Goal: Task Accomplishment & Management: Manage account settings

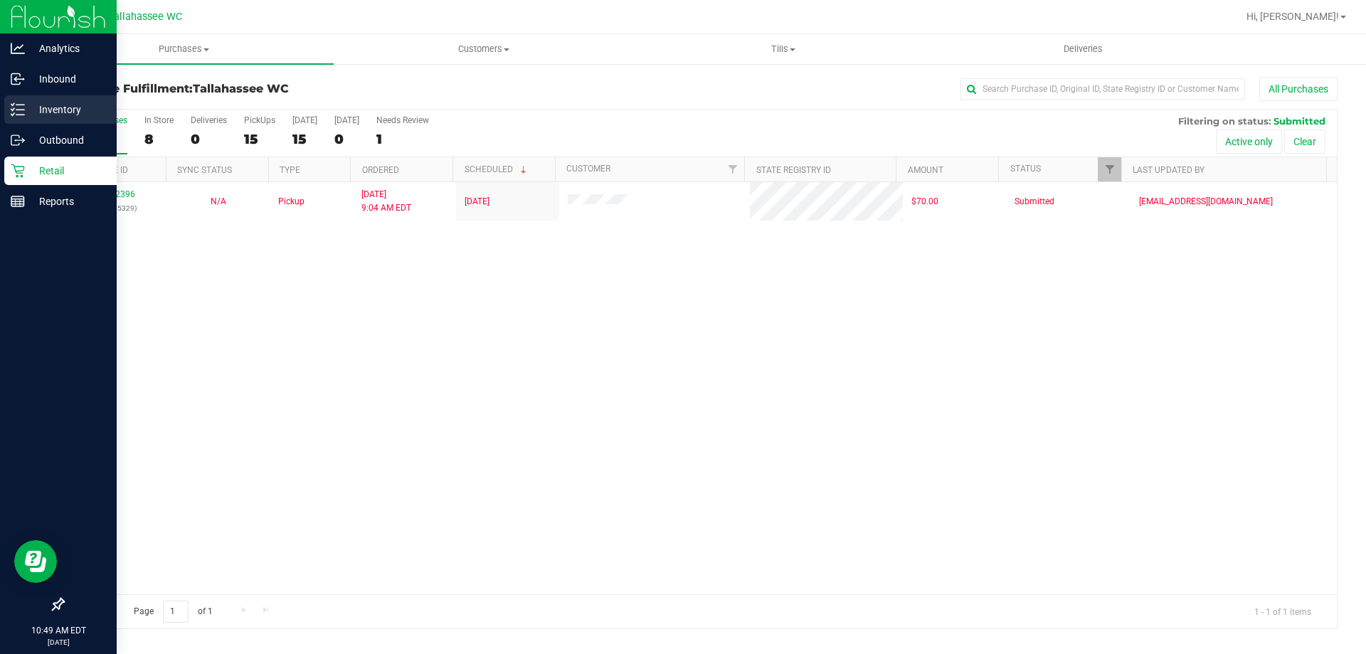
click at [20, 112] on icon at bounding box center [18, 109] width 14 height 14
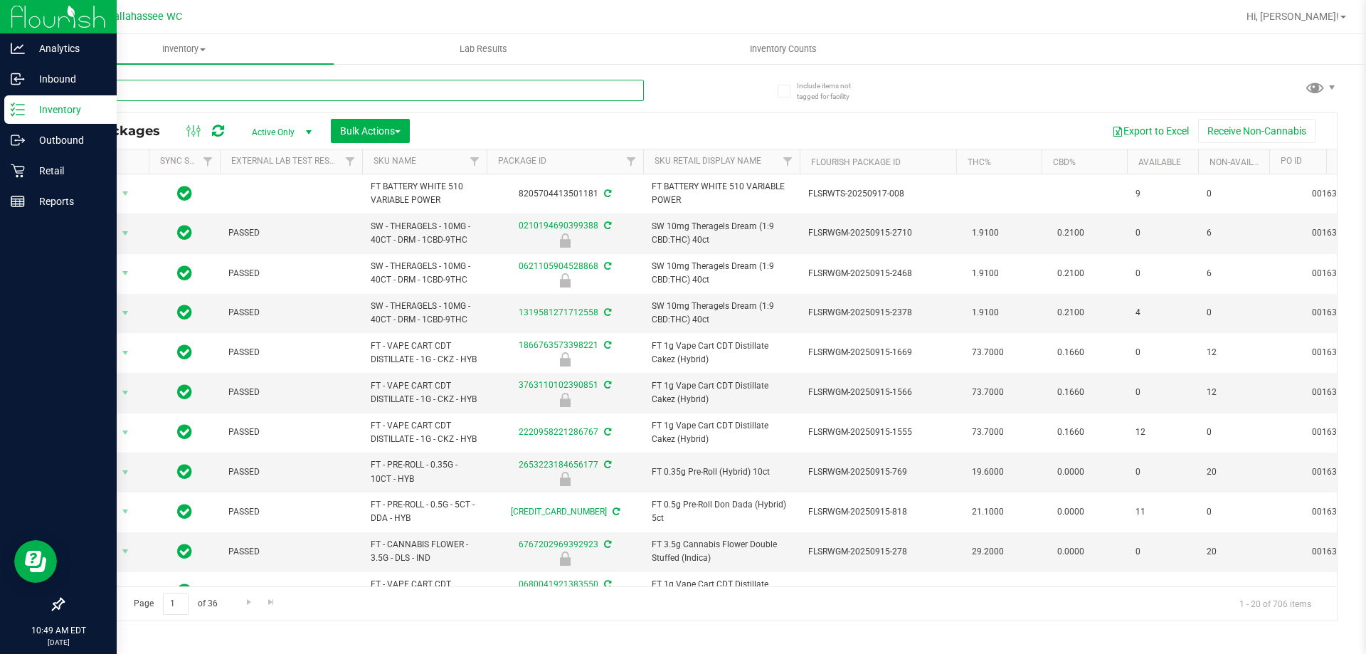
click at [178, 87] on input "text" at bounding box center [353, 90] width 581 height 21
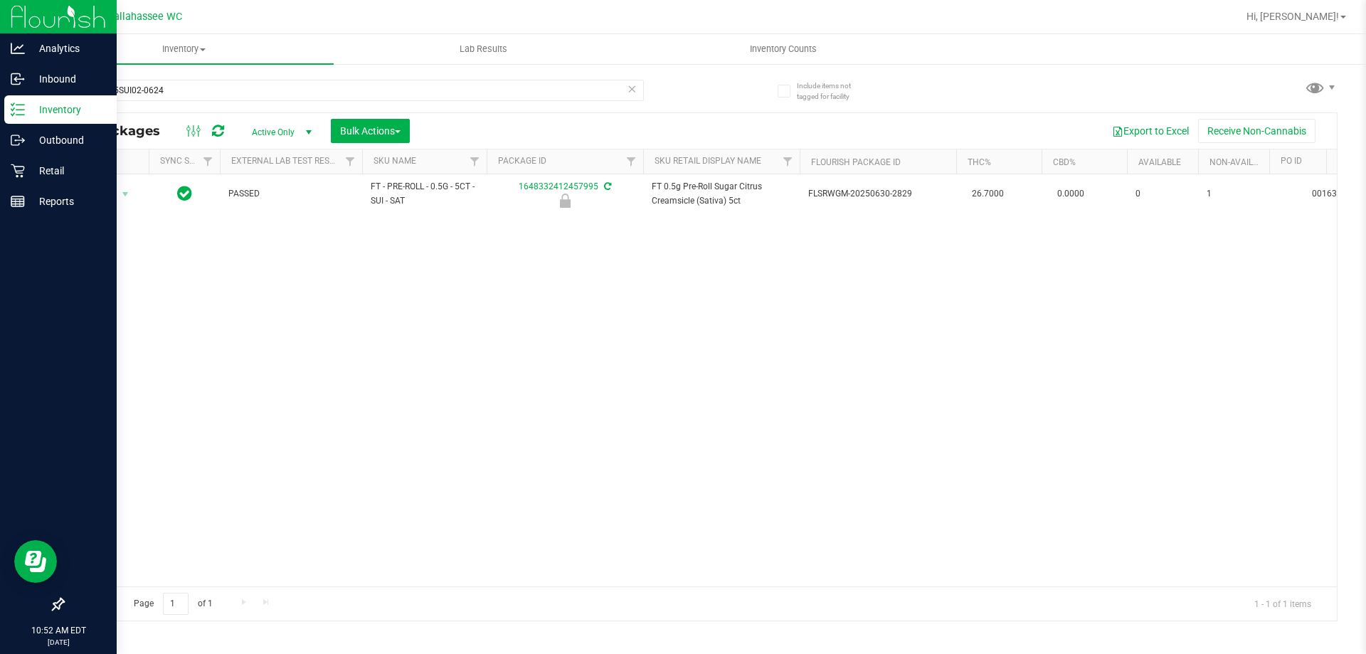
drag, startPoint x: 501, startPoint y: 573, endPoint x: 534, endPoint y: 573, distance: 33.4
click at [534, 573] on div "Action Action Edit attributes Global inventory Locate package Package audit log…" at bounding box center [700, 380] width 1274 height 412
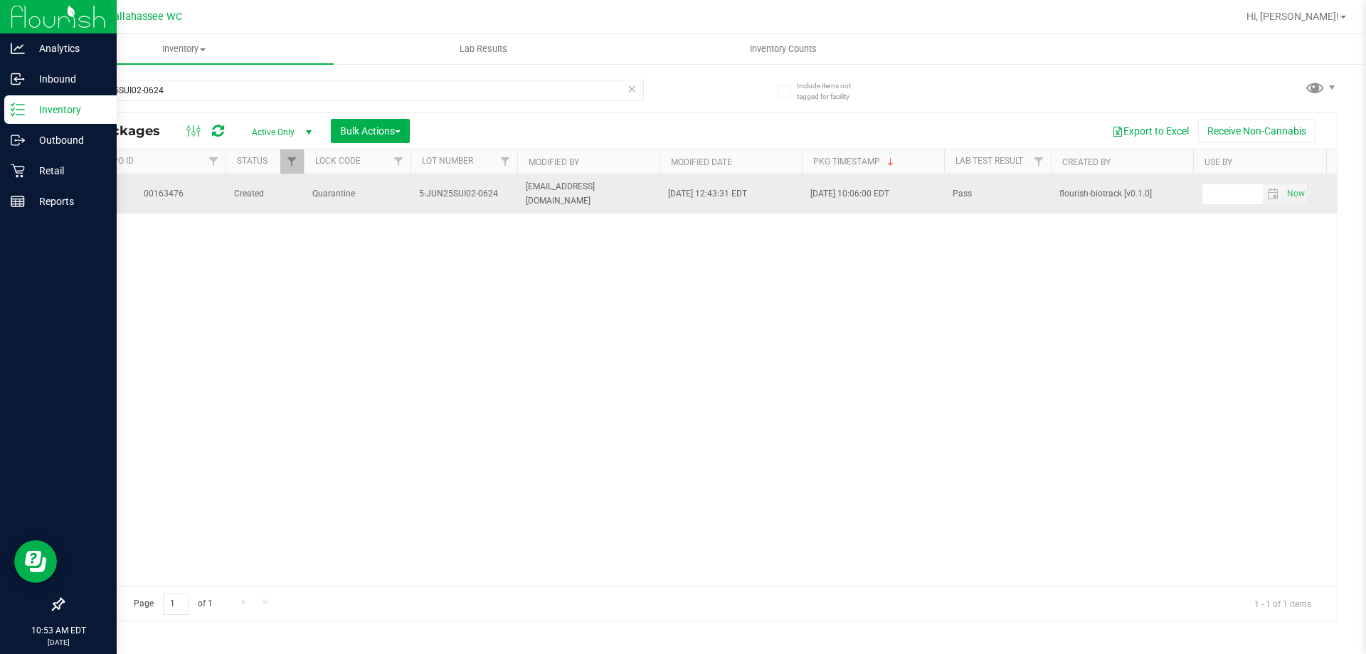
drag, startPoint x: 419, startPoint y: 193, endPoint x: 502, endPoint y: 198, distance: 82.7
click at [502, 198] on span "5-JUN25SUI02-0624" at bounding box center [464, 194] width 90 height 14
copy span "5-JUN25SUI02-0624"
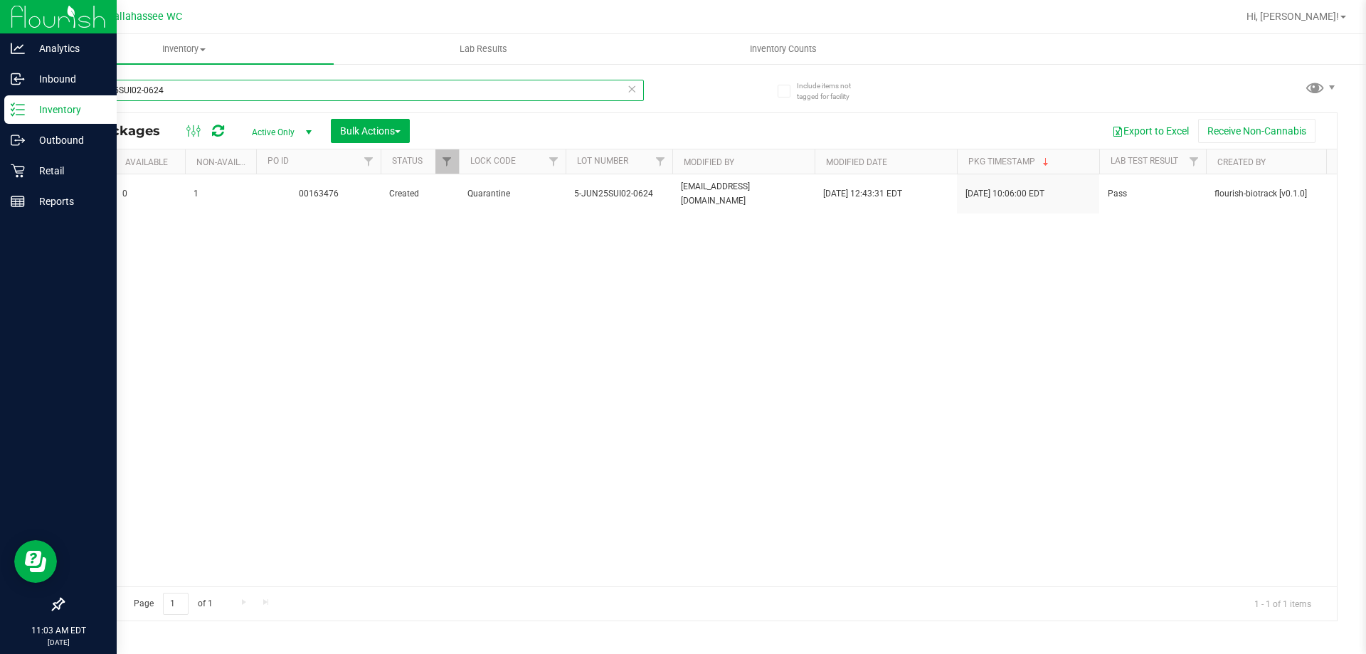
click at [212, 81] on input "5-JUN25SUI02-0624" at bounding box center [353, 90] width 581 height 21
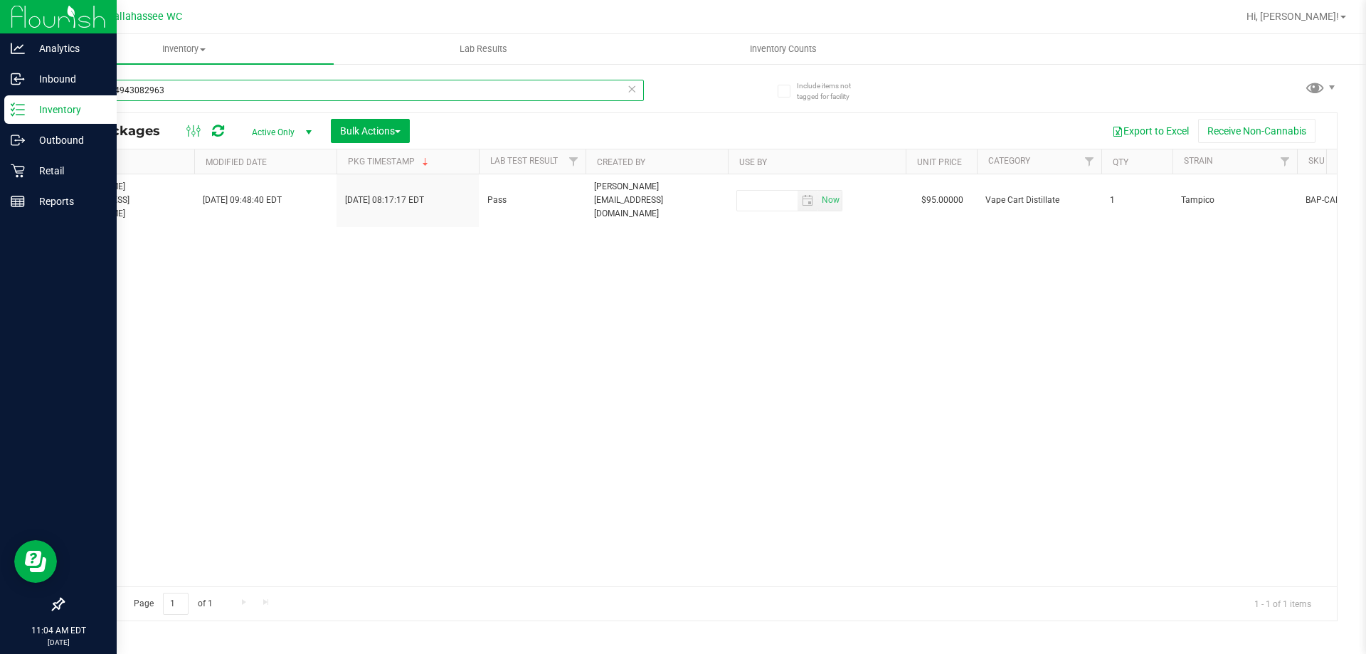
scroll to position [0, 1765]
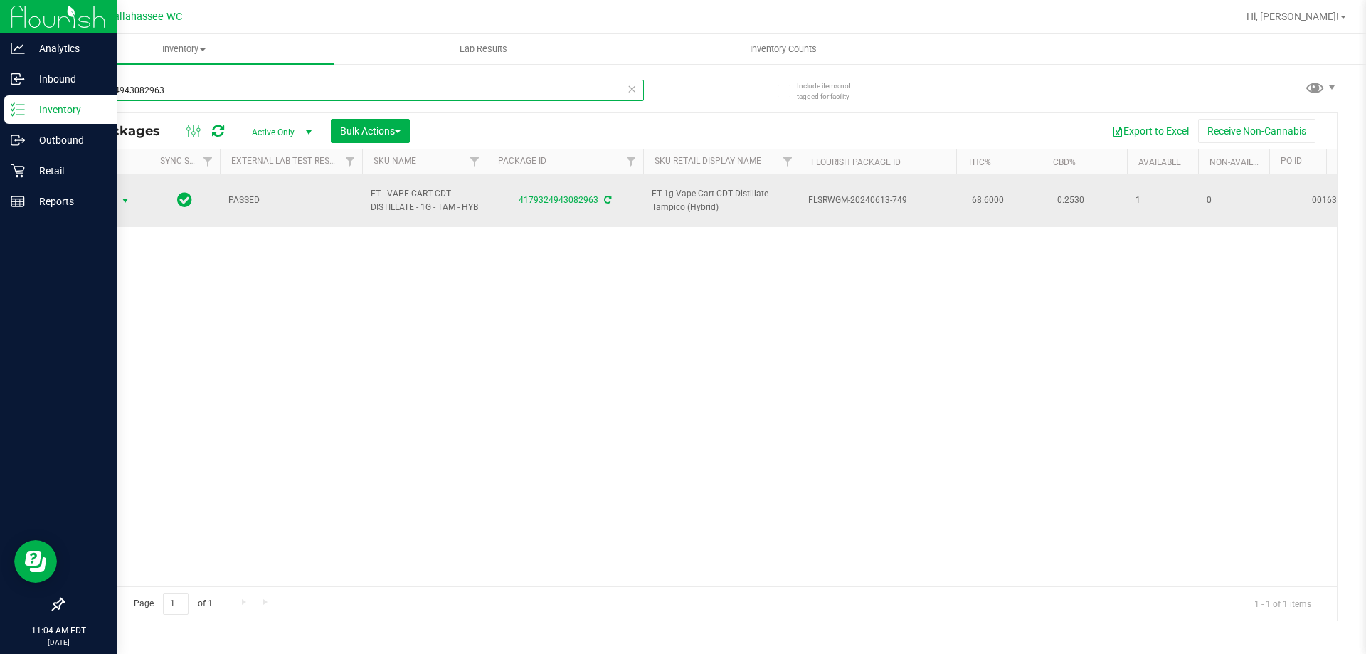
type input "4179324943082963"
click at [103, 207] on span "Action" at bounding box center [97, 201] width 38 height 20
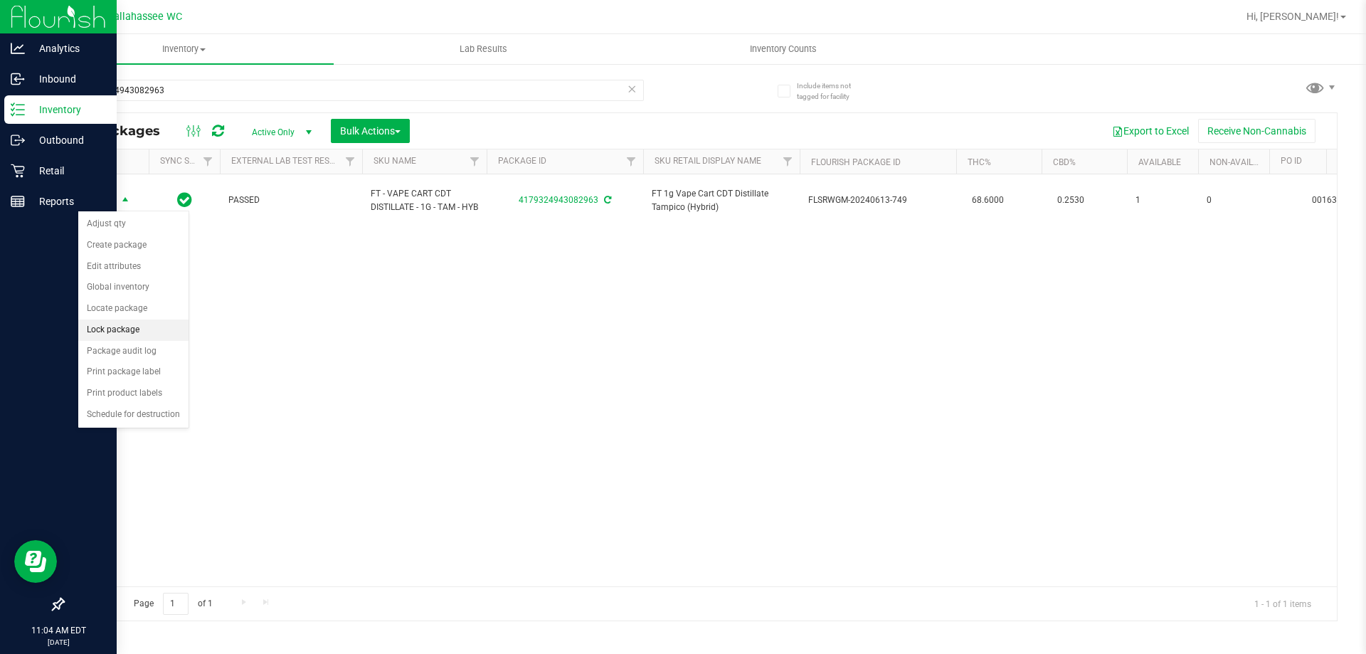
click at [118, 332] on li "Lock package" at bounding box center [133, 329] width 110 height 21
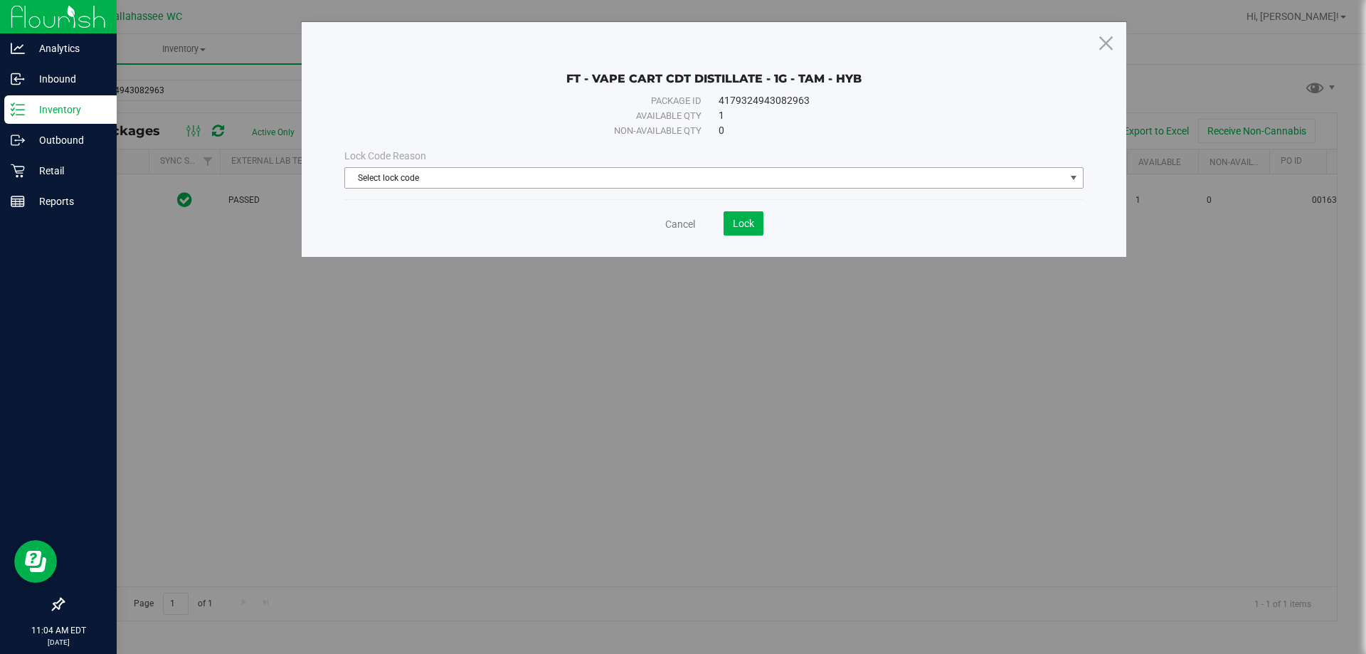
click at [454, 172] on span "Select lock code" at bounding box center [705, 178] width 720 height 20
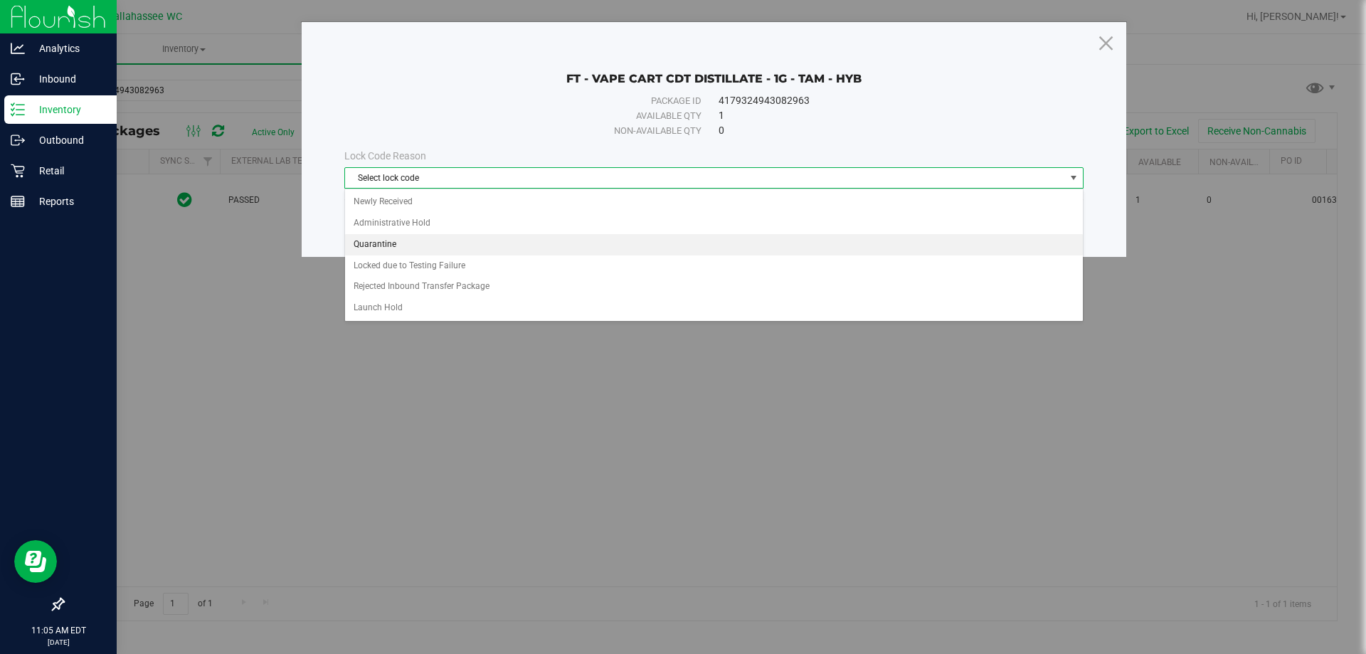
click at [381, 247] on li "Quarantine" at bounding box center [714, 244] width 738 height 21
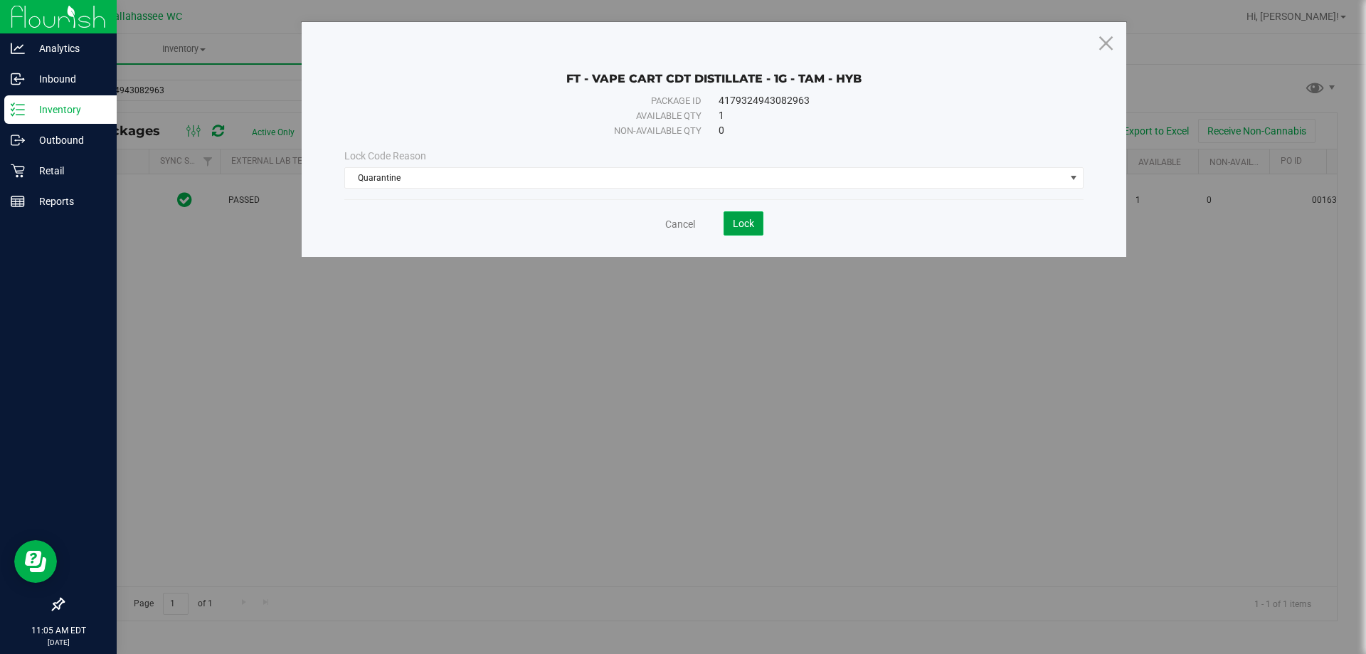
click at [736, 220] on span "Lock" at bounding box center [743, 223] width 21 height 11
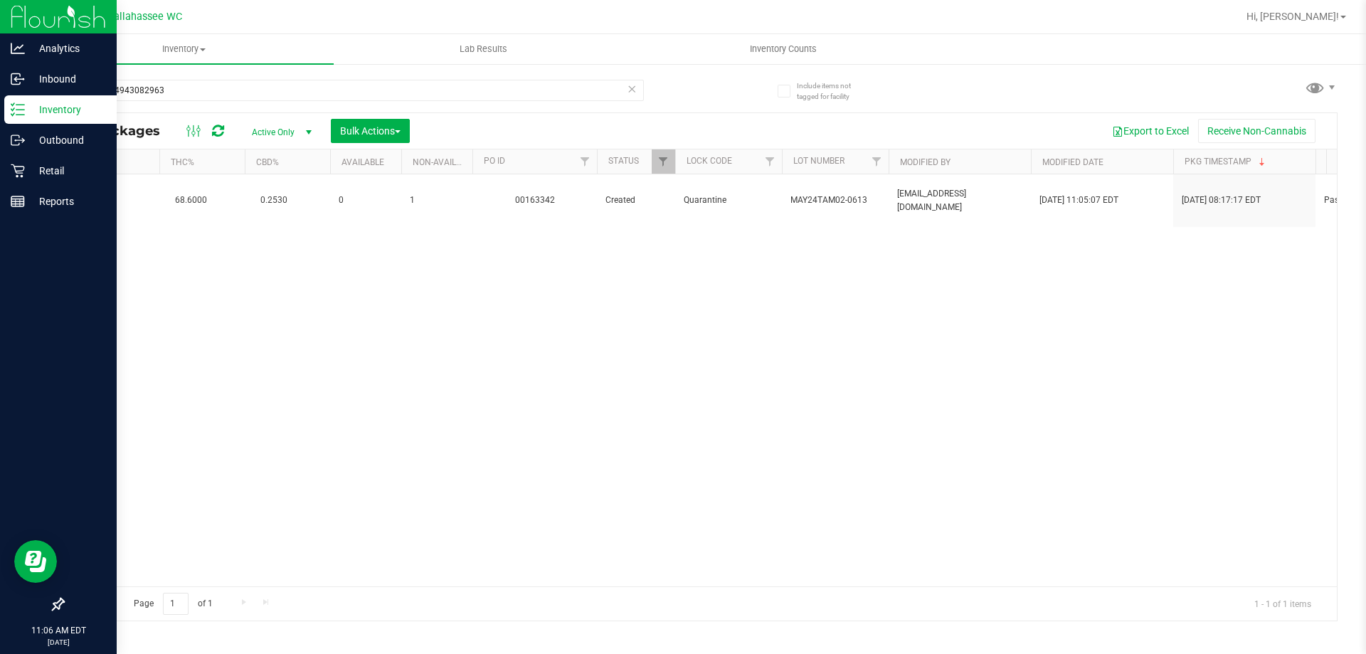
scroll to position [0, 803]
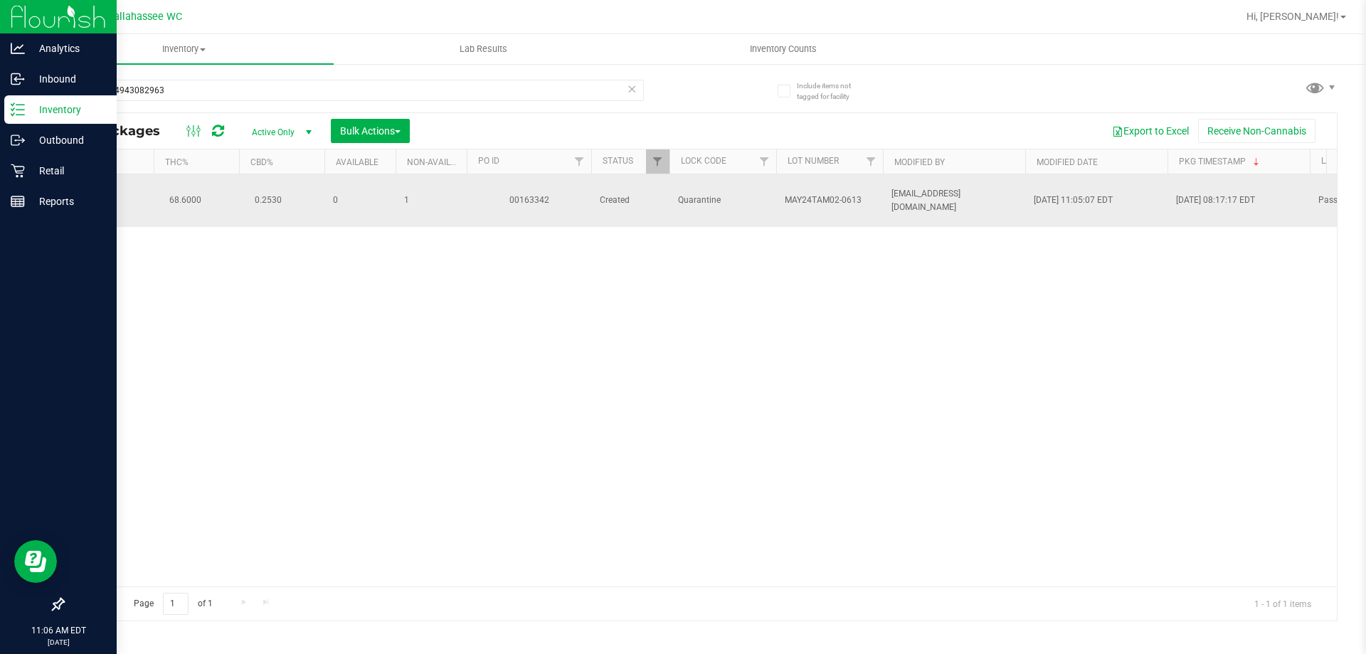
drag, startPoint x: 786, startPoint y: 200, endPoint x: 861, endPoint y: 210, distance: 75.4
click at [861, 210] on td "MAY24TAM02-0613" at bounding box center [829, 200] width 107 height 53
copy span "MAY24TAM02-0613"
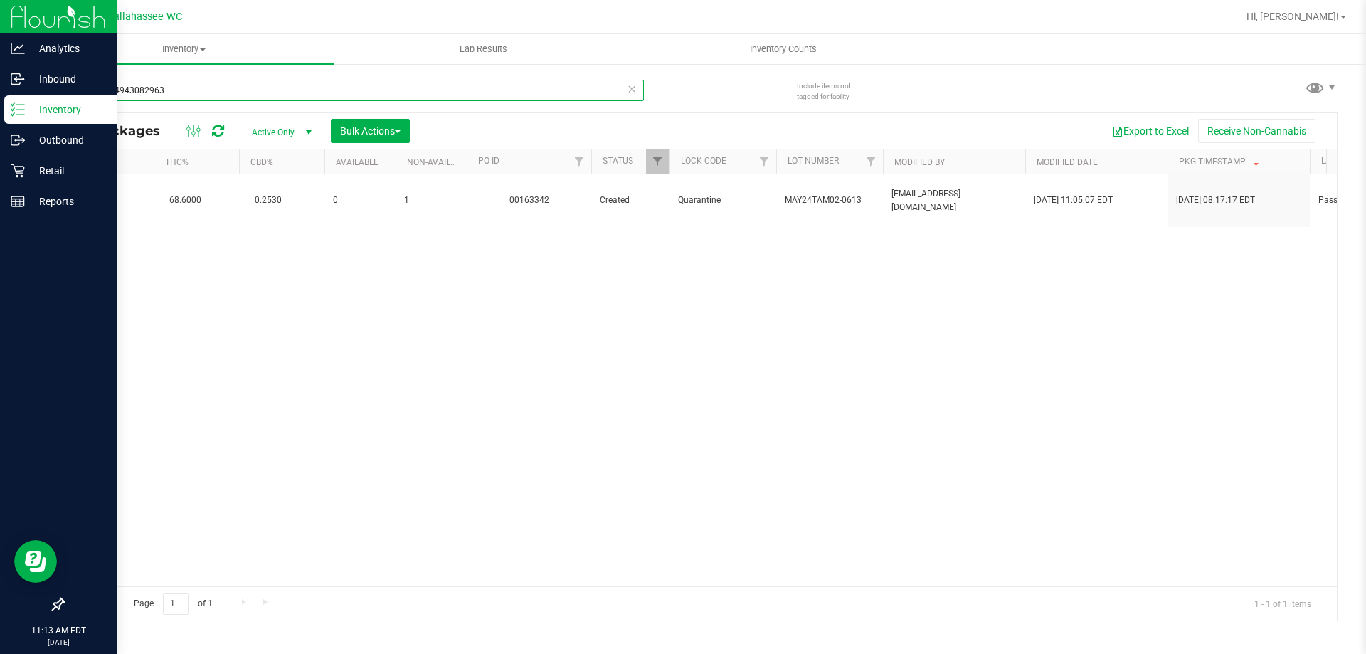
click at [198, 92] on input "4179324943082963" at bounding box center [353, 90] width 581 height 21
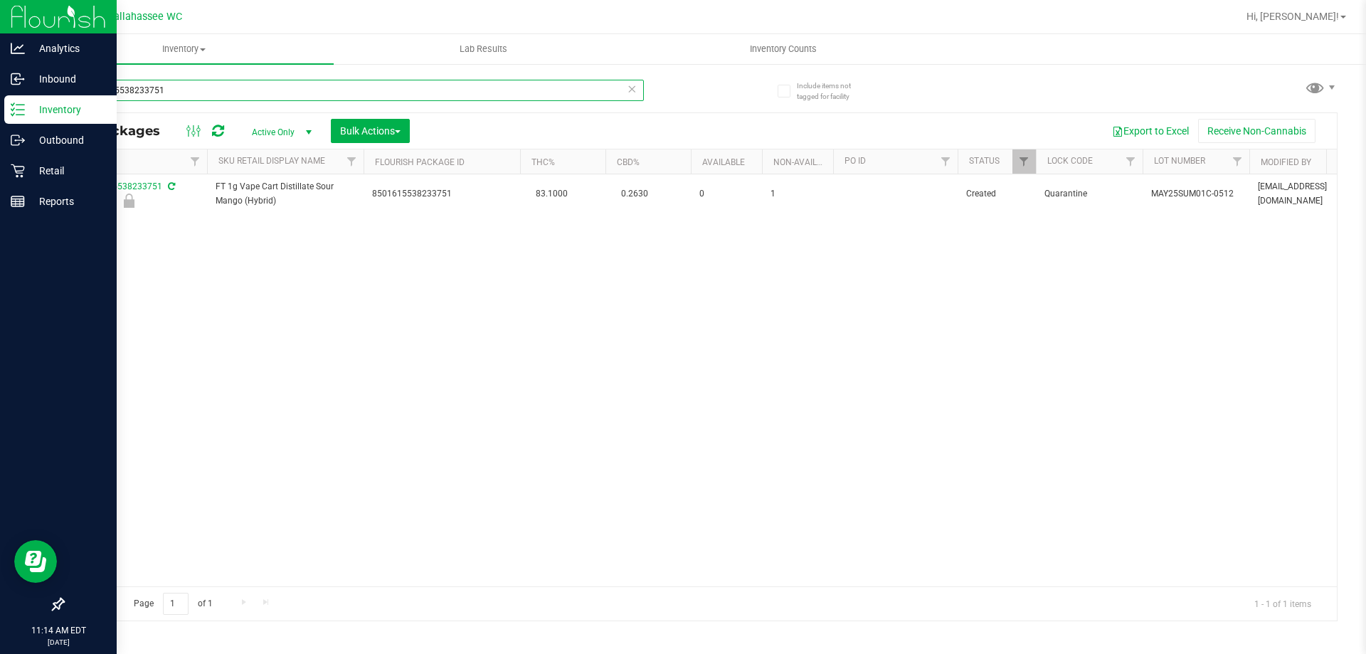
scroll to position [0, 458]
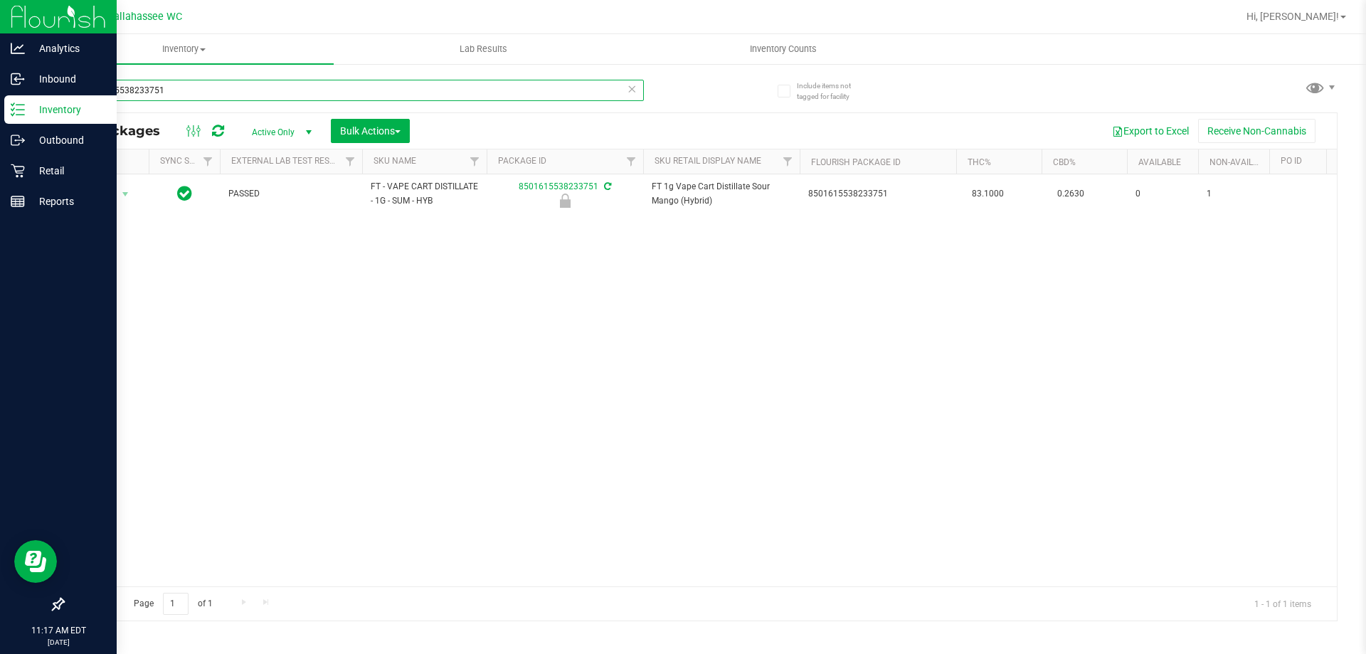
click at [231, 98] on input "8501615538233751" at bounding box center [353, 90] width 581 height 21
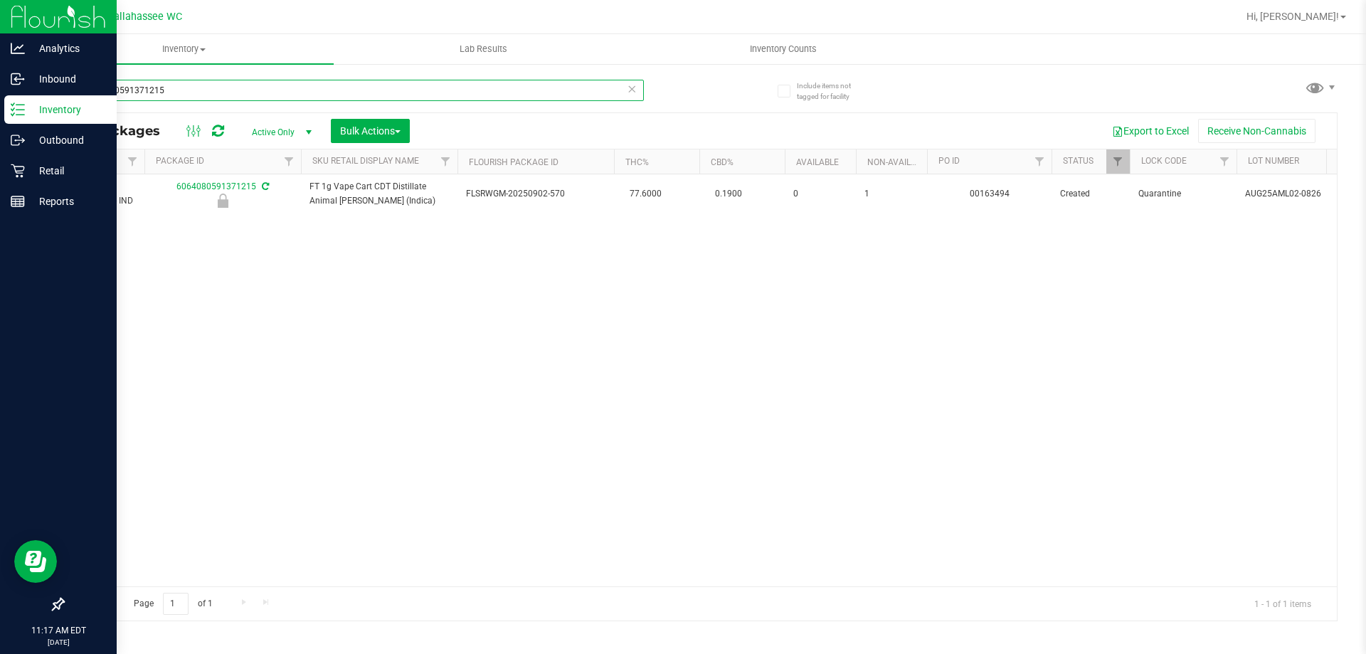
scroll to position [0, 366]
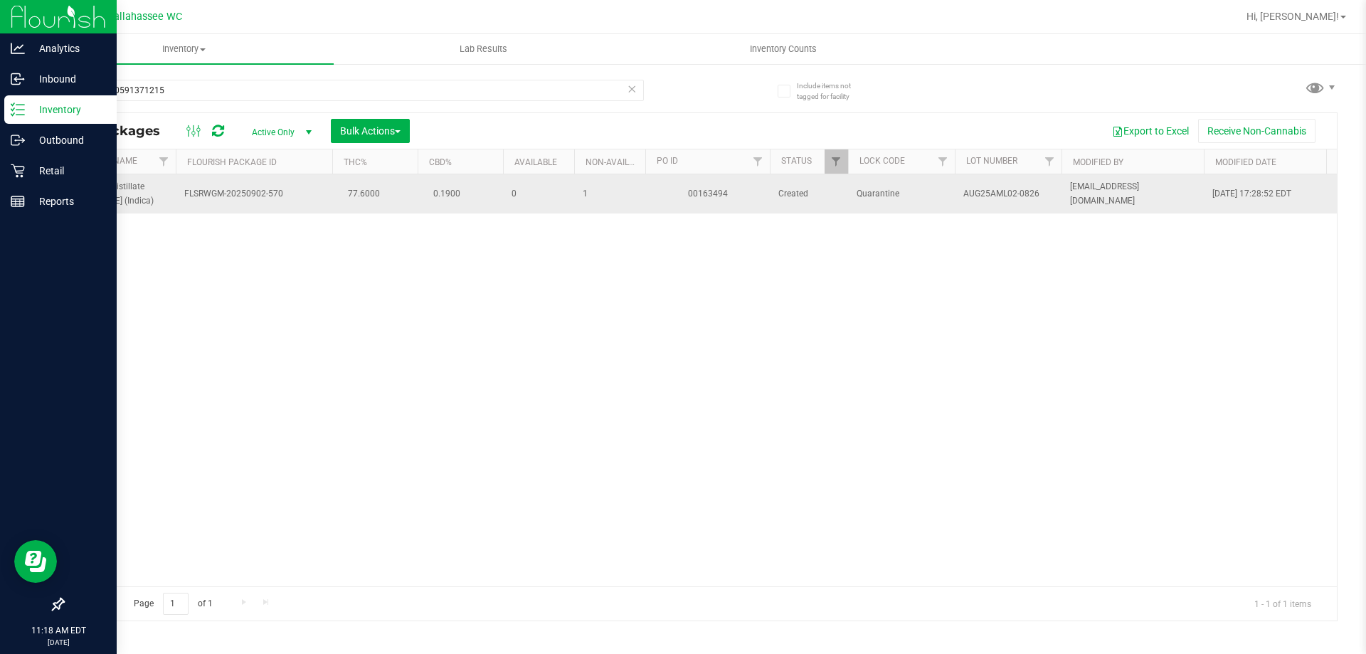
click at [983, 191] on span "AUG25AML02-0826" at bounding box center [1008, 194] width 90 height 14
copy tr "AUG25AML02-0826"
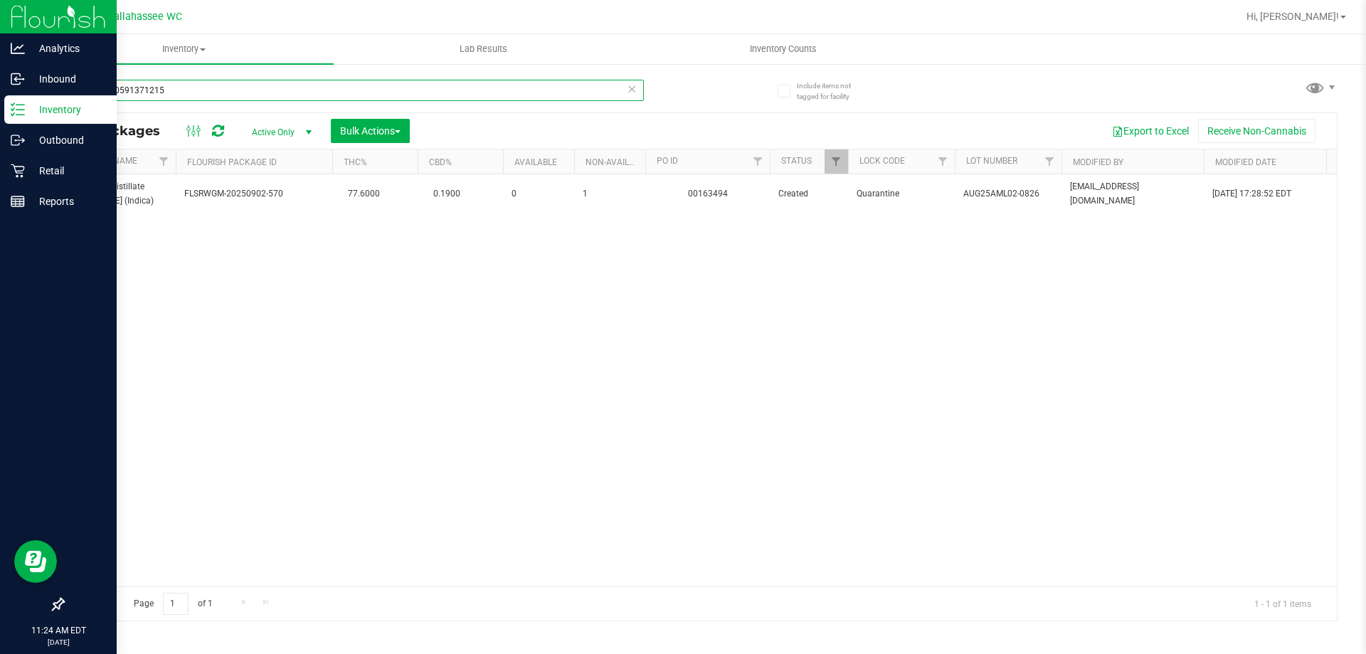
click at [147, 88] on input "6064080591371215" at bounding box center [353, 90] width 581 height 21
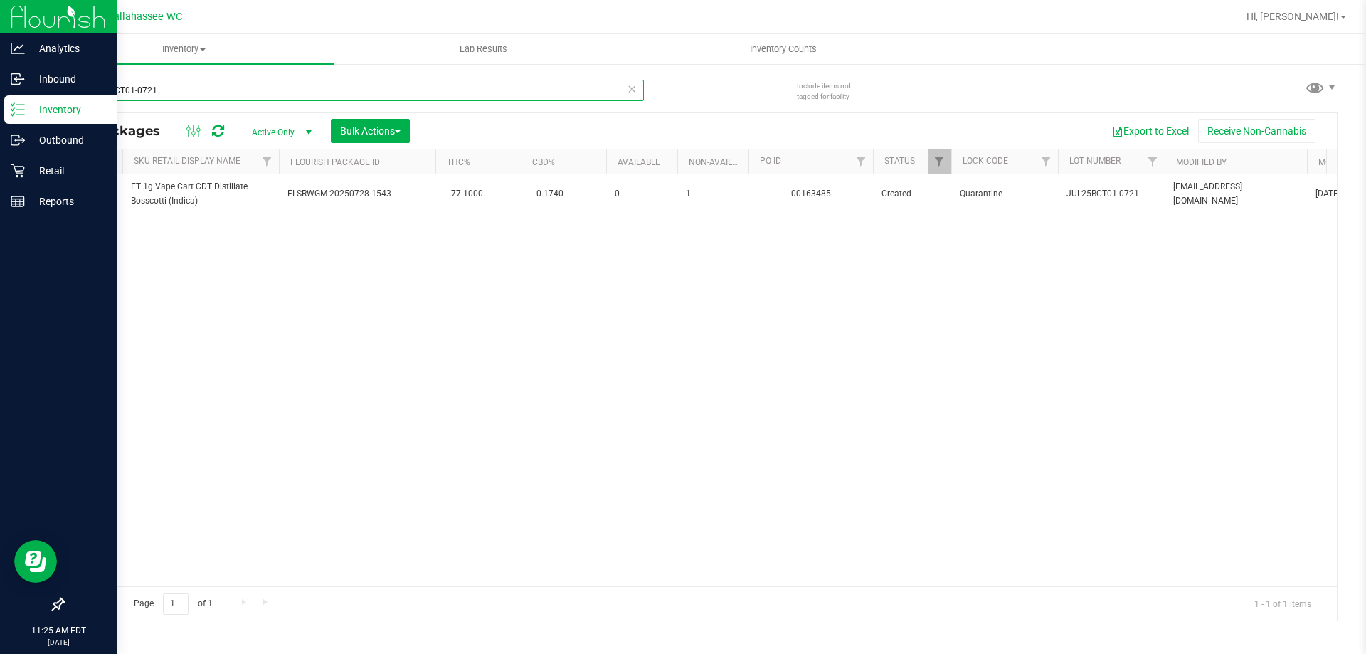
scroll to position [0, 578]
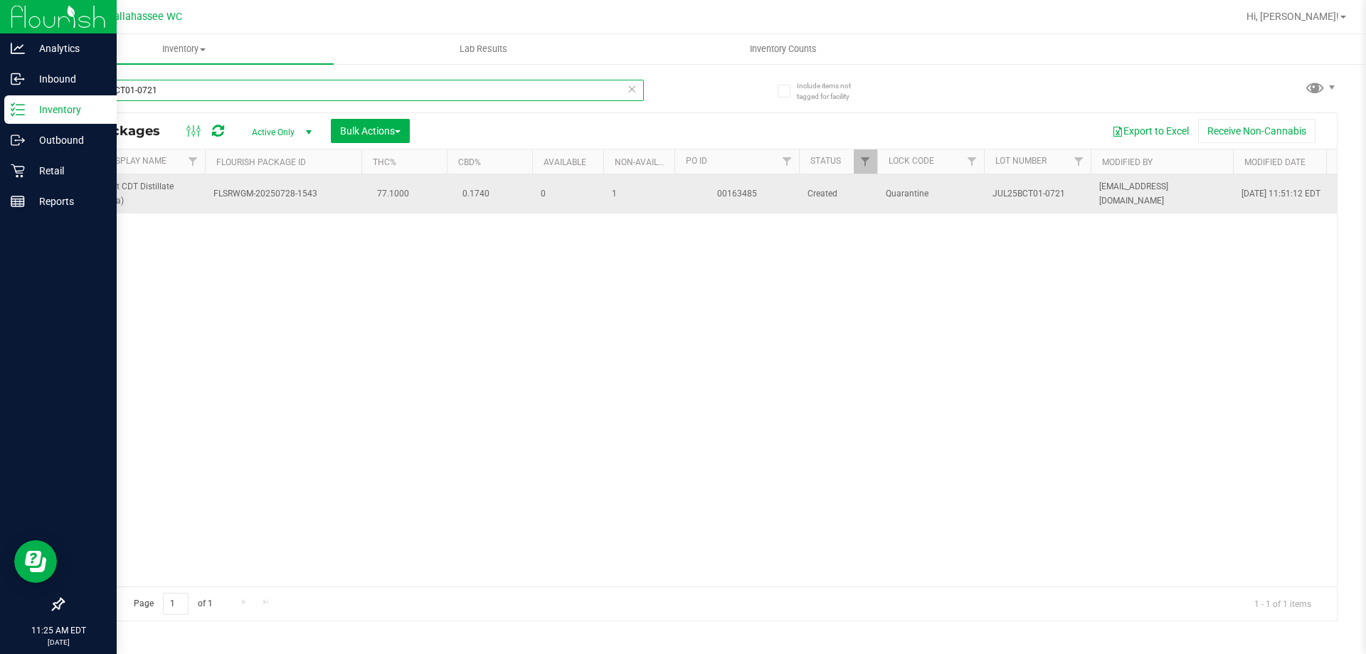
type input "JUL25BCT01-0721"
drag, startPoint x: 995, startPoint y: 190, endPoint x: 1064, endPoint y: 191, distance: 68.3
click at [1064, 191] on span "JUL25BCT01-0721" at bounding box center [1037, 194] width 90 height 14
click at [1047, 192] on span "JUL25BCT01-0721" at bounding box center [1037, 194] width 90 height 14
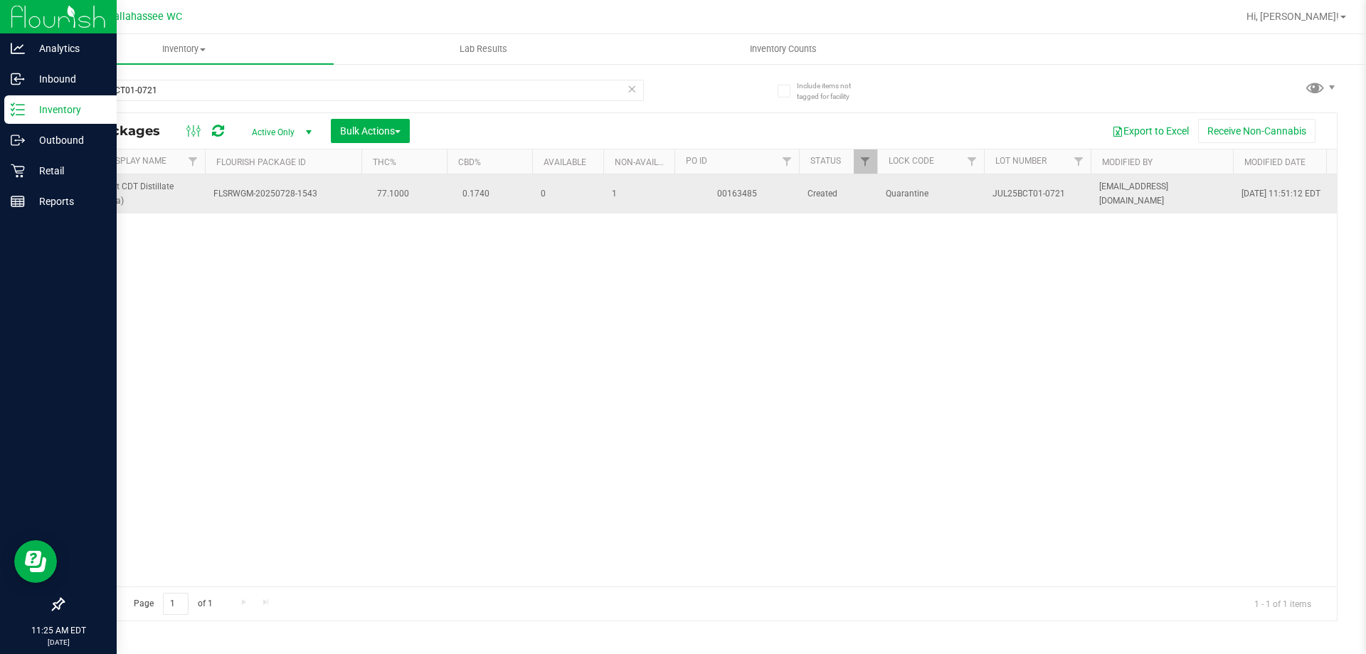
click at [1047, 192] on span "JUL25BCT01-0721" at bounding box center [1037, 194] width 90 height 14
copy tr "JUL25BCT01-0721"
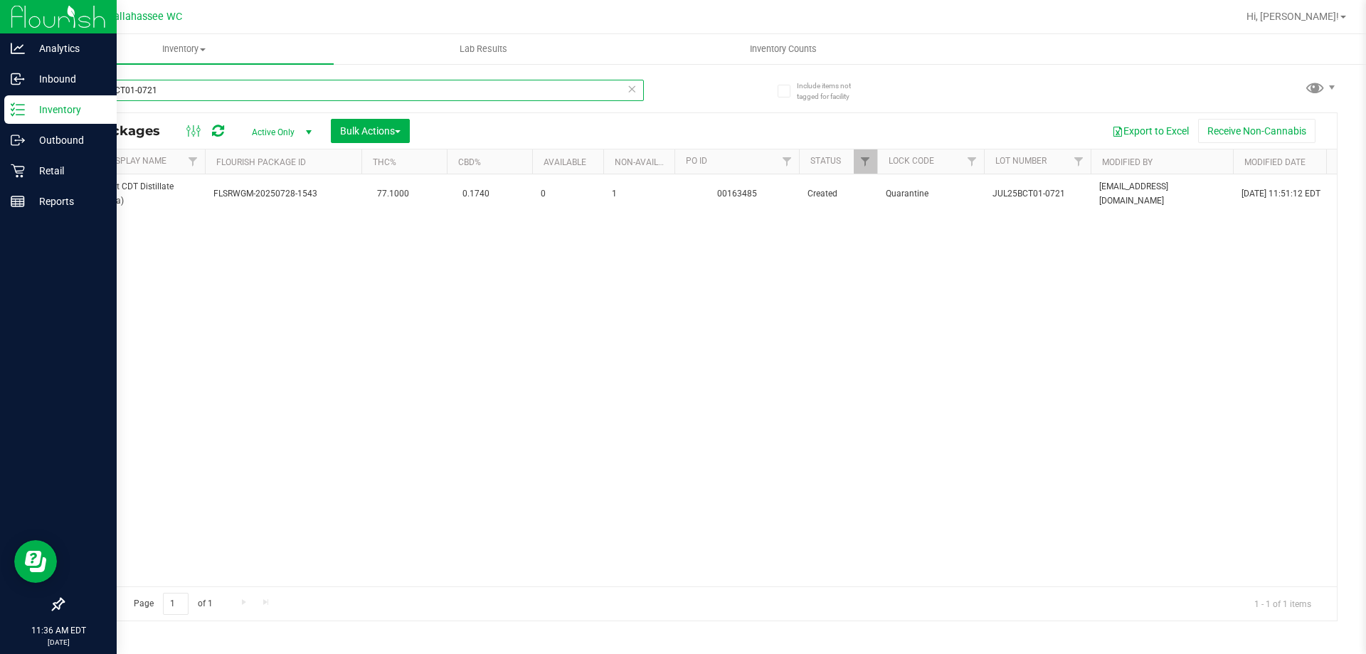
click at [246, 95] on input "JUL25BCT01-0721" at bounding box center [353, 90] width 581 height 21
click at [248, 93] on input "JUL25BCT01-0721" at bounding box center [353, 90] width 581 height 21
click at [248, 94] on input "JUL25BCT01-0721" at bounding box center [353, 90] width 581 height 21
click at [248, 95] on input "JUL25BCT01-0721" at bounding box center [353, 90] width 581 height 21
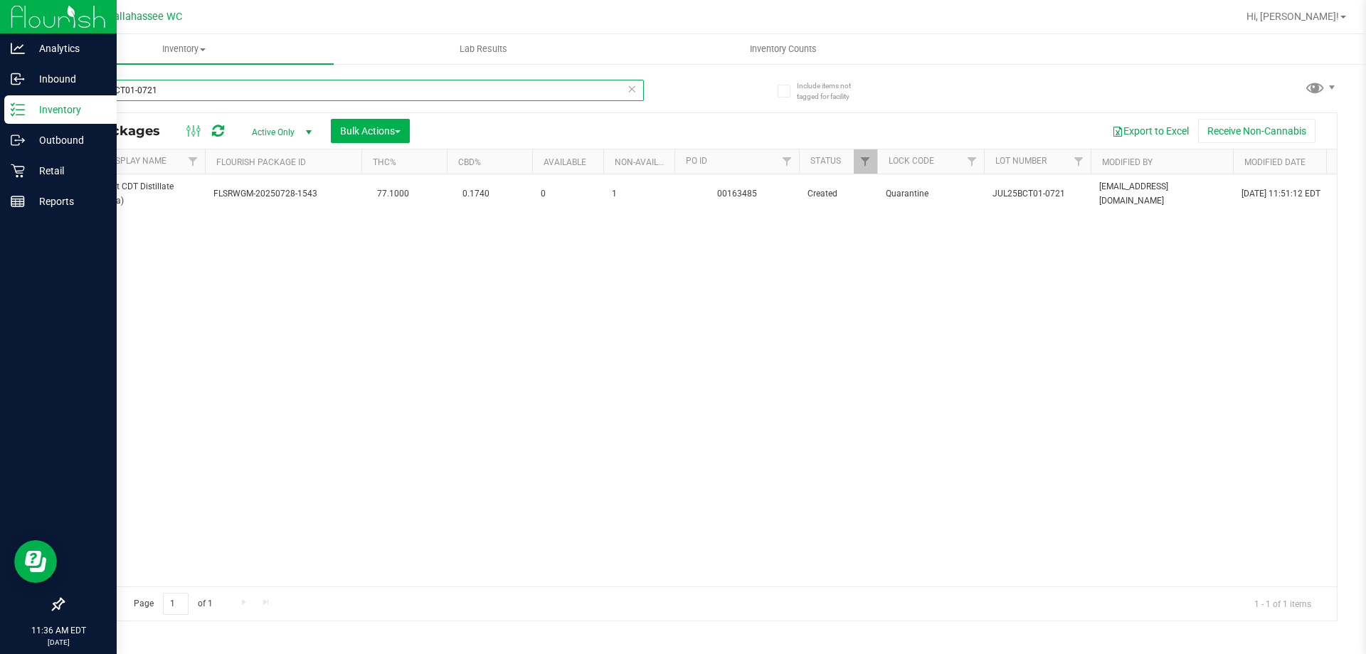
click at [248, 95] on input "JUL25BCT01-0721" at bounding box center [353, 90] width 581 height 21
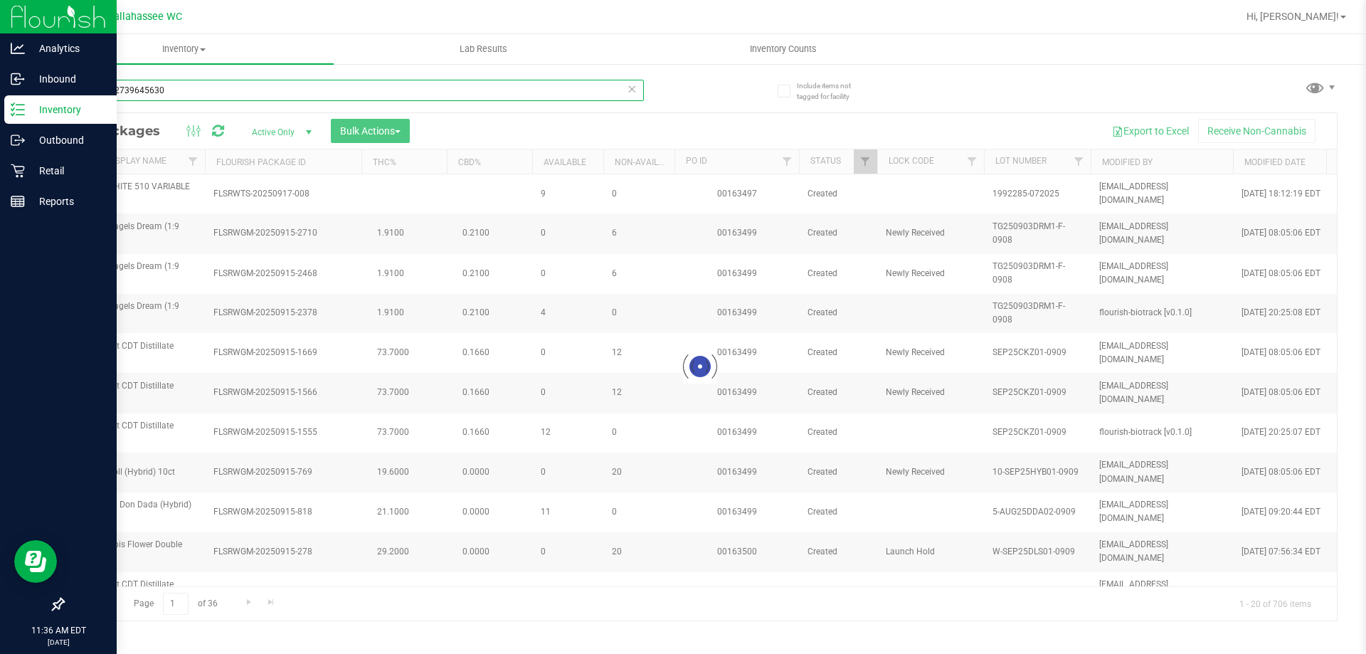
type input "6577922739645630"
drag, startPoint x: 432, startPoint y: 1117, endPoint x: 54, endPoint y: 552, distance: 679.6
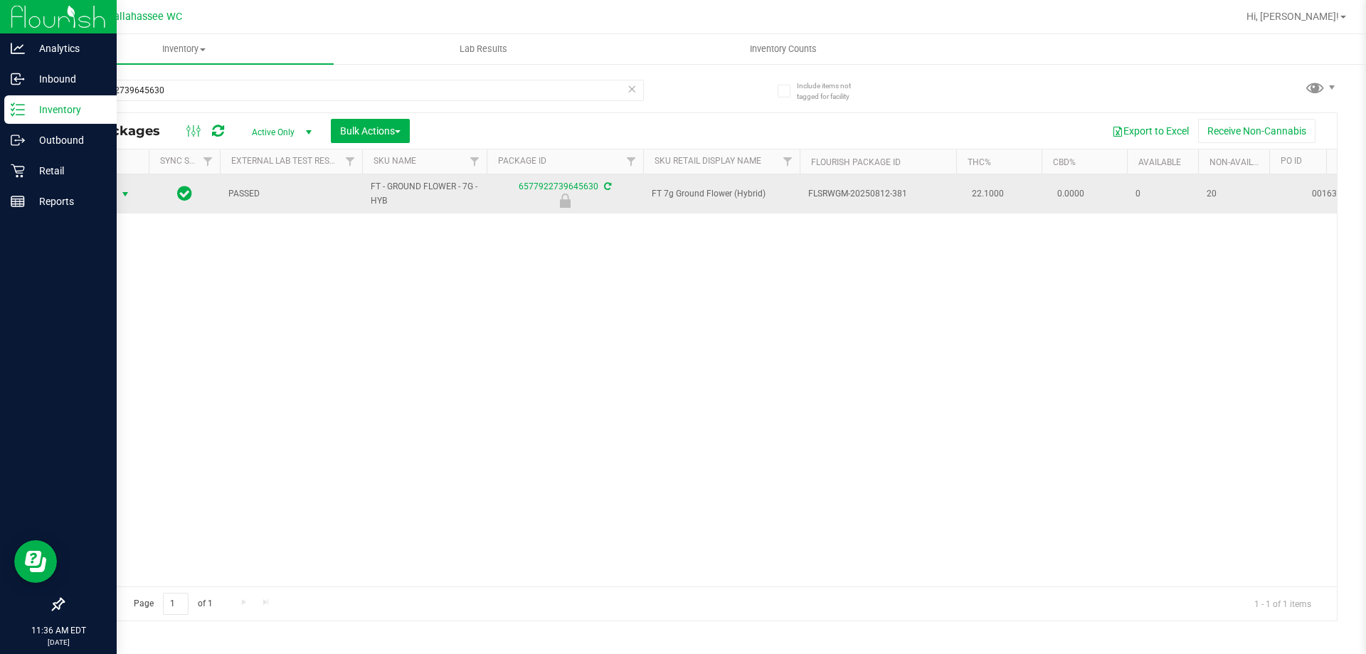
click at [122, 193] on span "select" at bounding box center [125, 194] width 11 height 11
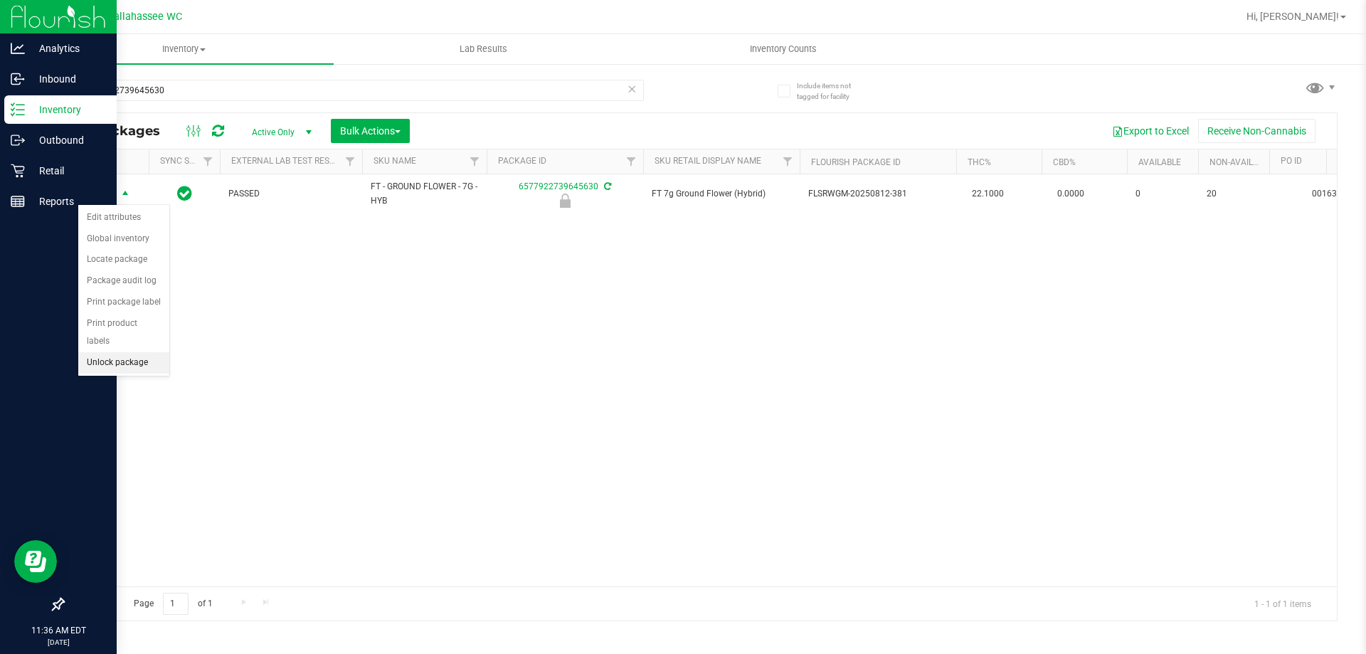
click at [149, 352] on li "Unlock package" at bounding box center [123, 362] width 91 height 21
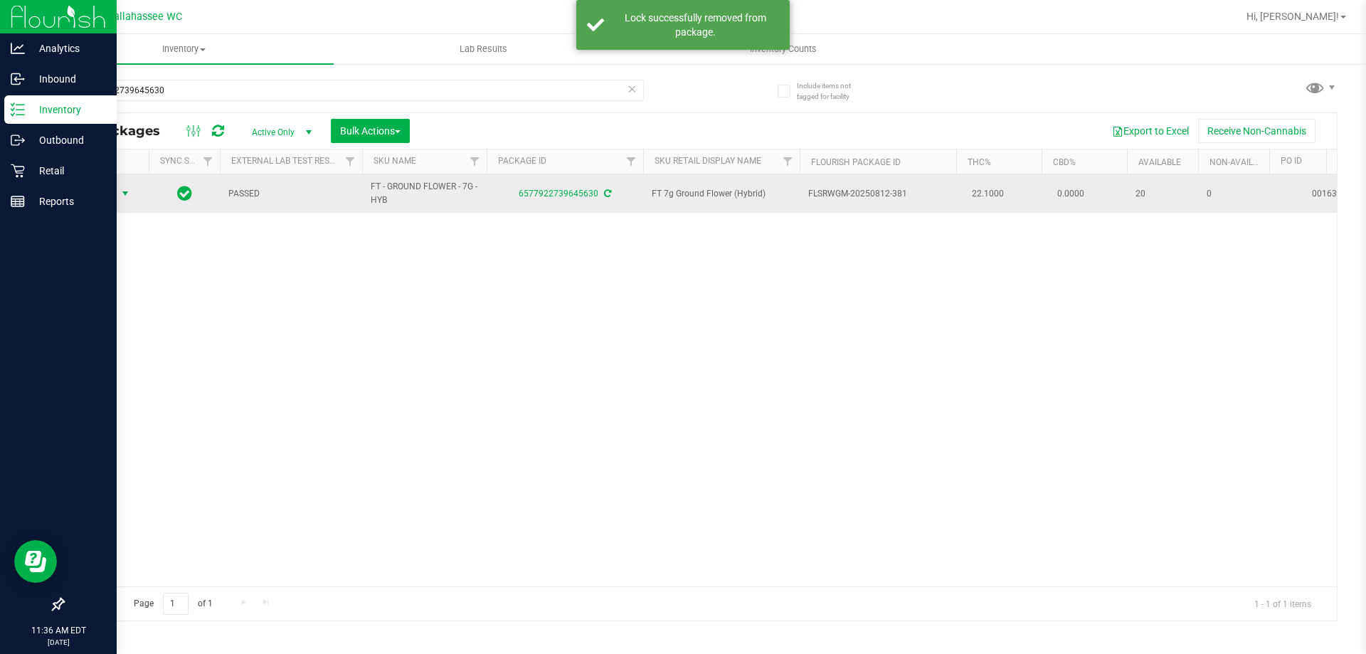
click at [123, 195] on span "select" at bounding box center [125, 193] width 11 height 11
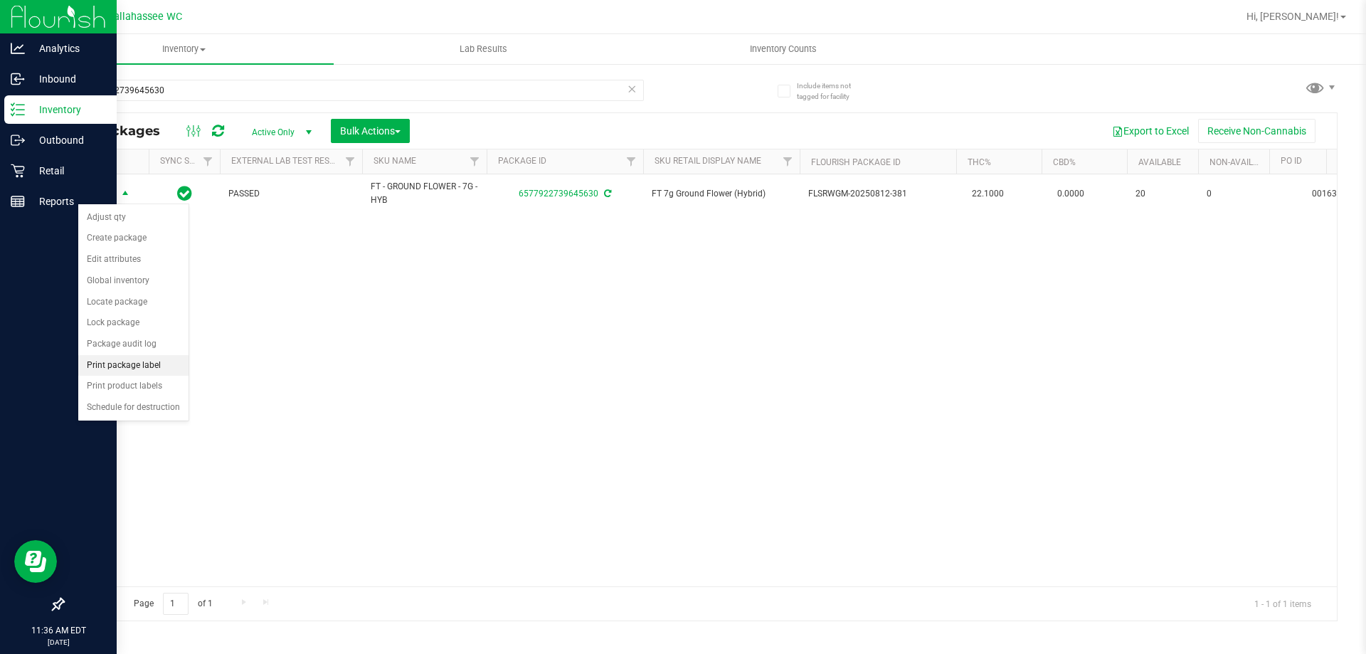
click at [167, 364] on li "Print package label" at bounding box center [133, 365] width 110 height 21
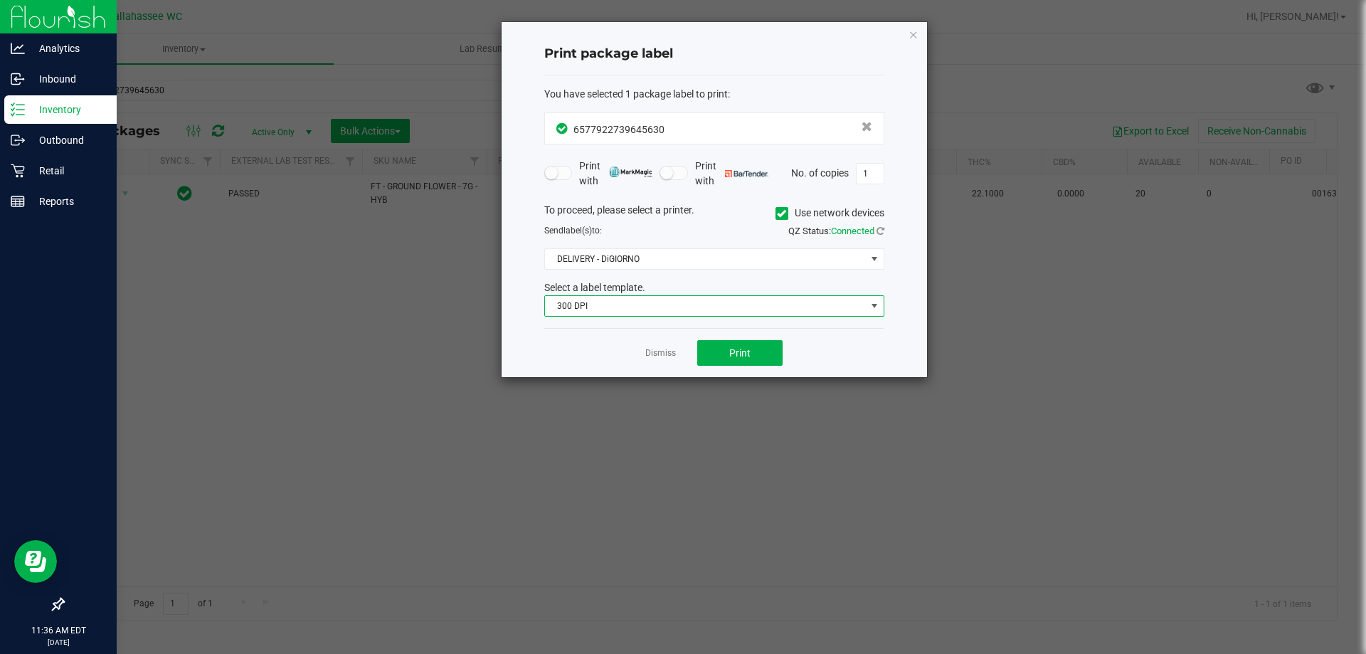
click at [748, 312] on span "300 DPI" at bounding box center [705, 306] width 321 height 20
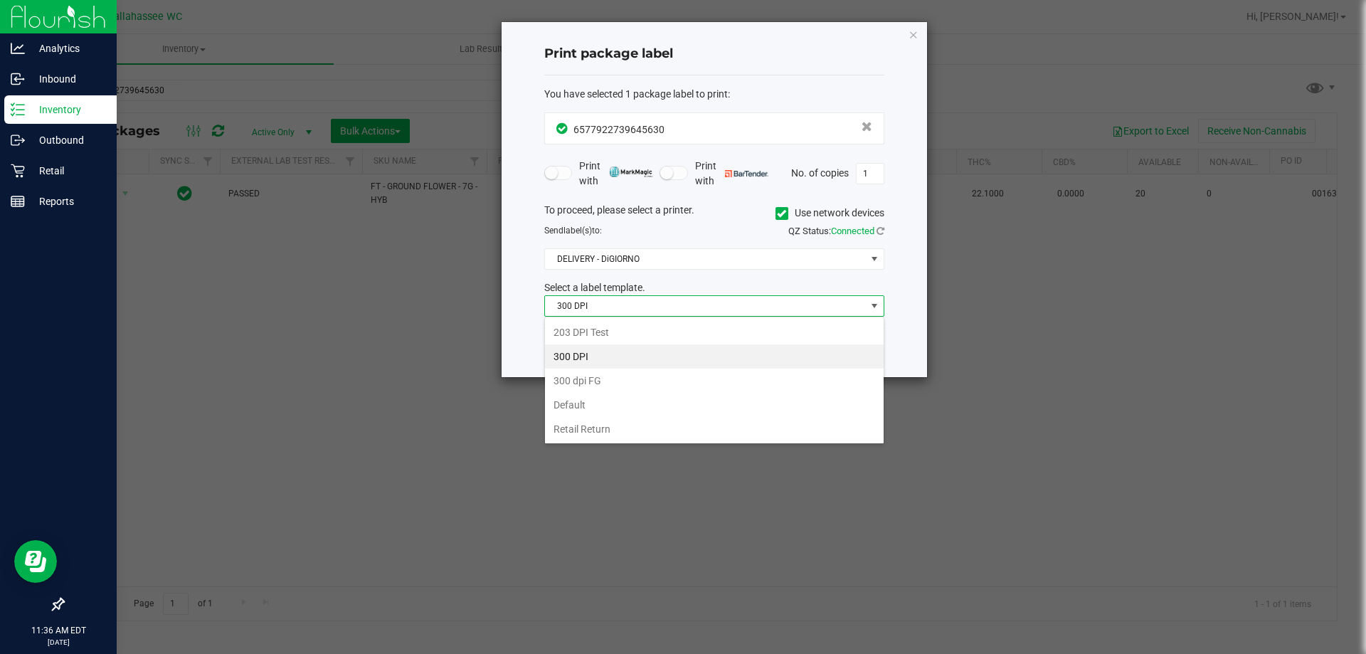
scroll to position [21, 340]
click at [727, 332] on li "203 DPI Test" at bounding box center [714, 332] width 339 height 24
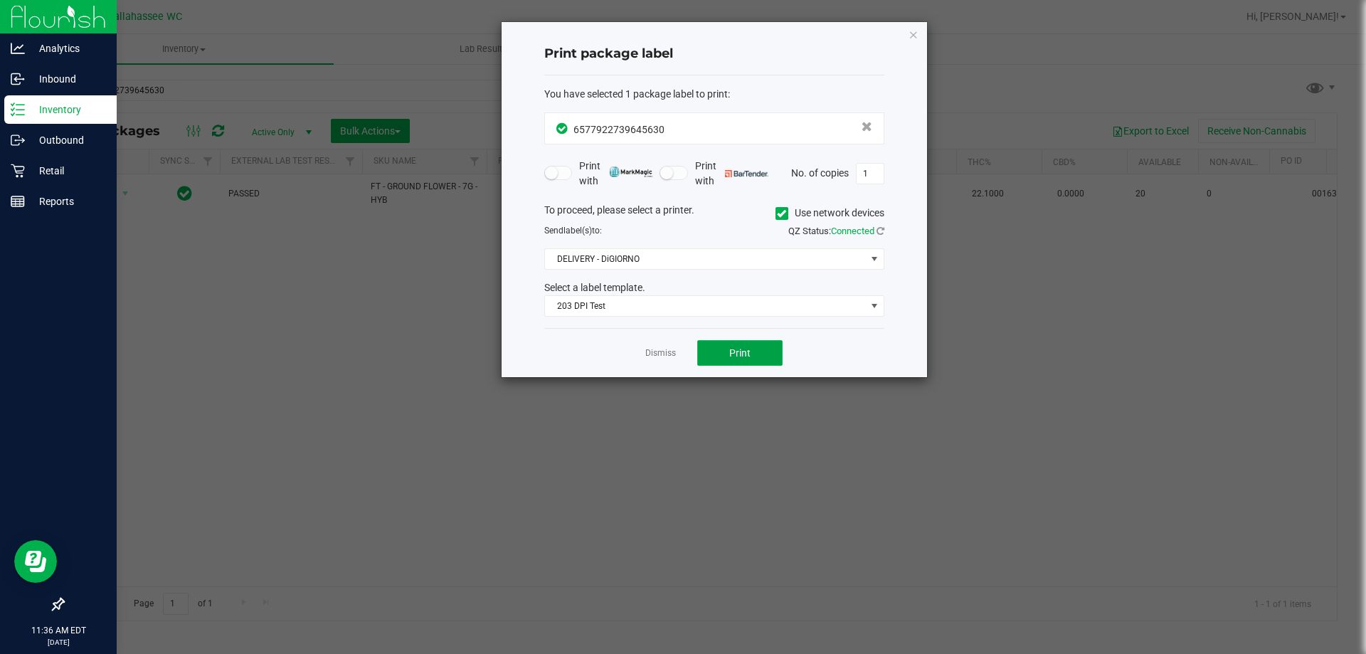
click at [736, 346] on button "Print" at bounding box center [739, 353] width 85 height 26
drag, startPoint x: 657, startPoint y: 352, endPoint x: 445, endPoint y: 186, distance: 269.7
click at [656, 353] on link "Dismiss" at bounding box center [660, 353] width 31 height 12
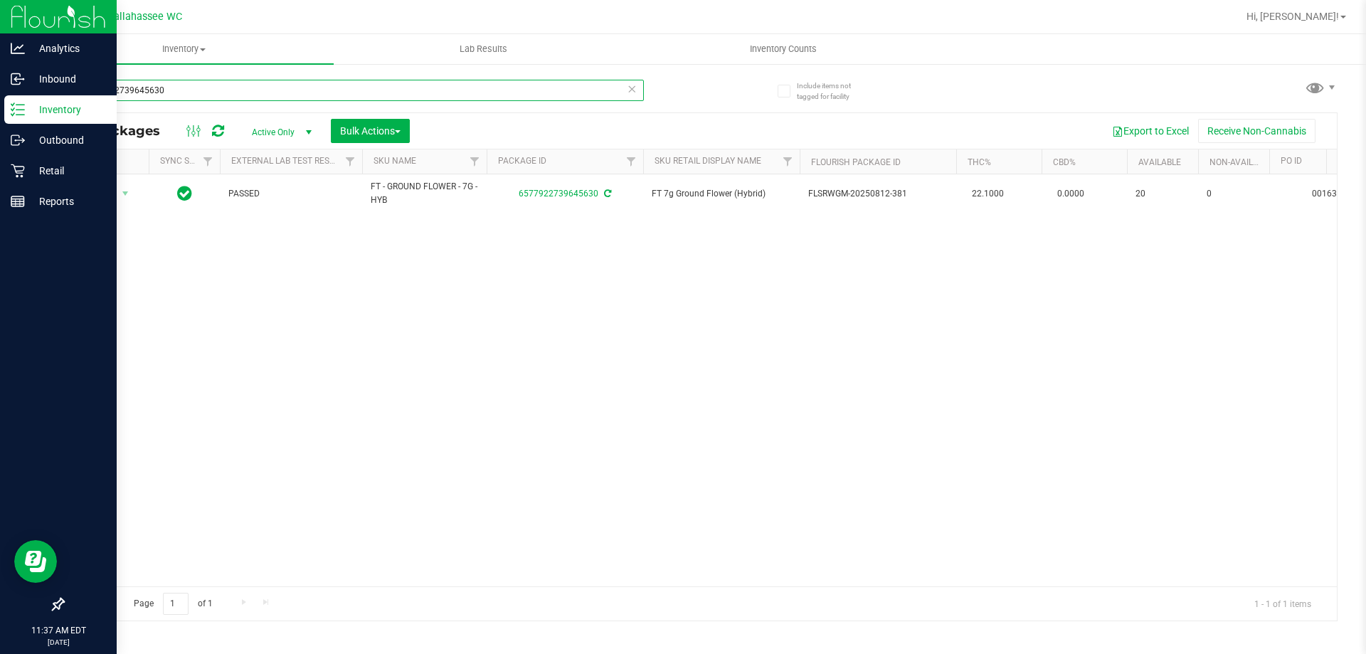
click at [324, 86] on input "6577922739645630" at bounding box center [353, 90] width 581 height 21
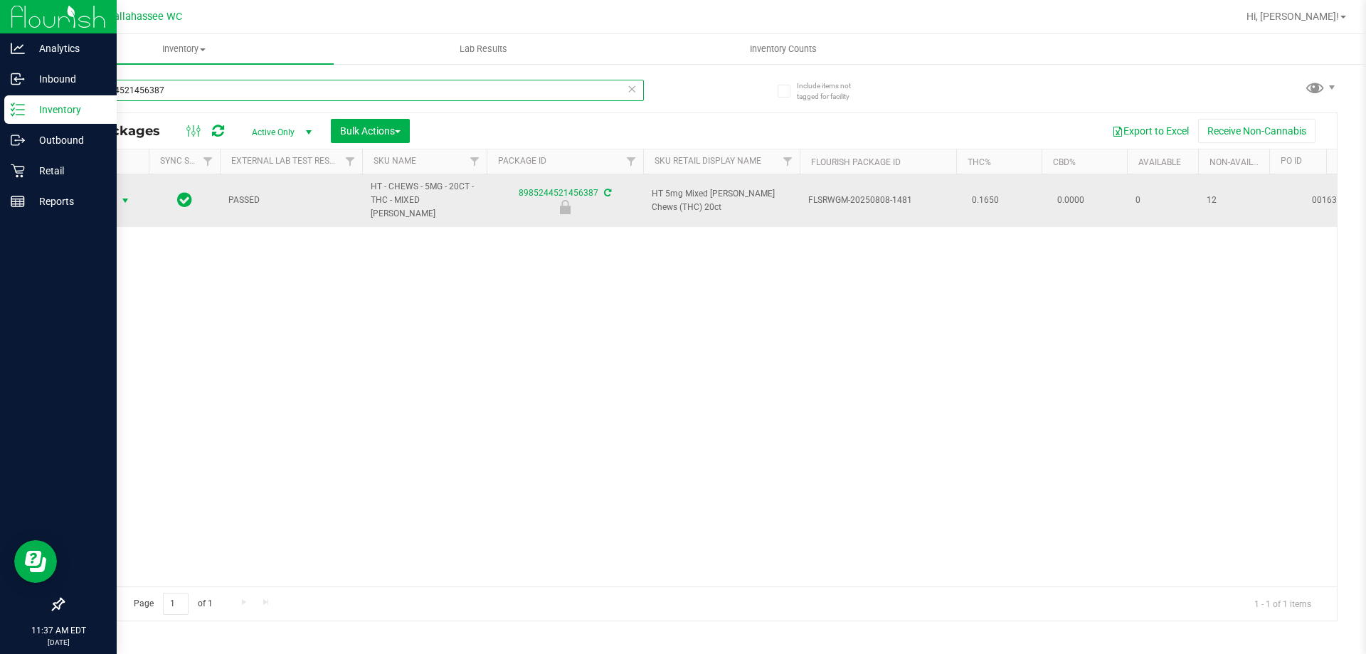
type input "8985244521456387"
click at [125, 197] on span "select" at bounding box center [125, 200] width 11 height 11
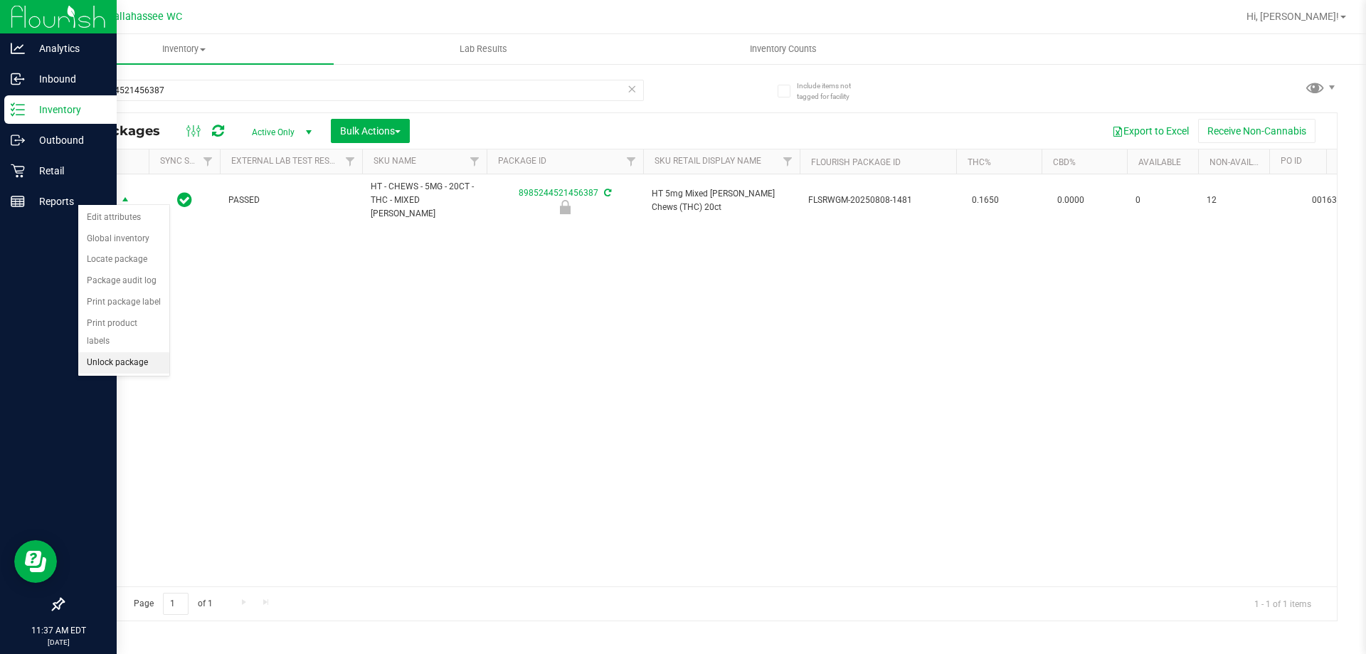
click at [137, 352] on li "Unlock package" at bounding box center [123, 362] width 91 height 21
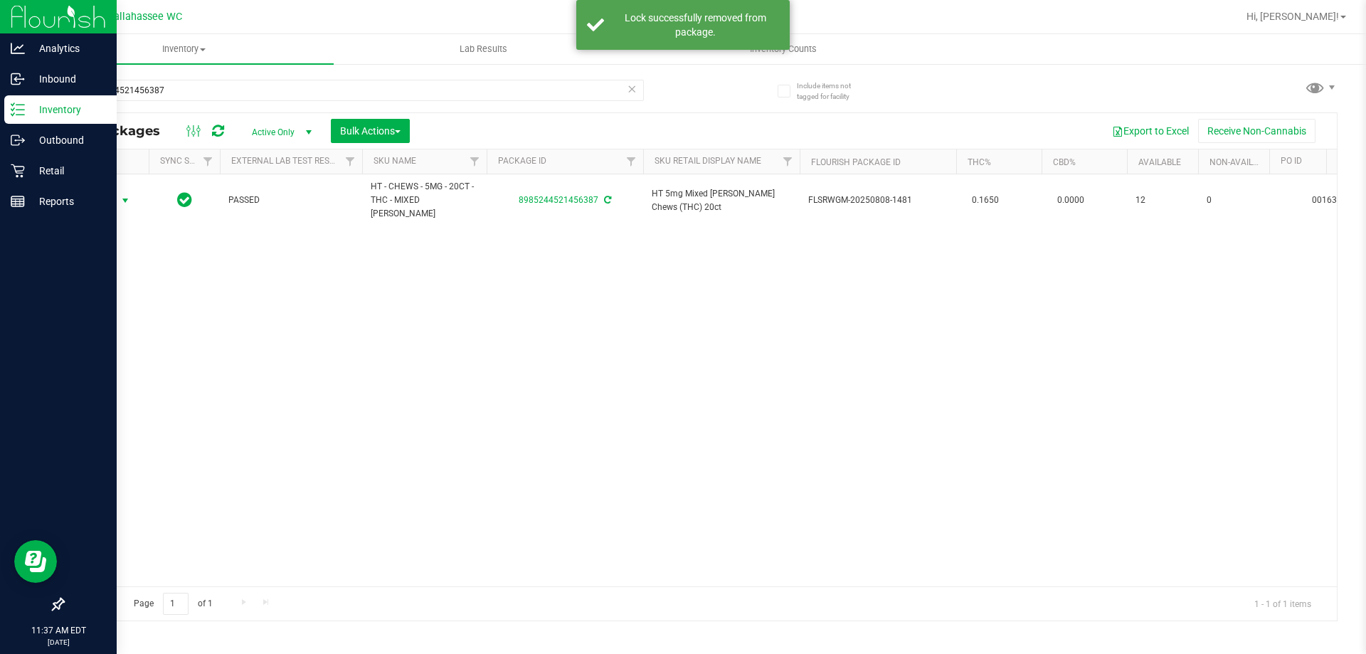
click at [123, 195] on span "select" at bounding box center [125, 200] width 11 height 11
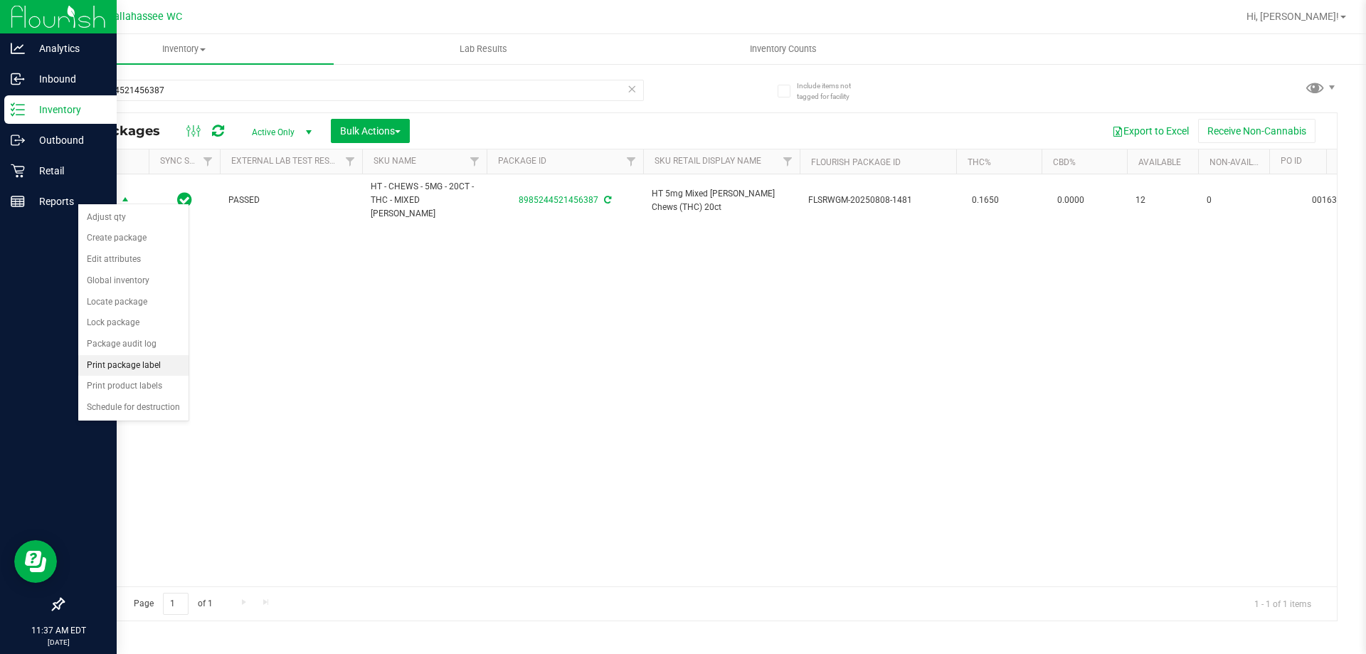
click at [133, 361] on li "Print package label" at bounding box center [133, 365] width 110 height 21
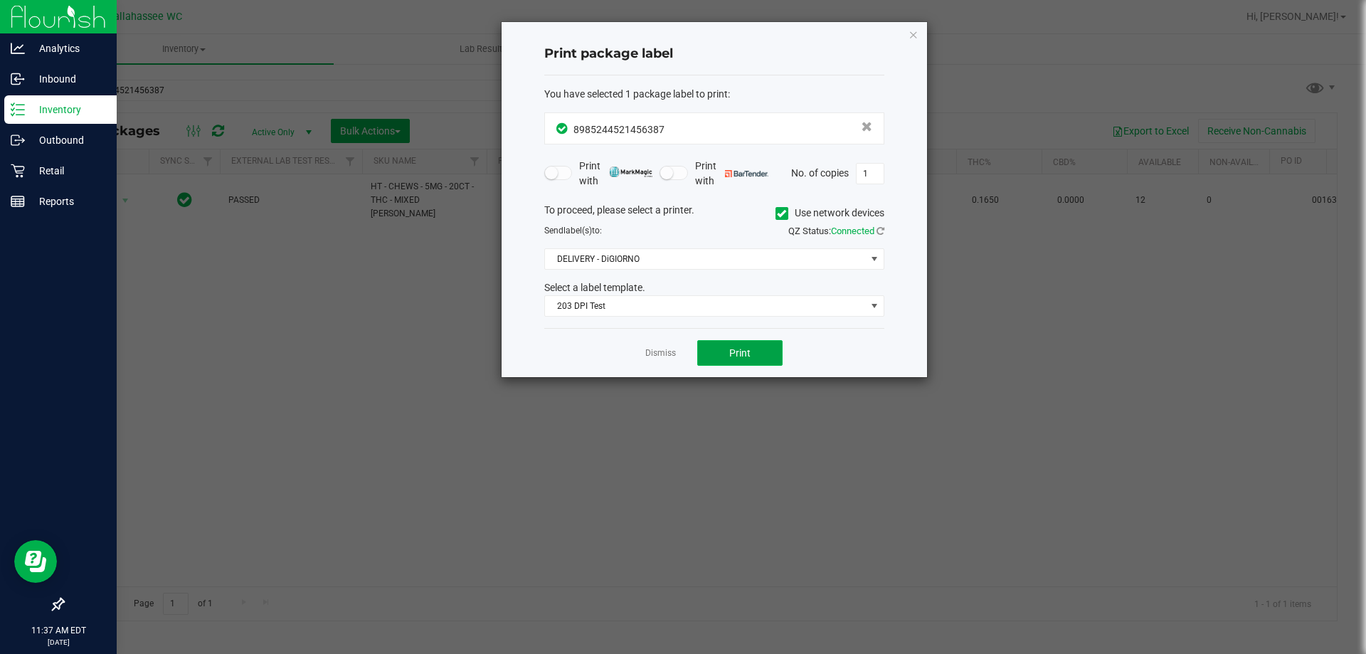
click at [755, 347] on button "Print" at bounding box center [739, 353] width 85 height 26
drag, startPoint x: 666, startPoint y: 356, endPoint x: 608, endPoint y: 327, distance: 64.6
click at [663, 356] on link "Dismiss" at bounding box center [660, 353] width 31 height 12
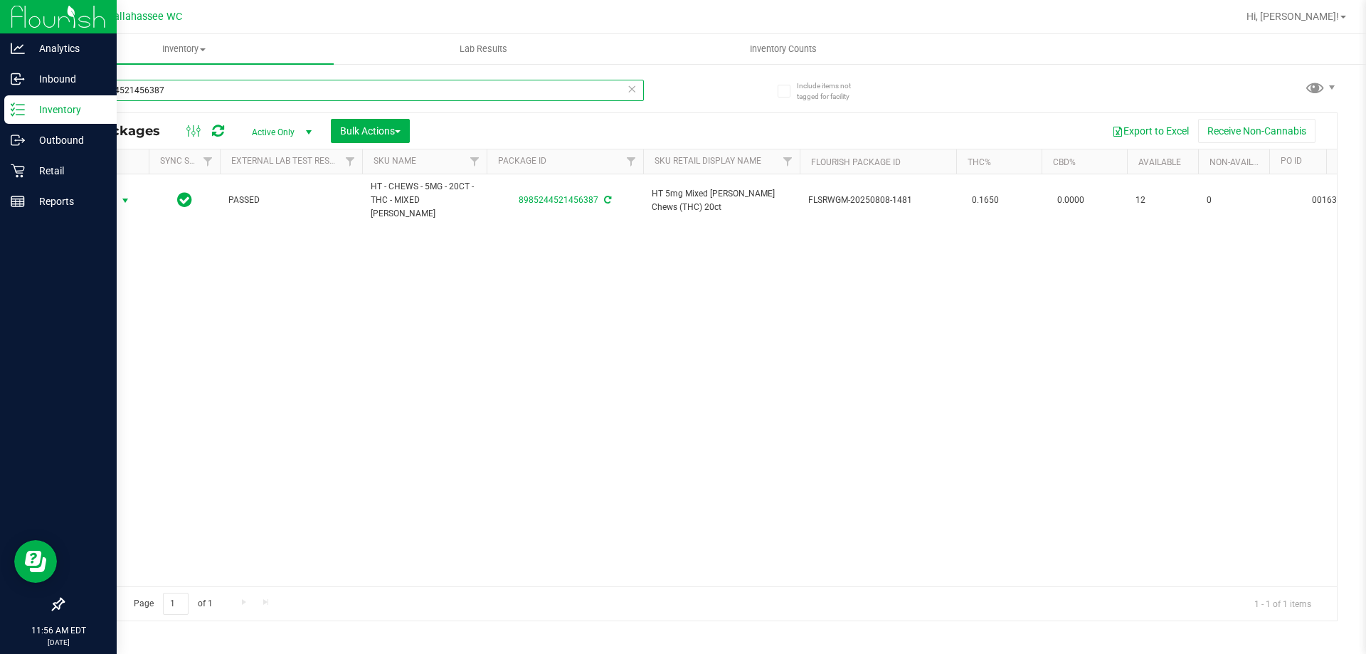
click at [300, 97] on input "8985244521456387" at bounding box center [353, 90] width 581 height 21
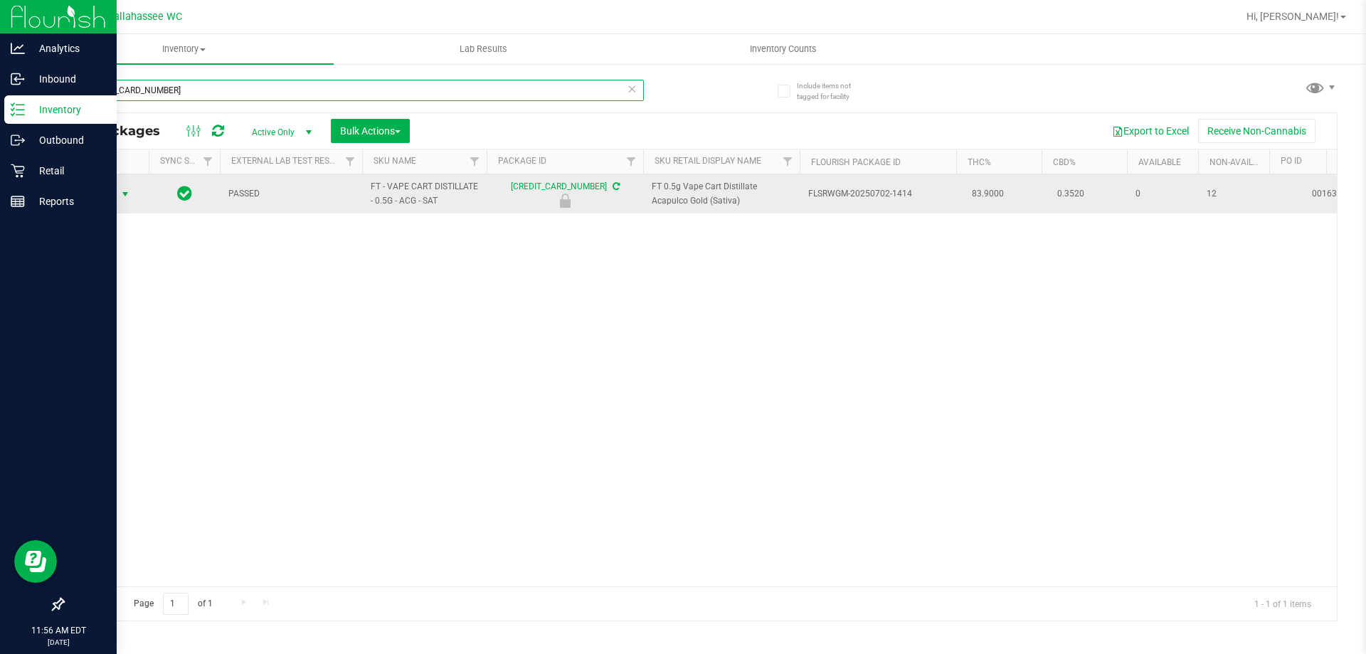
type input "[CREDIT_CARD_NUMBER]"
click at [125, 194] on span "select" at bounding box center [125, 194] width 11 height 11
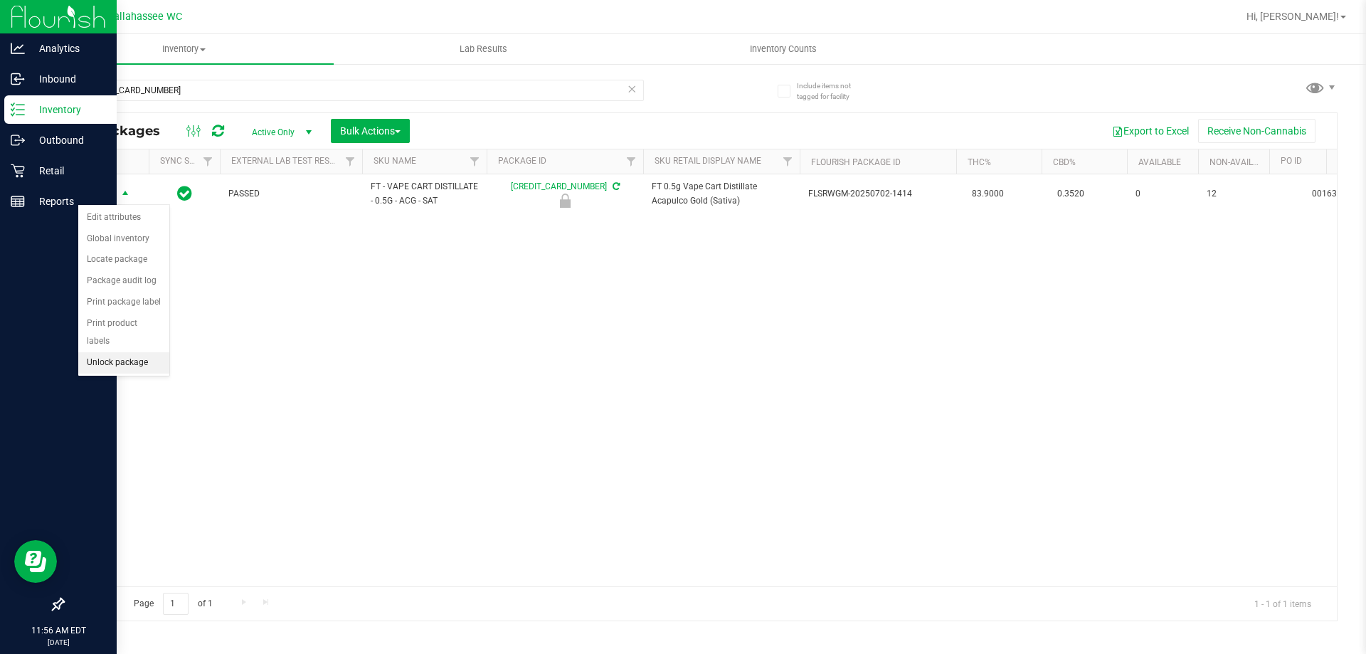
click at [143, 352] on li "Unlock package" at bounding box center [123, 362] width 91 height 21
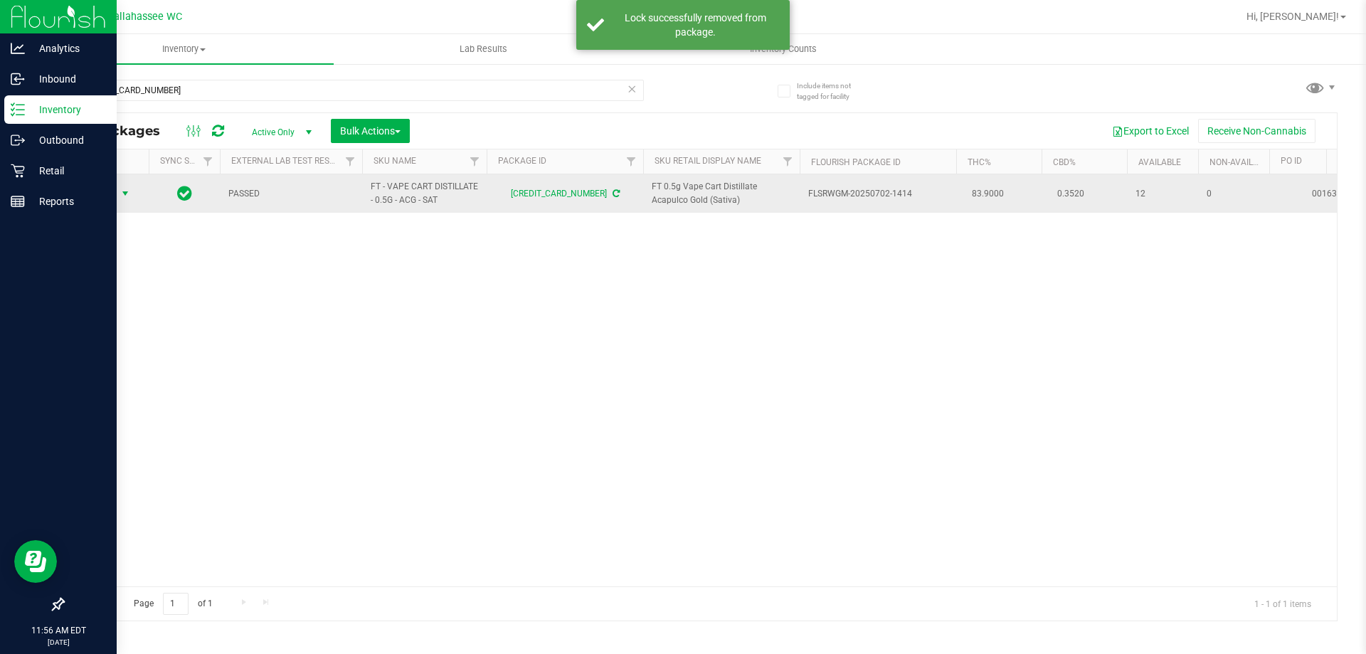
click at [125, 194] on span "select" at bounding box center [125, 193] width 11 height 11
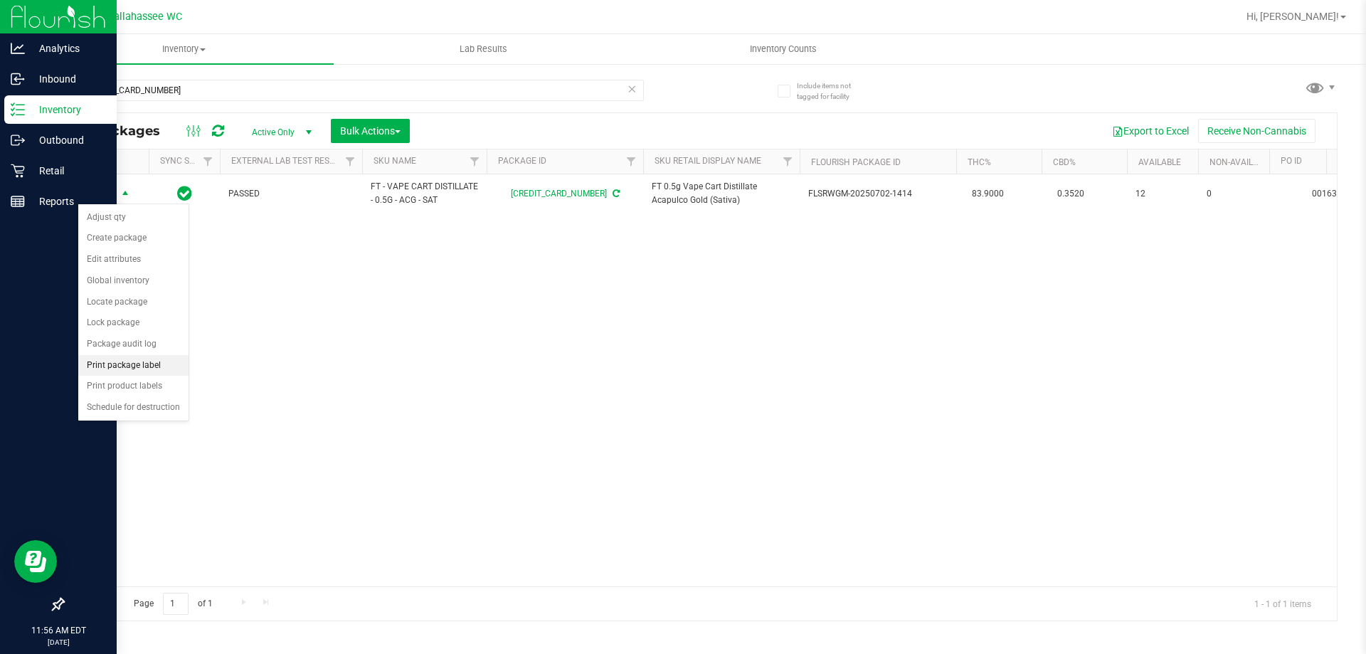
click at [174, 365] on li "Print package label" at bounding box center [133, 365] width 110 height 21
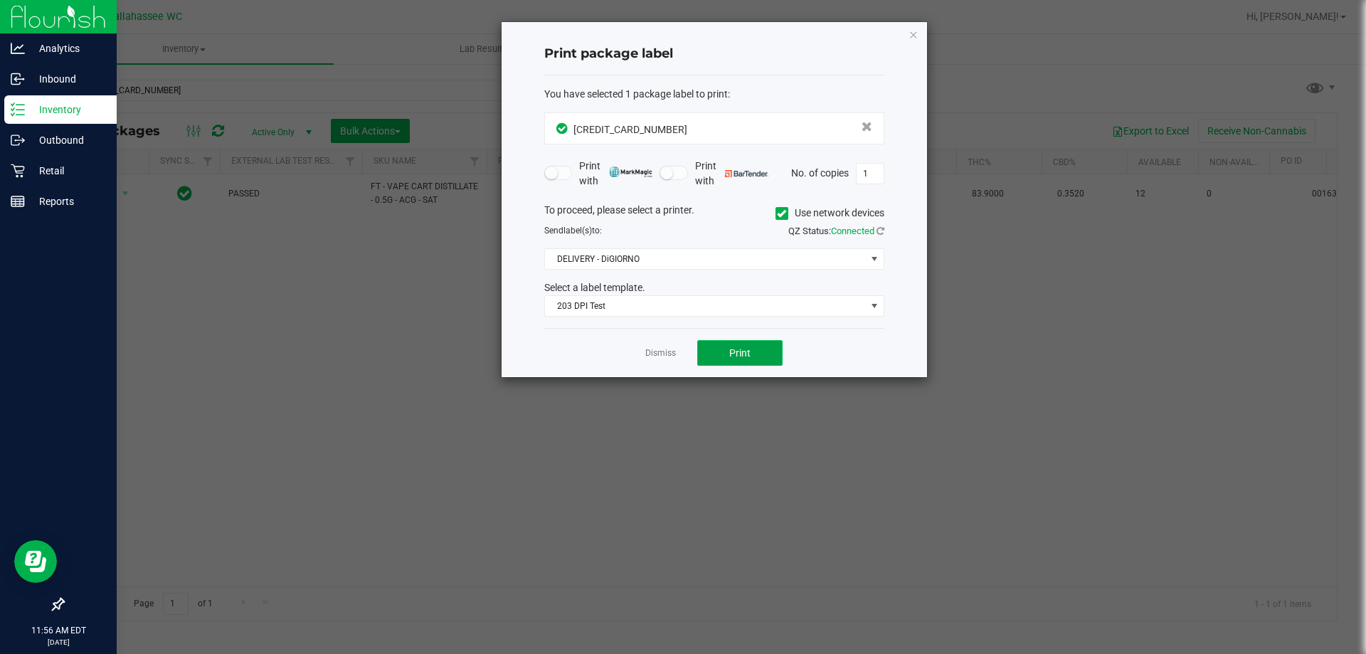
click at [769, 349] on button "Print" at bounding box center [739, 353] width 85 height 26
click at [649, 353] on link "Dismiss" at bounding box center [660, 353] width 31 height 12
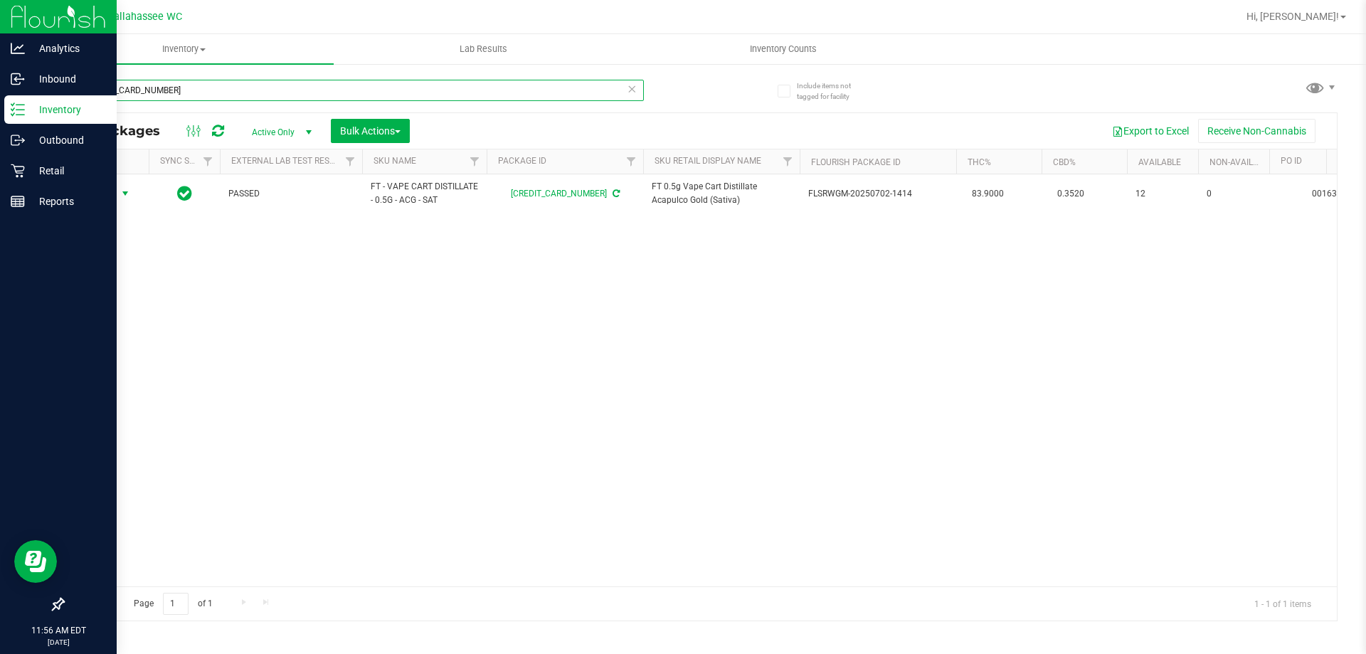
click at [228, 88] on input "[CREDIT_CARD_NUMBER]" at bounding box center [353, 90] width 581 height 21
click at [226, 88] on input "[CREDIT_CARD_NUMBER]" at bounding box center [353, 90] width 581 height 21
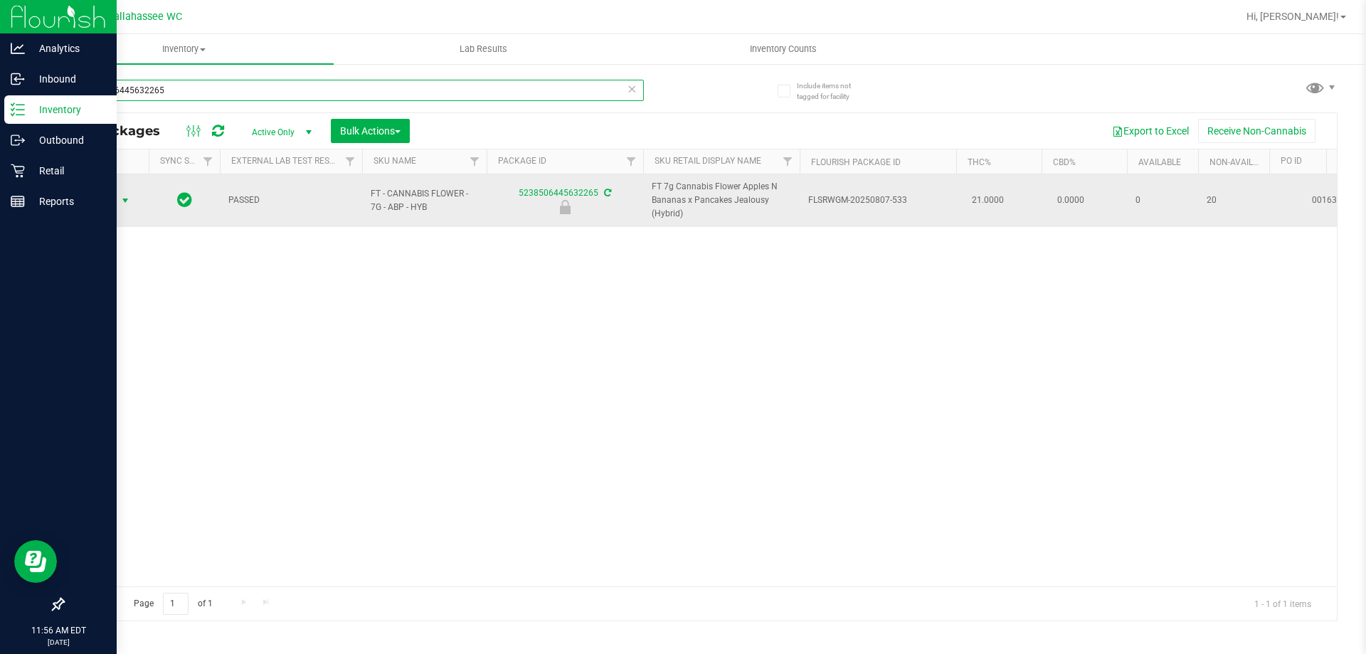
type input "5238506445632265"
click at [126, 202] on span "select" at bounding box center [125, 200] width 11 height 11
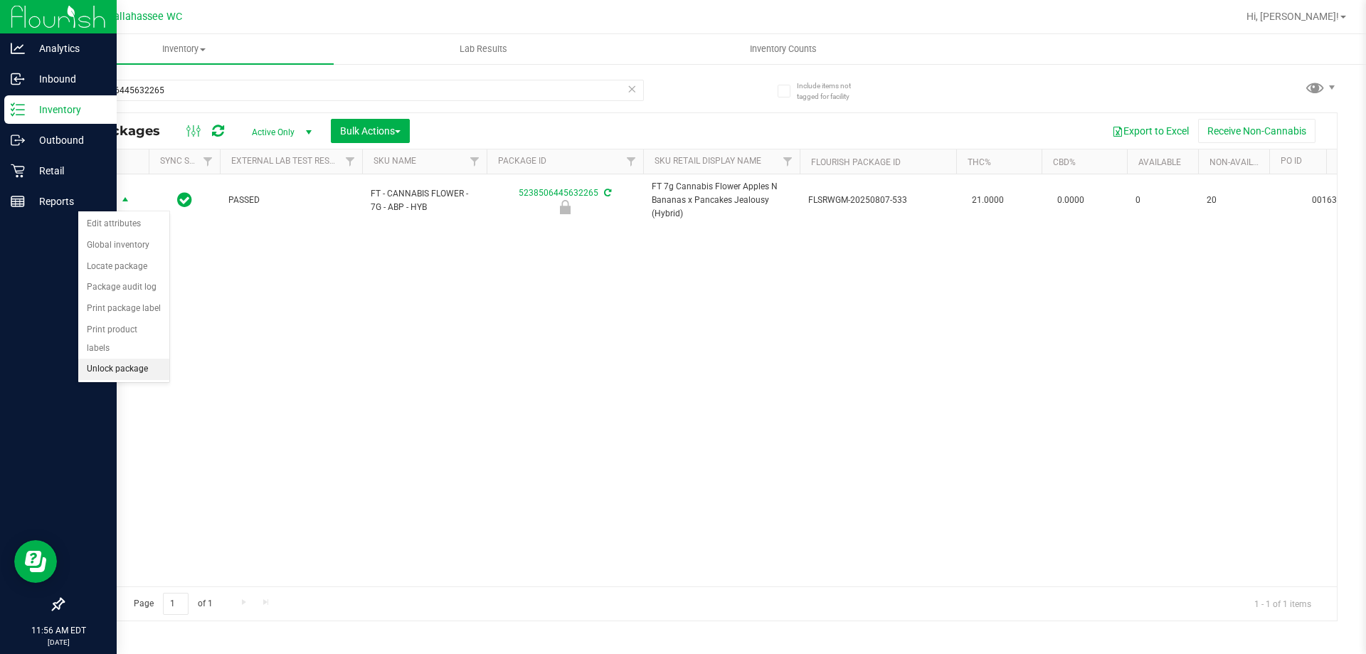
click at [149, 359] on li "Unlock package" at bounding box center [123, 369] width 91 height 21
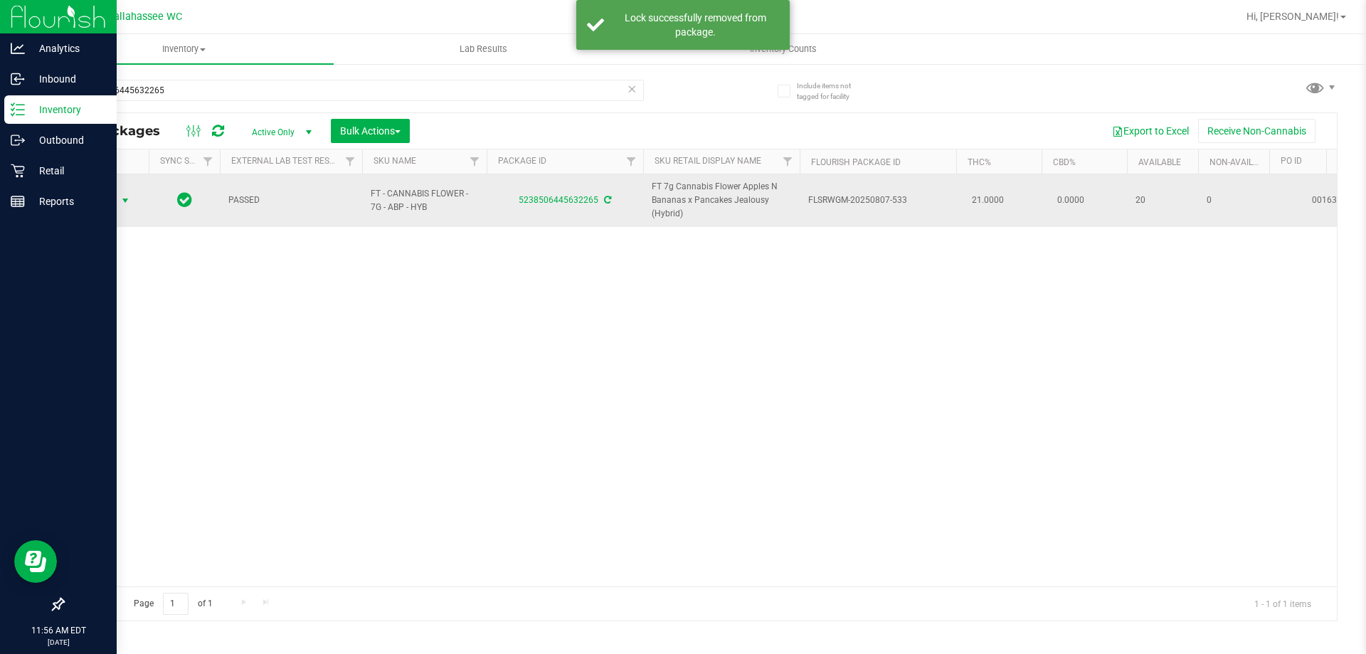
click at [125, 204] on span "select" at bounding box center [125, 200] width 11 height 11
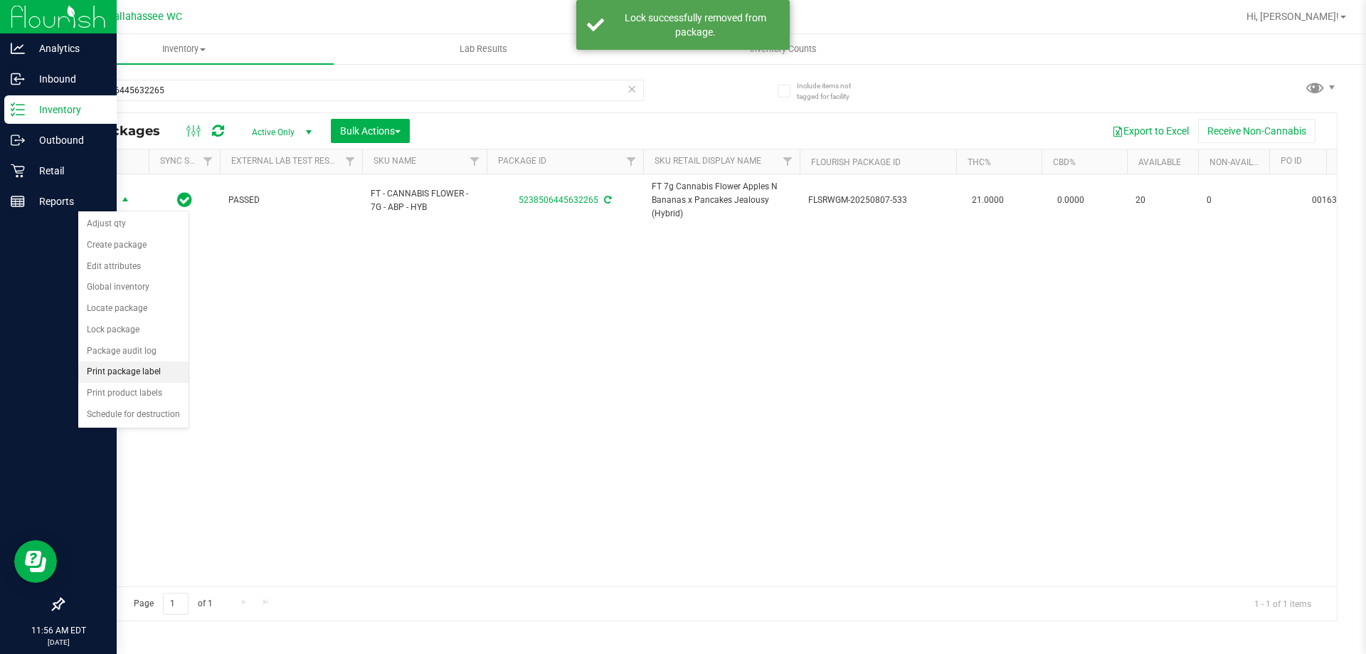
click at [142, 370] on li "Print package label" at bounding box center [133, 371] width 110 height 21
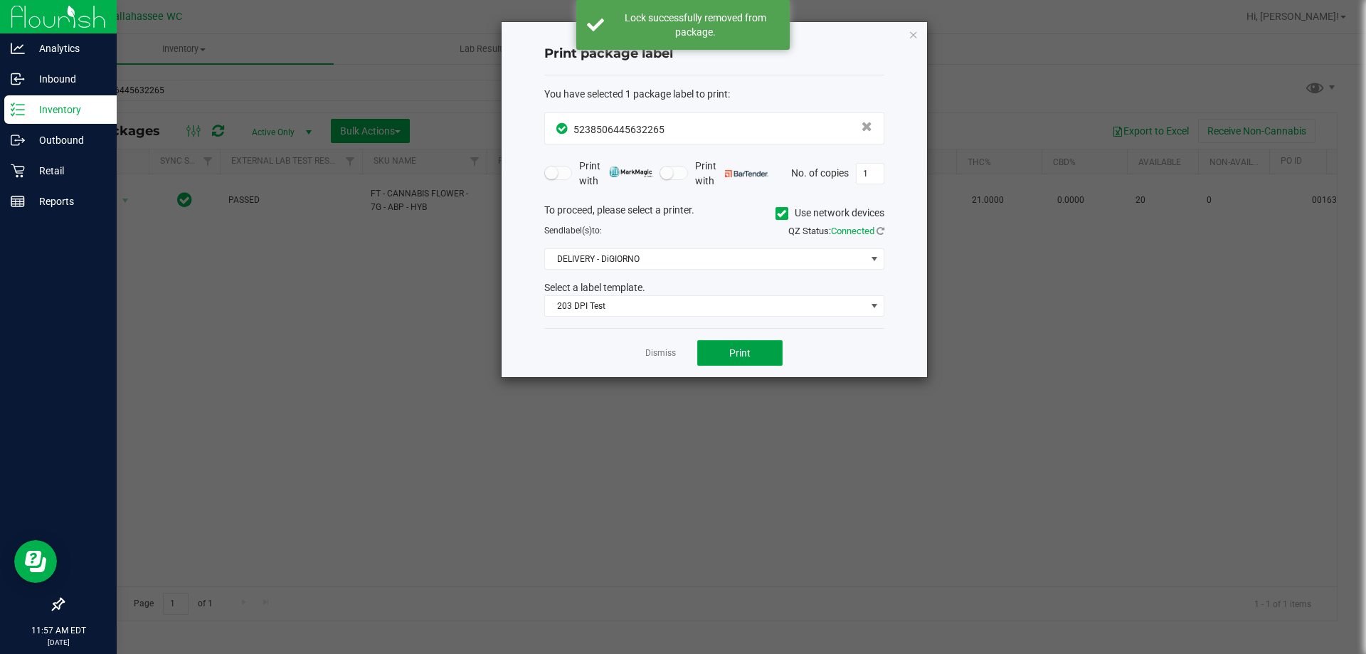
click at [711, 345] on button "Print" at bounding box center [739, 353] width 85 height 26
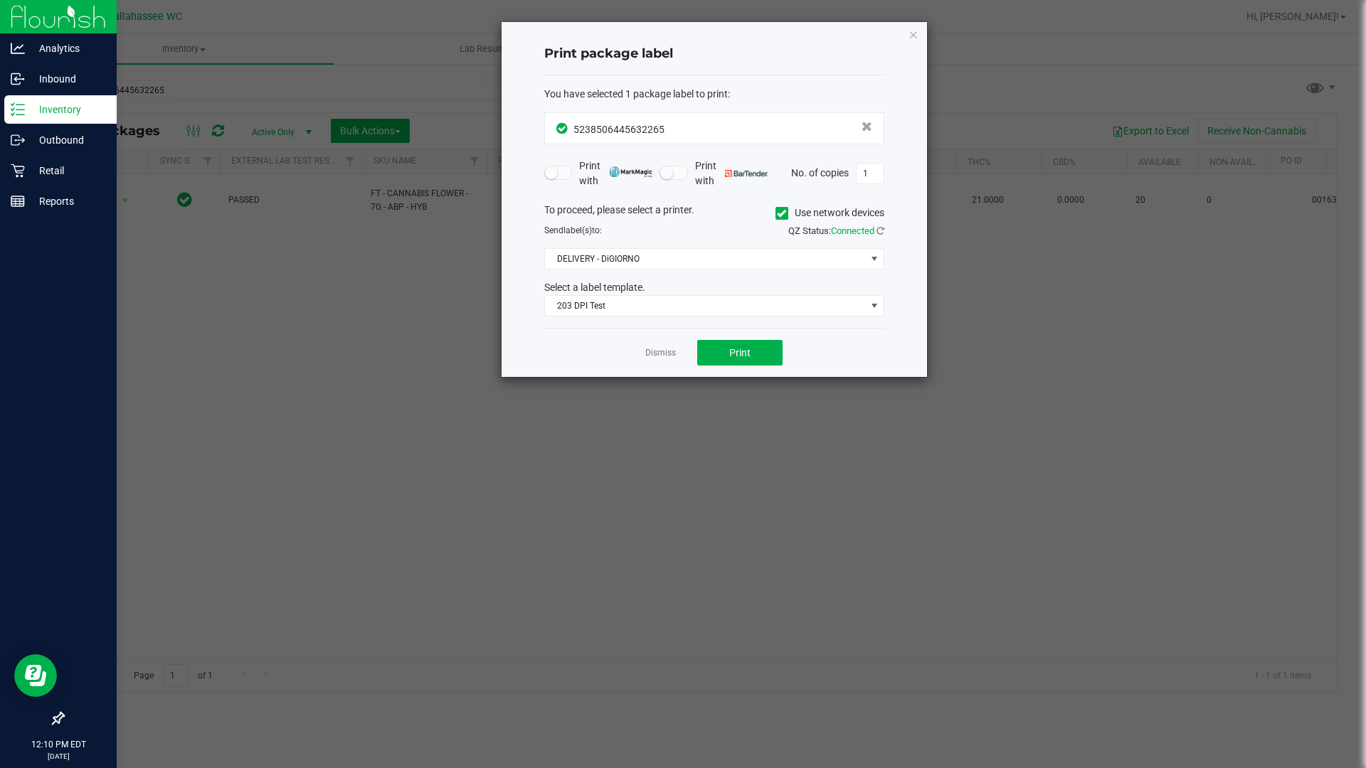
click at [916, 36] on icon "button" at bounding box center [914, 34] width 10 height 17
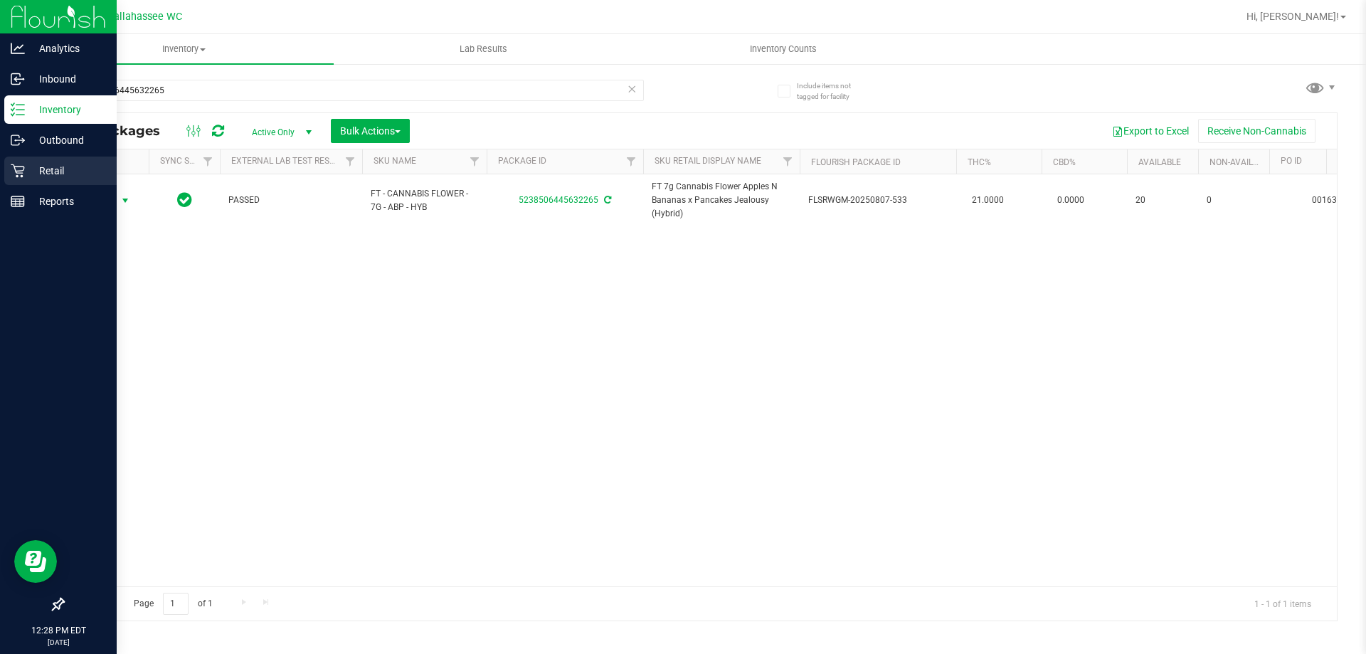
click at [16, 182] on div "Retail" at bounding box center [60, 171] width 112 height 28
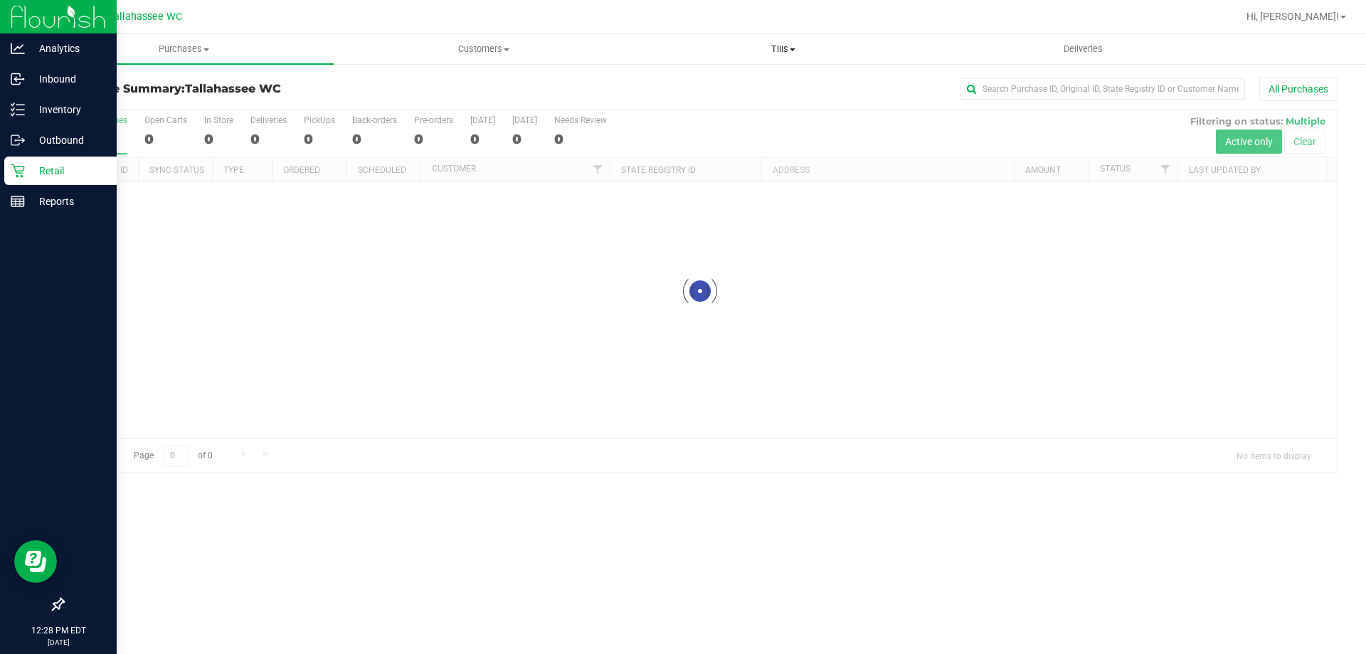
click at [787, 45] on span "Tills" at bounding box center [783, 49] width 298 height 13
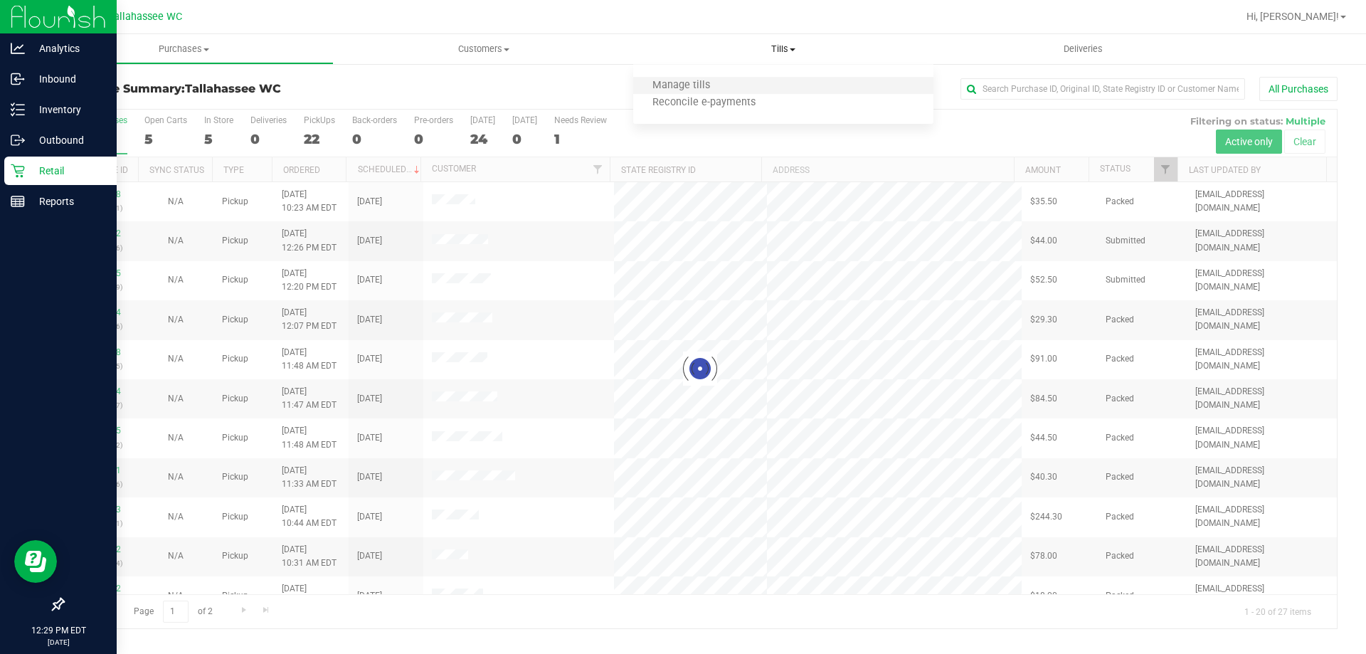
click at [743, 90] on li "Manage tills" at bounding box center [783, 86] width 300 height 17
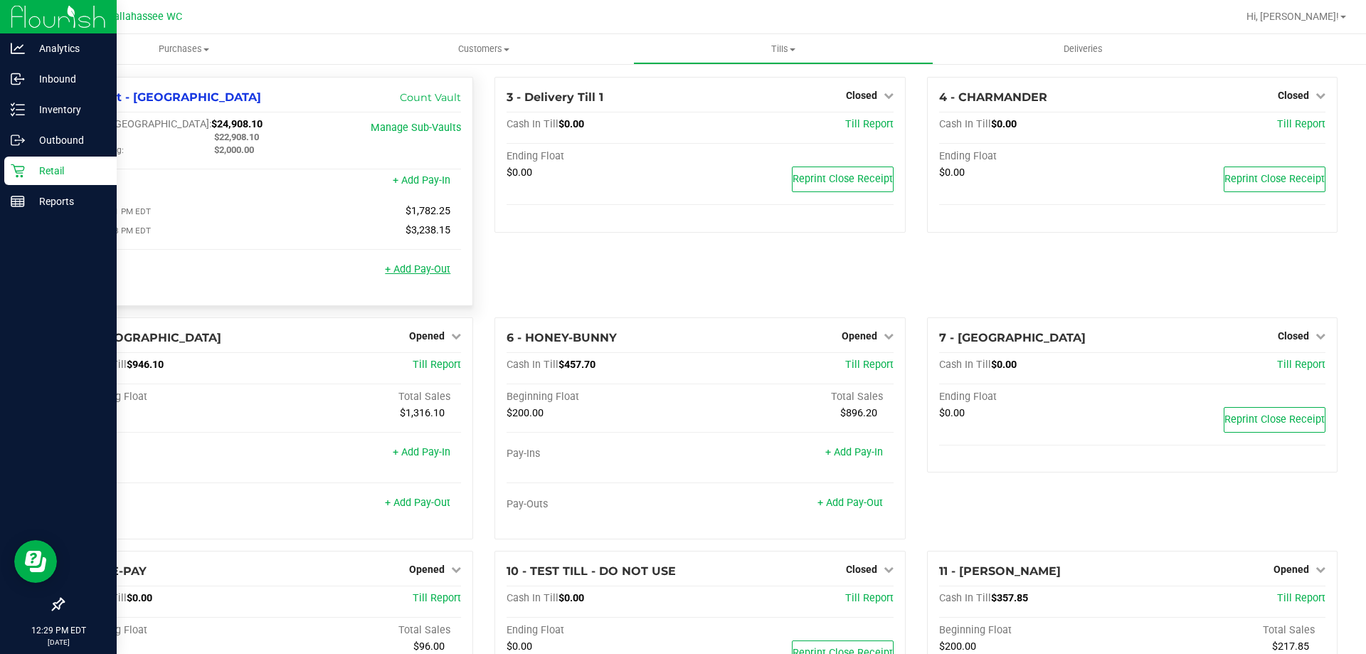
click at [396, 274] on link "+ Add Pay-Out" at bounding box center [417, 269] width 65 height 12
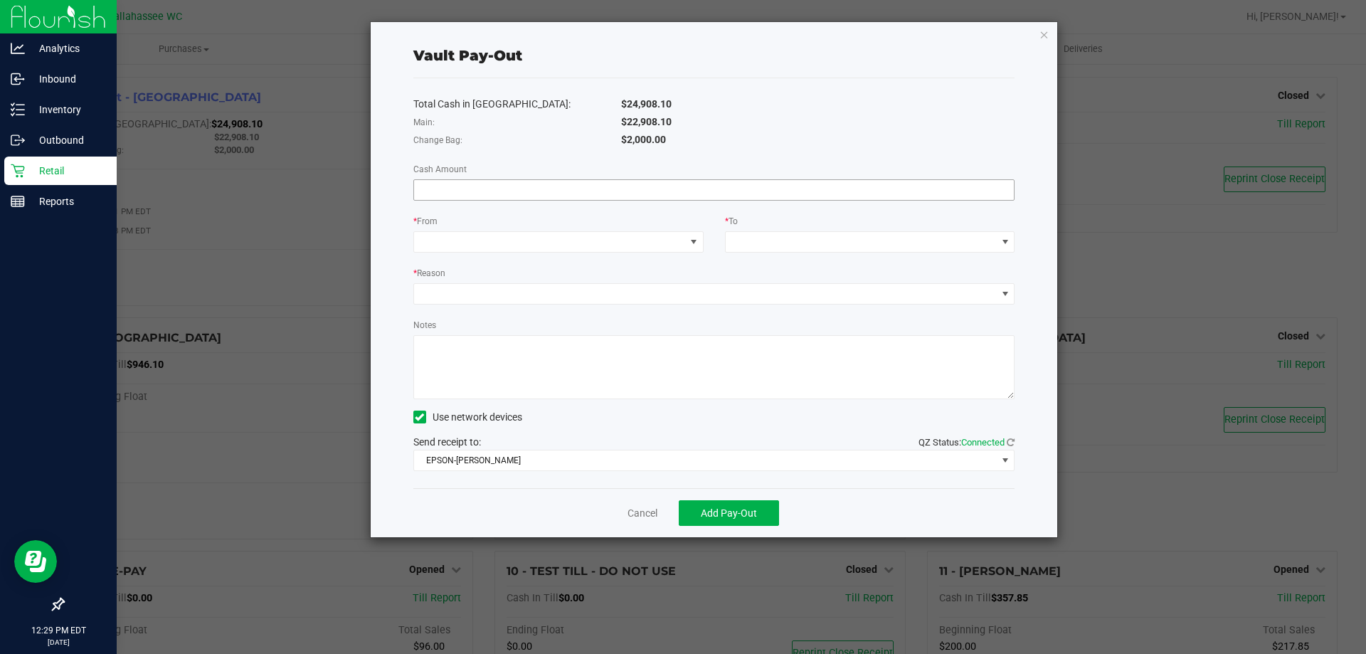
click at [629, 188] on input at bounding box center [714, 190] width 600 height 20
click at [623, 250] on span at bounding box center [549, 242] width 271 height 20
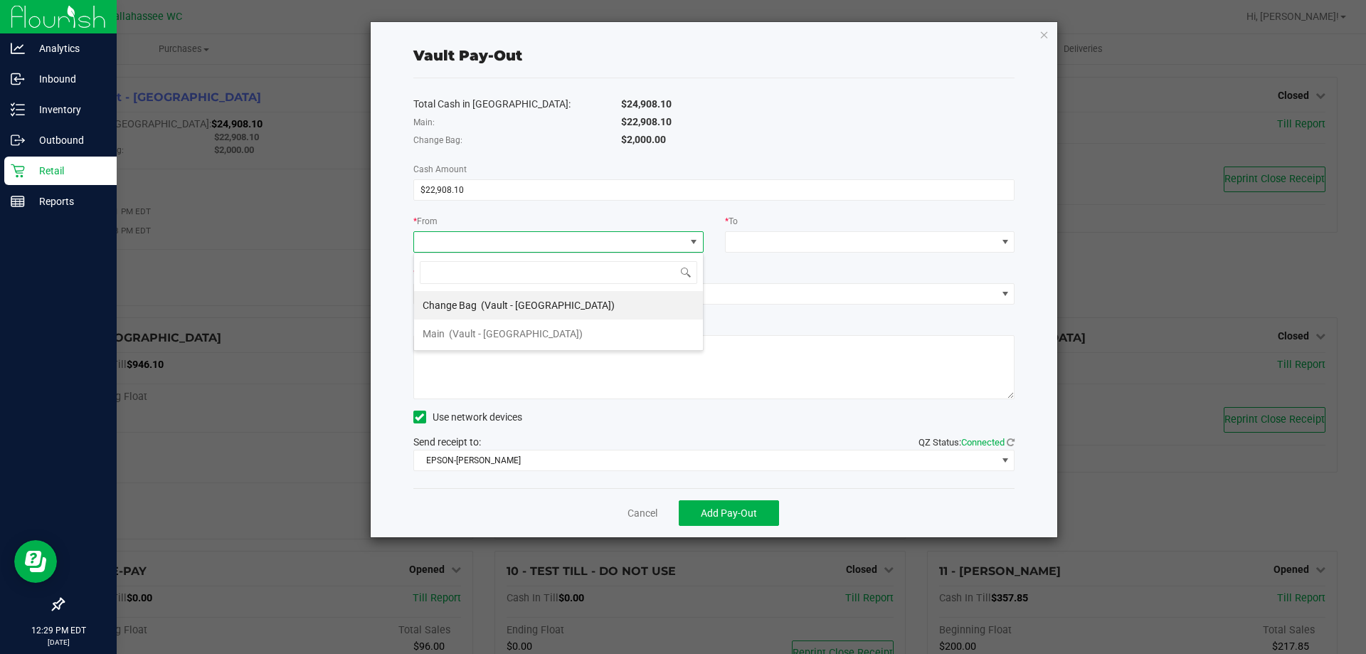
scroll to position [21, 290]
type input "22908.1"
click at [526, 192] on input "22908.1" at bounding box center [714, 190] width 600 height 20
type input "$22,908.10"
click at [667, 247] on span at bounding box center [549, 242] width 271 height 20
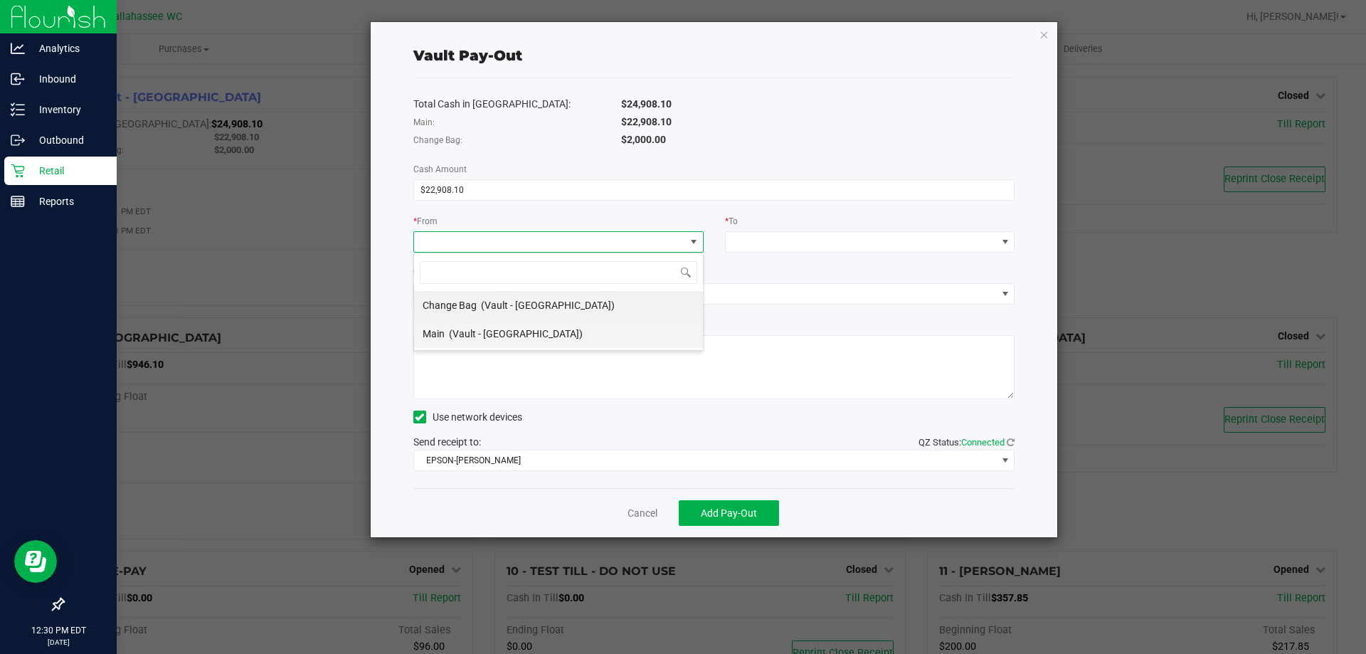
click at [615, 331] on li "Main (Vault - [GEOGRAPHIC_DATA])" at bounding box center [558, 333] width 289 height 28
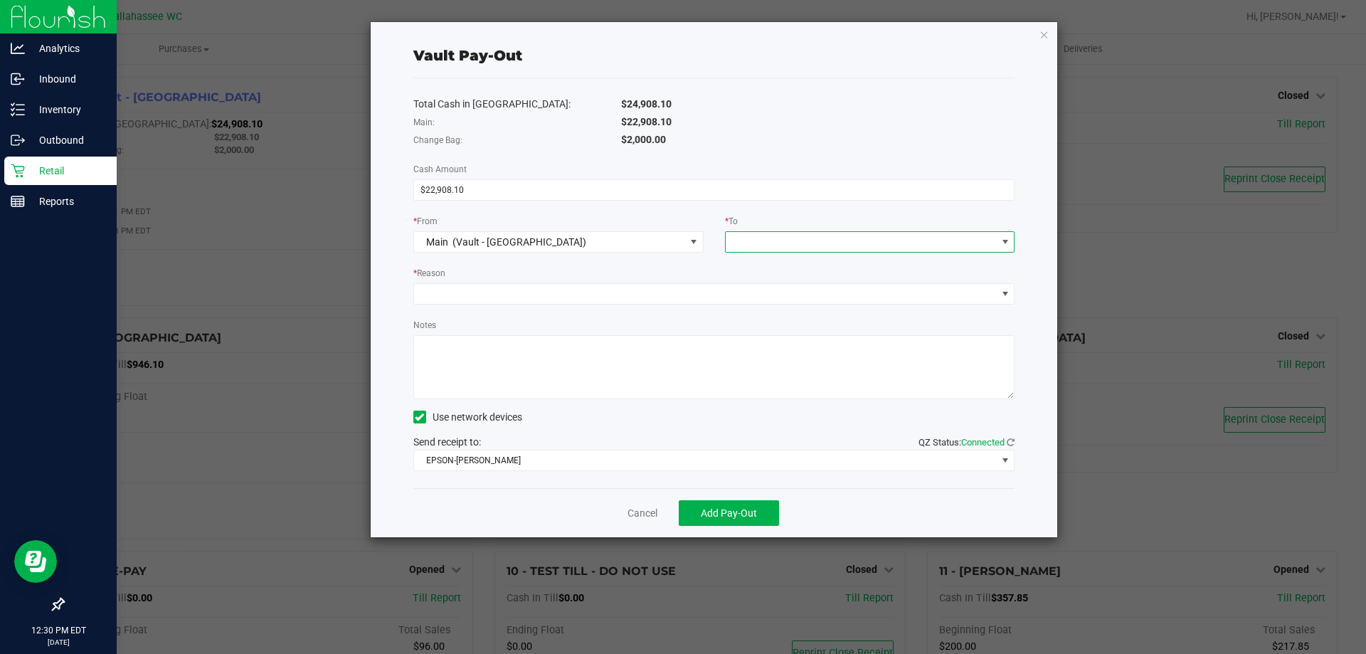
click at [877, 236] on span at bounding box center [861, 242] width 271 height 20
click at [832, 360] on li "Empyreal Transfer" at bounding box center [870, 362] width 289 height 28
click at [610, 293] on span at bounding box center [705, 294] width 583 height 20
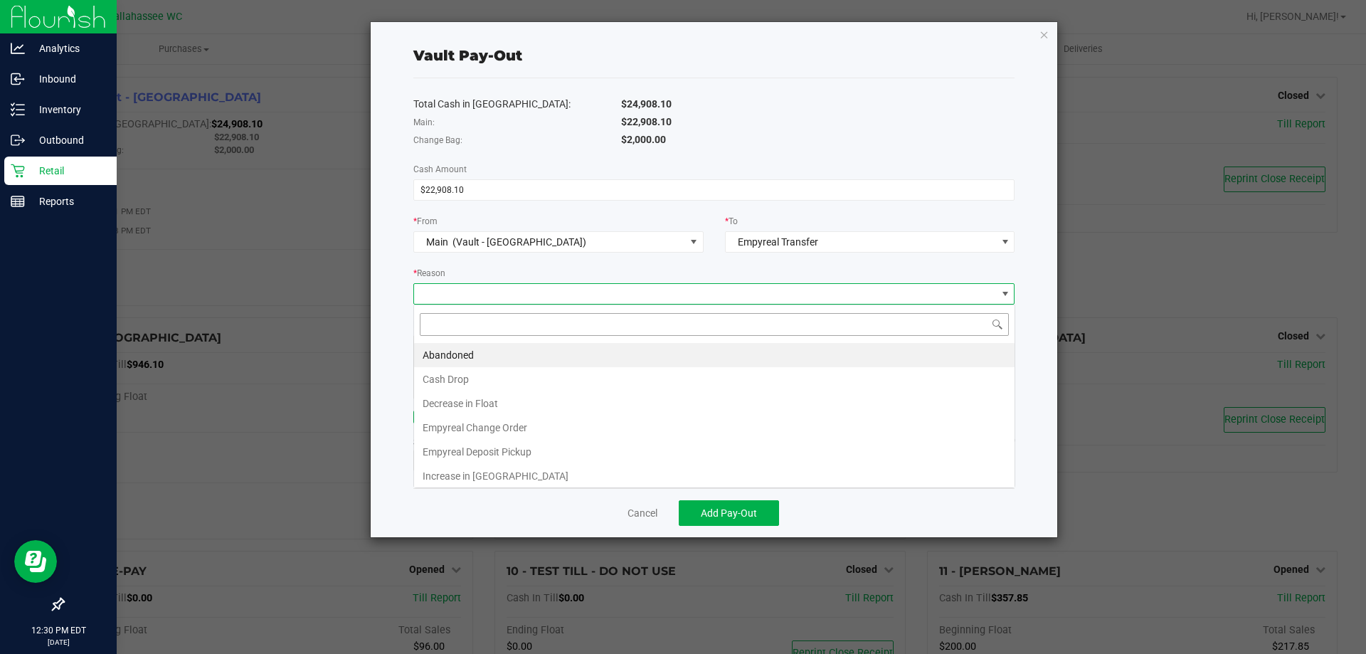
scroll to position [21, 601]
click at [608, 446] on li "Empyreal Deposit Pickup" at bounding box center [714, 452] width 600 height 24
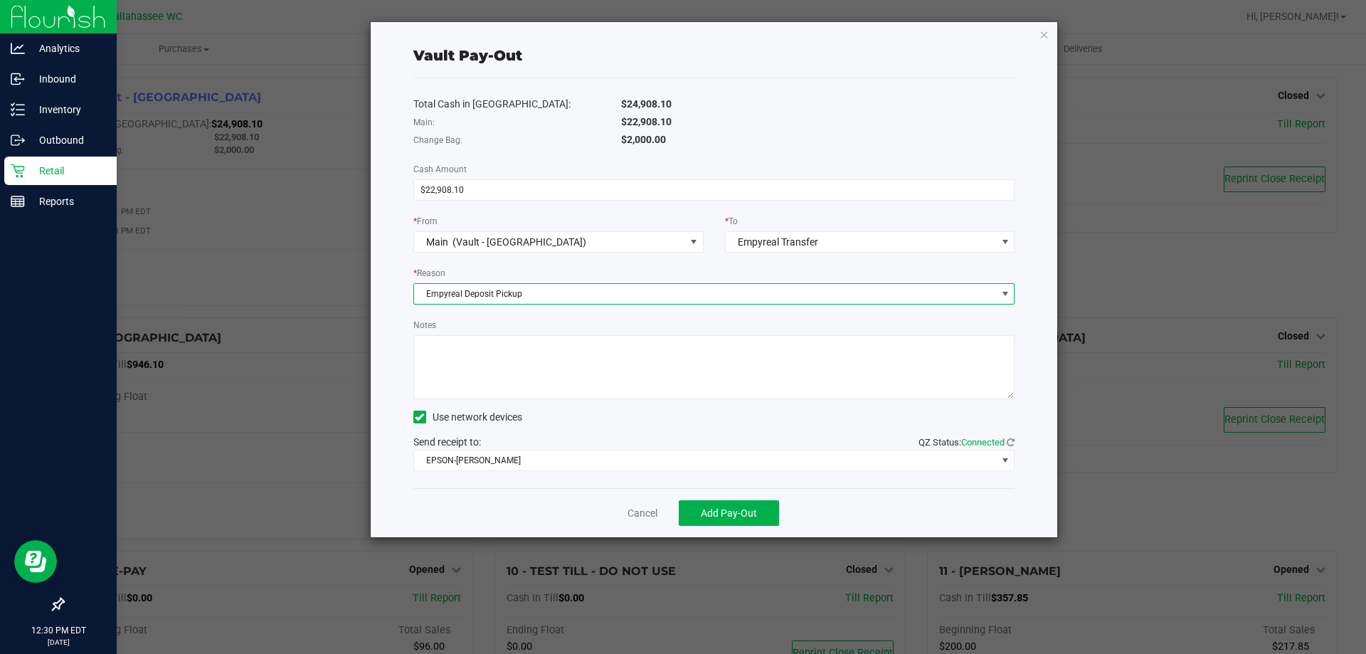
click at [588, 383] on textarea "Notes" at bounding box center [714, 367] width 602 height 64
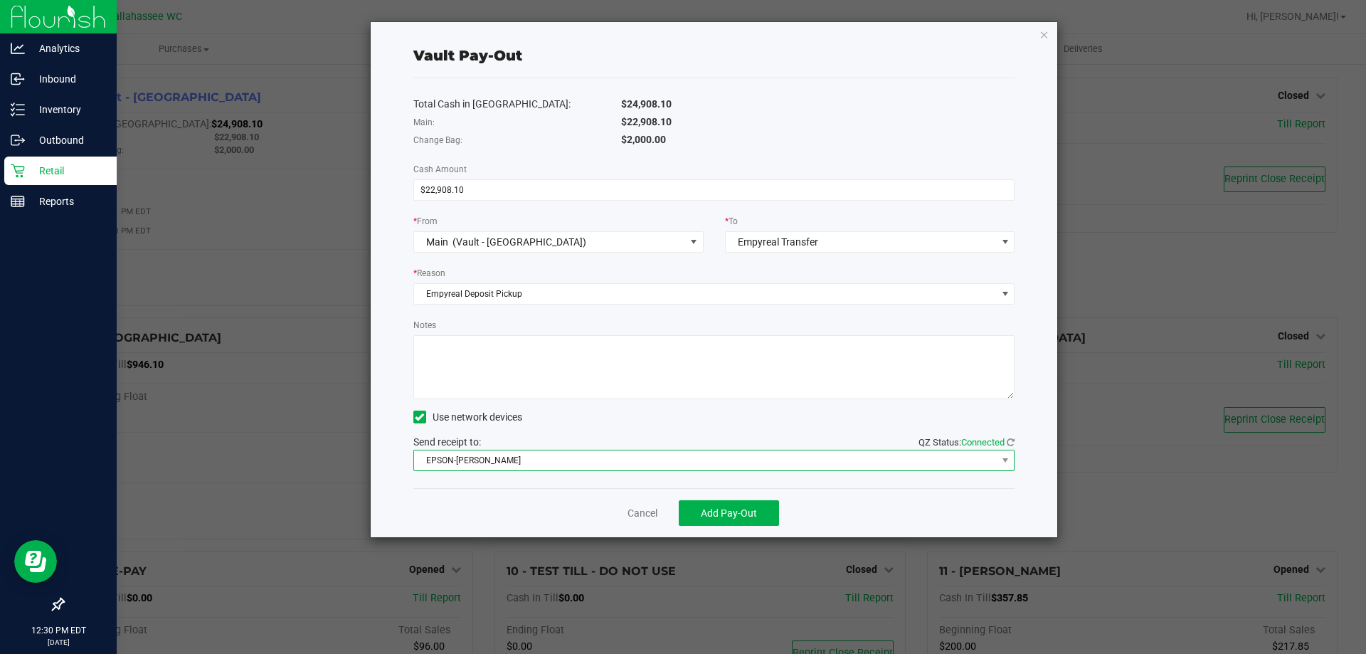
click at [634, 462] on span "EPSON-[PERSON_NAME]" at bounding box center [705, 460] width 583 height 20
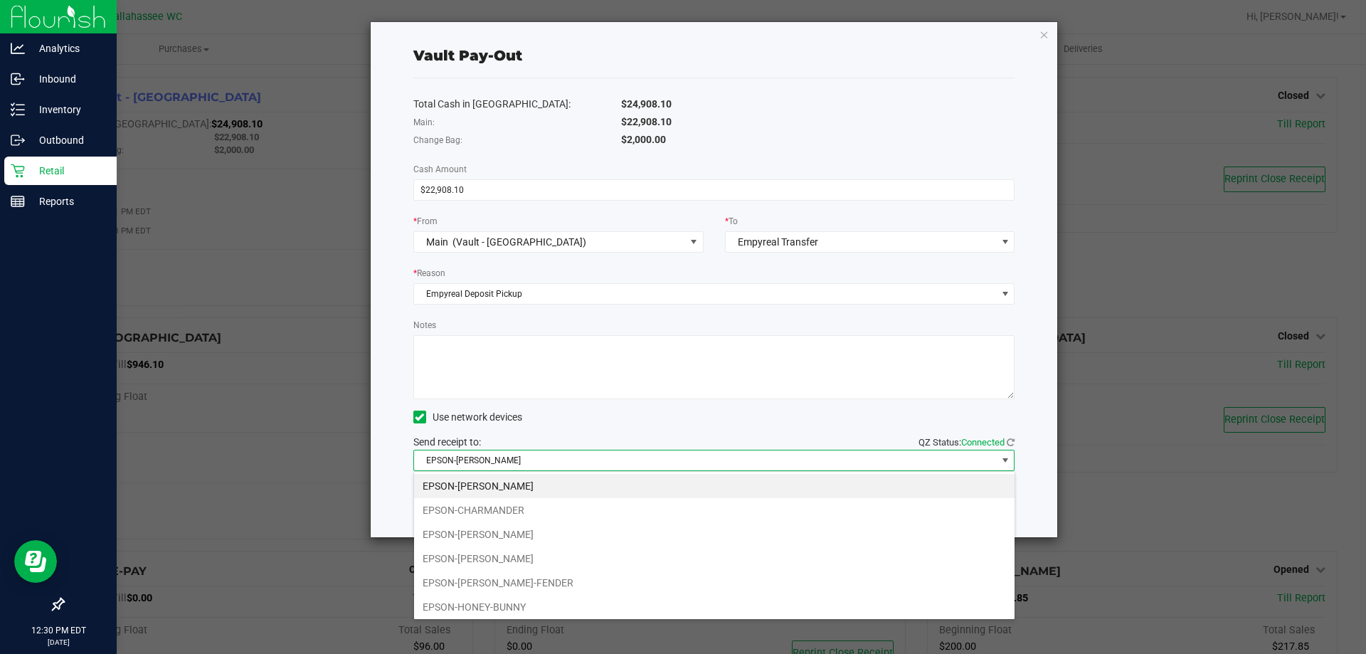
click at [615, 536] on li "EPSON-[PERSON_NAME]" at bounding box center [714, 534] width 600 height 24
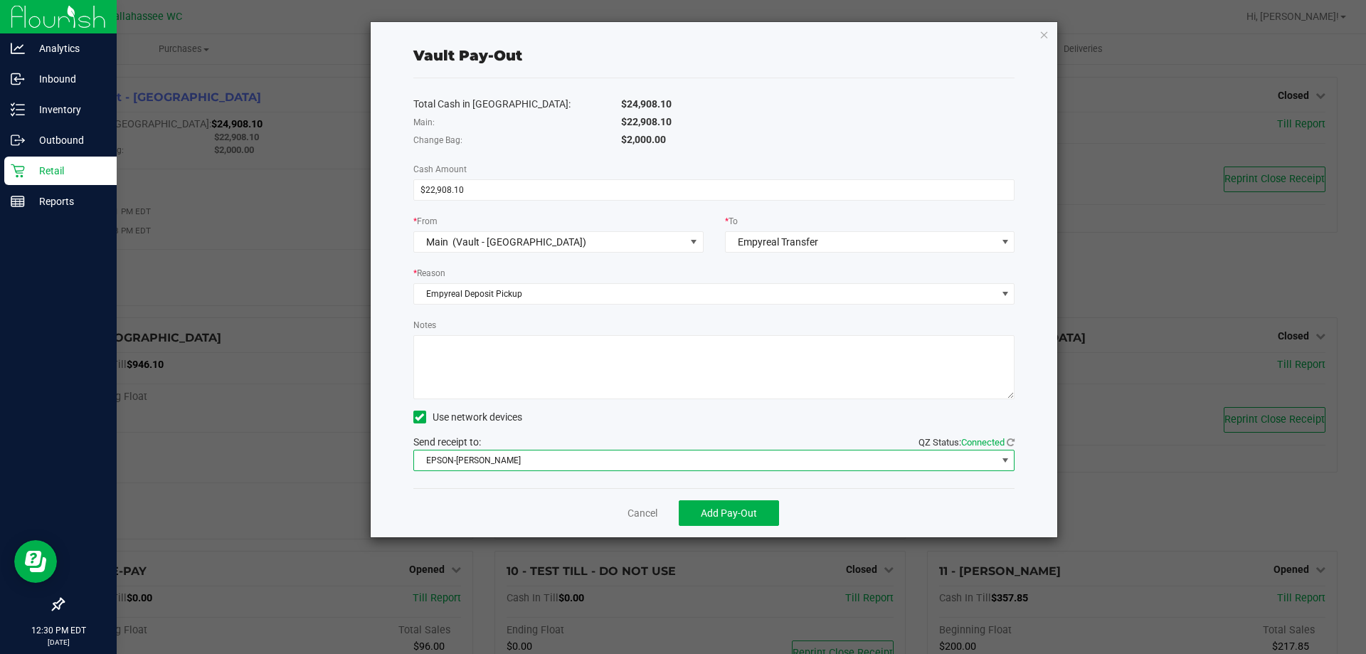
click at [524, 376] on textarea "Notes" at bounding box center [714, 367] width 602 height 64
type textarea "ce"
click at [720, 515] on span "Add Pay-Out" at bounding box center [729, 512] width 56 height 11
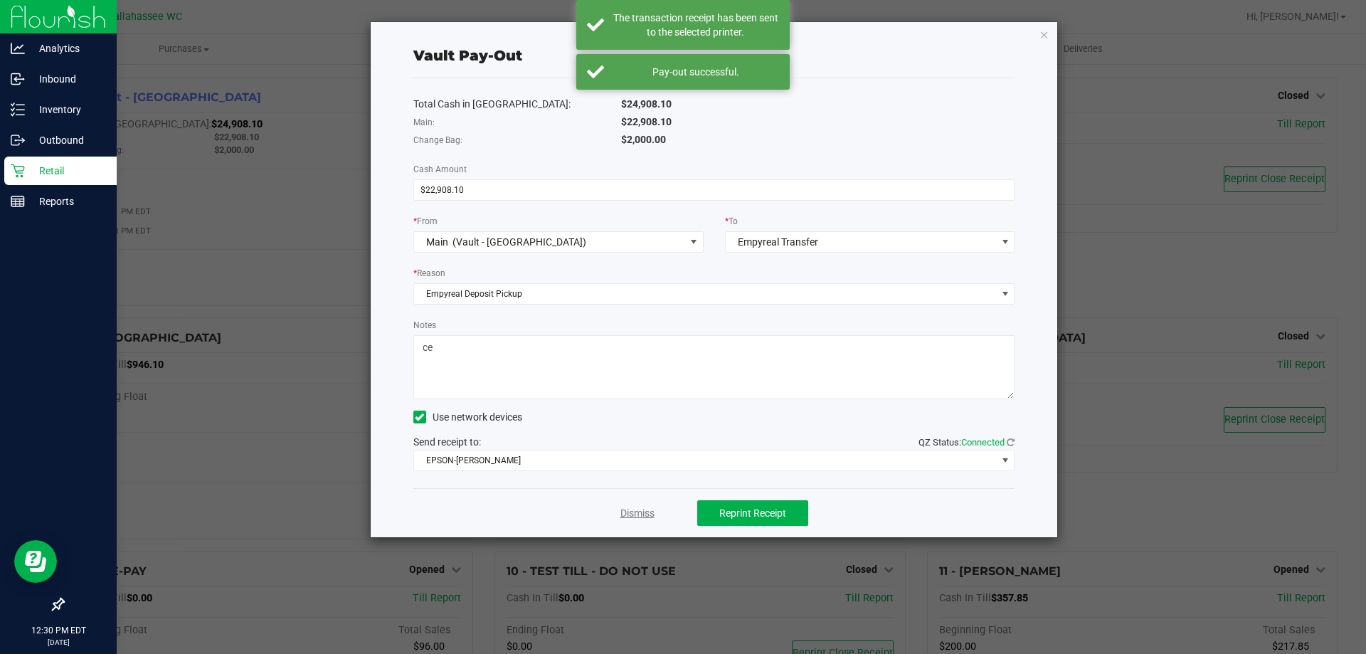
click at [632, 508] on link "Dismiss" at bounding box center [637, 513] width 34 height 15
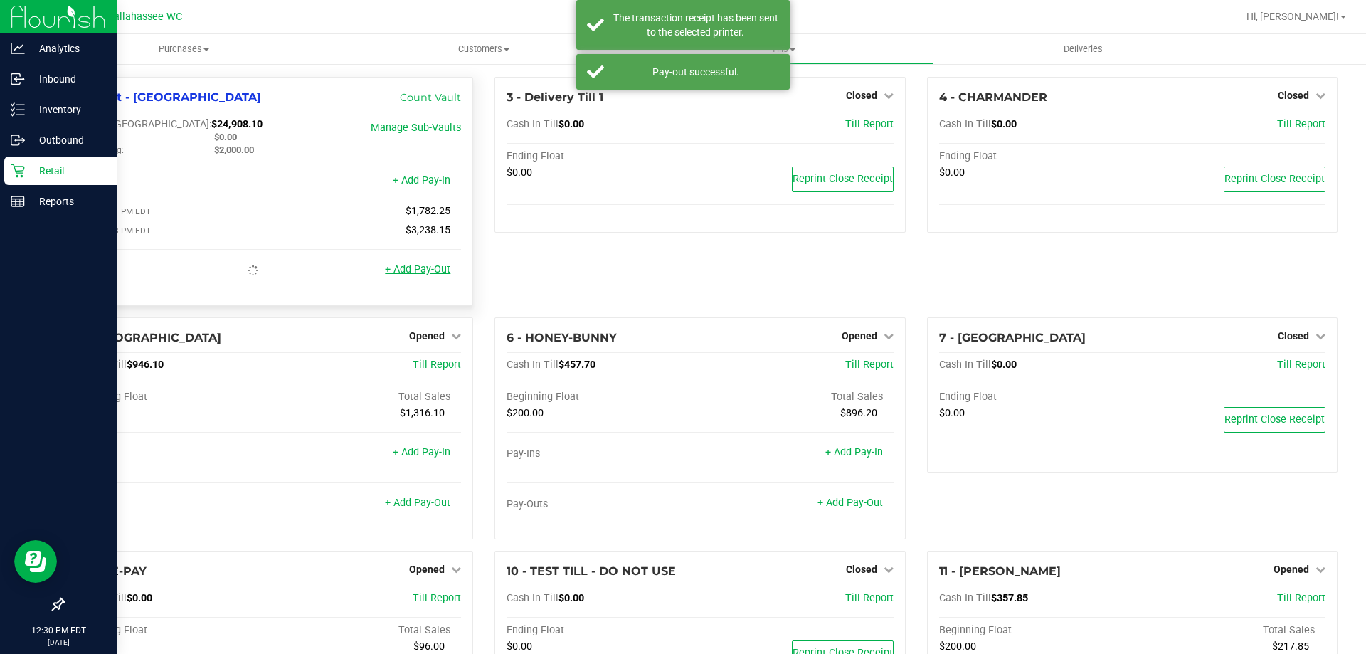
click at [435, 275] on link "+ Add Pay-Out" at bounding box center [417, 269] width 65 height 12
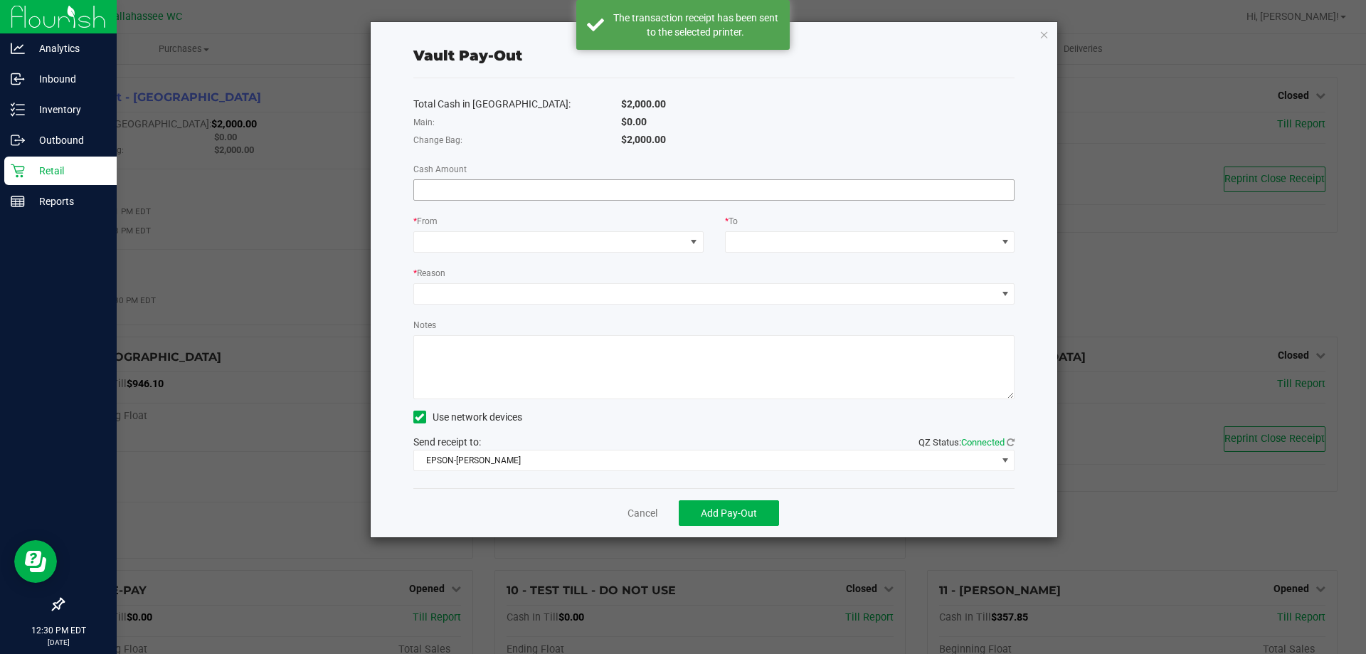
click at [462, 189] on input at bounding box center [714, 190] width 600 height 20
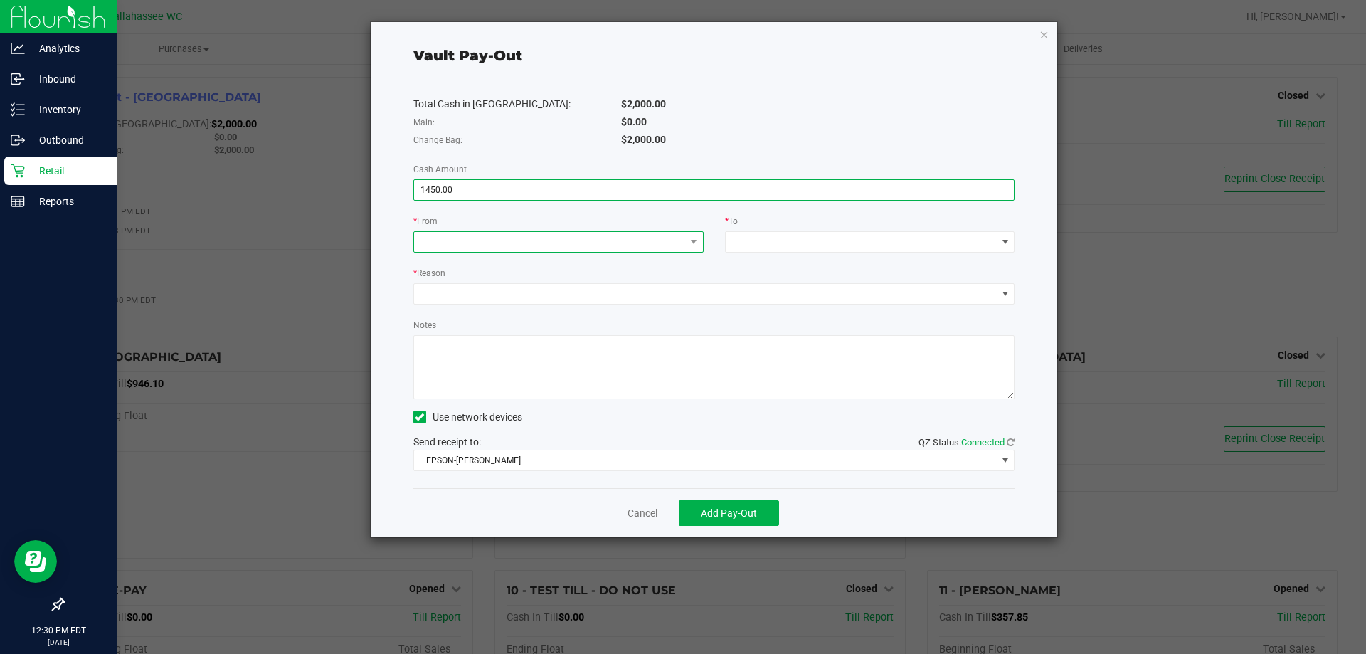
type input "$1,450.00"
click at [597, 238] on span at bounding box center [549, 242] width 271 height 20
click at [554, 310] on span "(Vault - [GEOGRAPHIC_DATA])" at bounding box center [548, 305] width 134 height 11
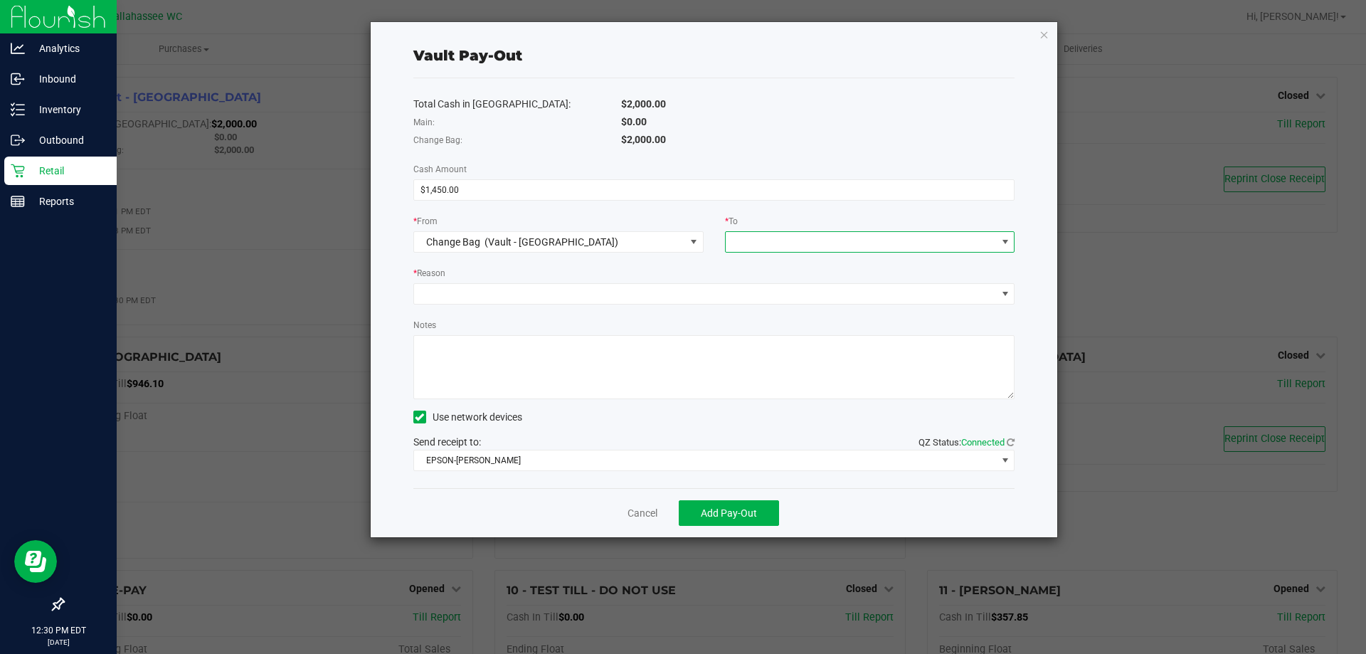
click at [780, 245] on span at bounding box center [861, 242] width 271 height 20
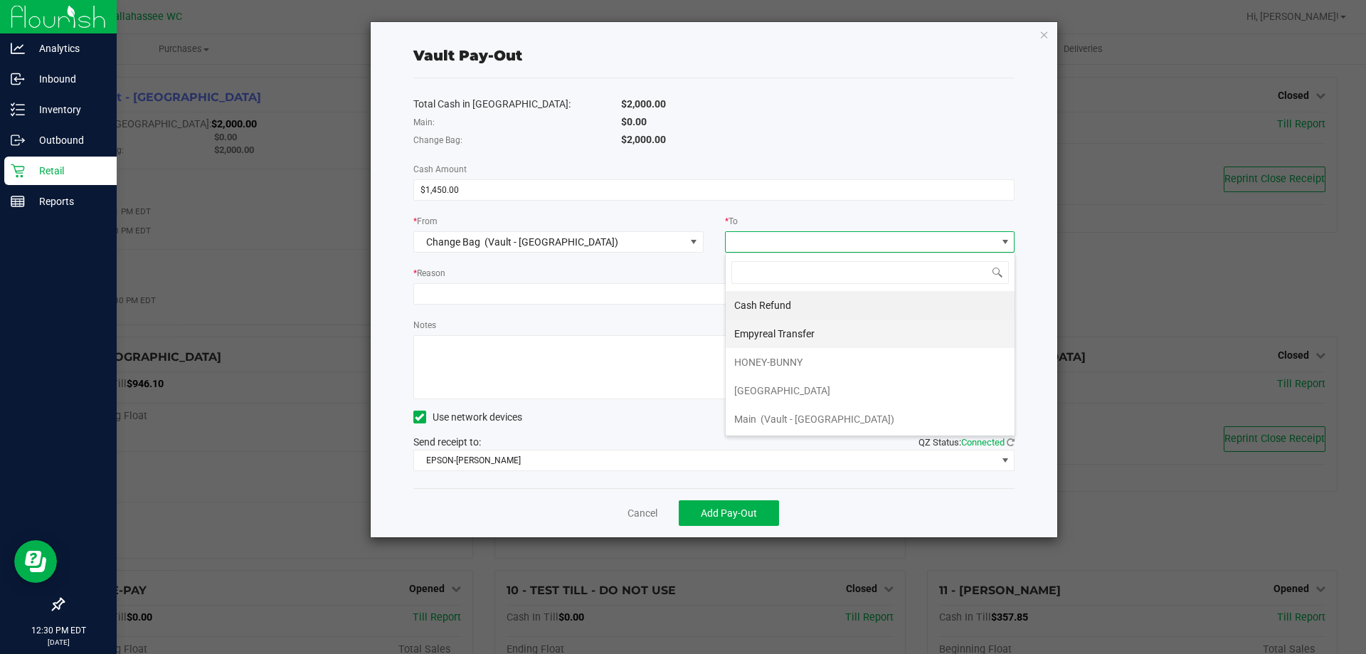
click at [834, 339] on li "Empyreal Transfer" at bounding box center [870, 333] width 289 height 28
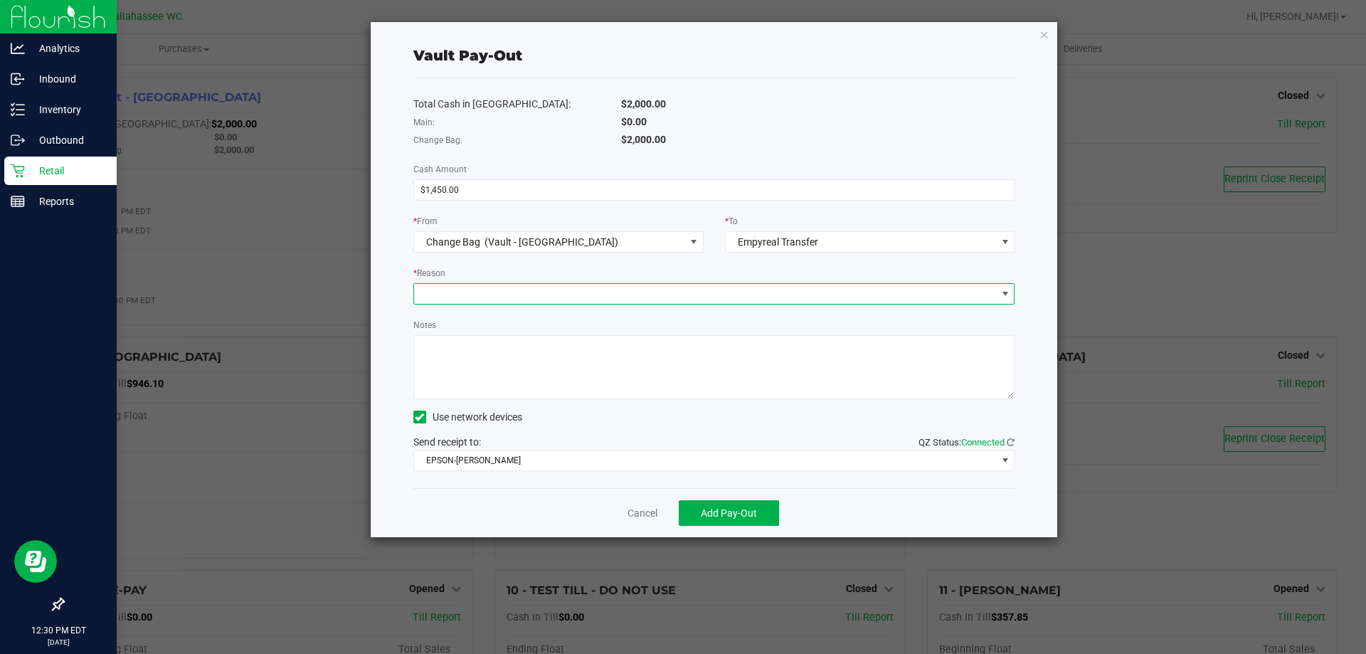
click at [674, 298] on span at bounding box center [705, 294] width 583 height 20
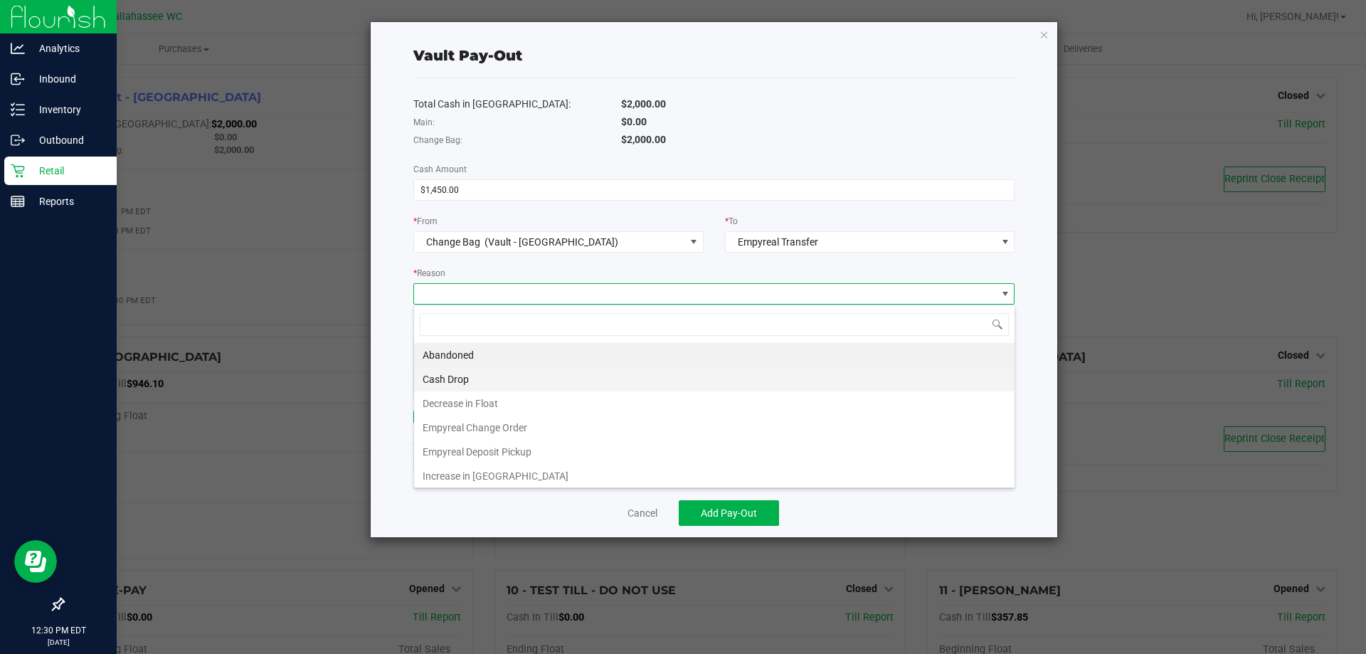
scroll to position [21, 601]
click at [602, 423] on li "Empyreal Change Order" at bounding box center [714, 427] width 600 height 24
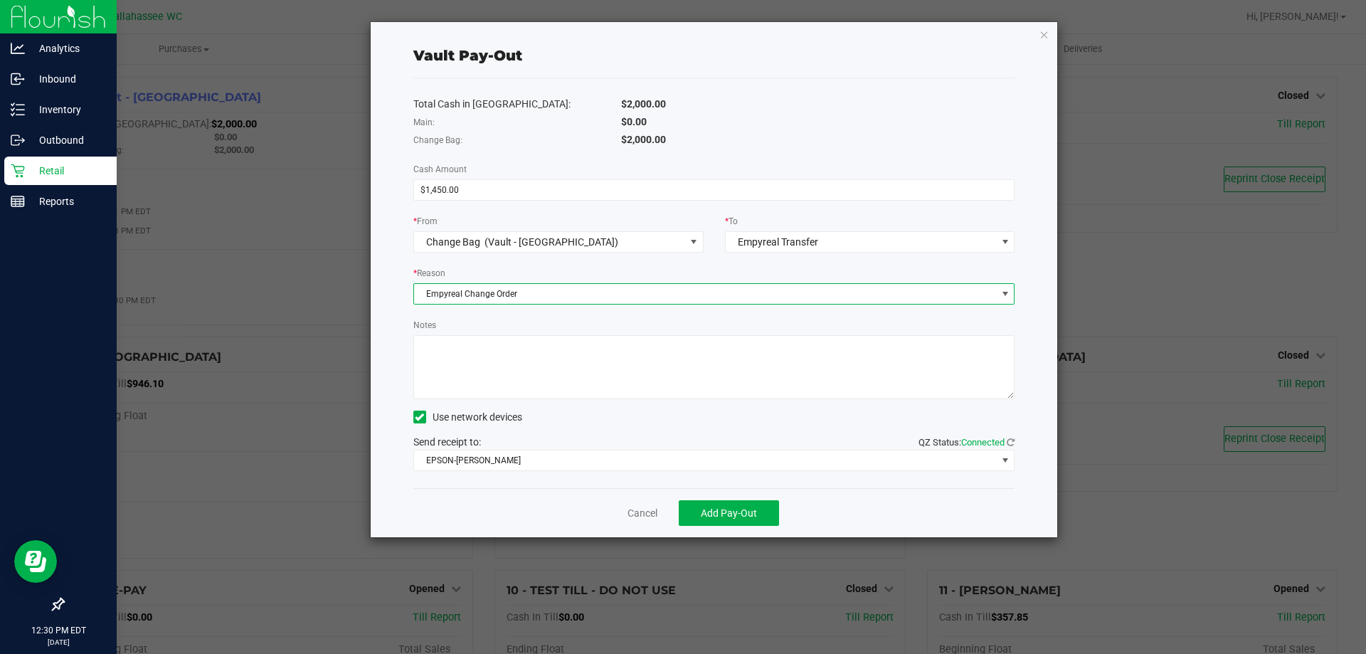
click at [595, 376] on textarea "Notes" at bounding box center [714, 367] width 602 height 64
type textarea "ce"
click at [719, 517] on span "Add Pay-Out" at bounding box center [729, 512] width 56 height 11
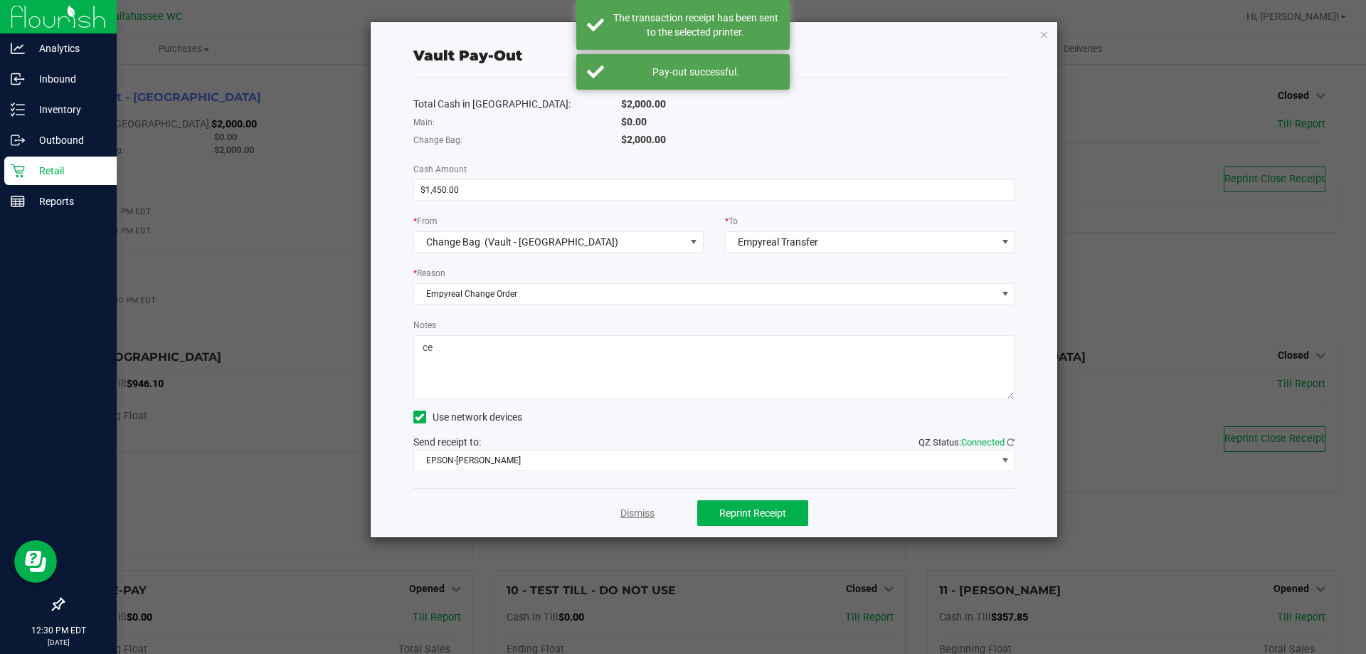
click at [636, 515] on link "Dismiss" at bounding box center [637, 513] width 34 height 15
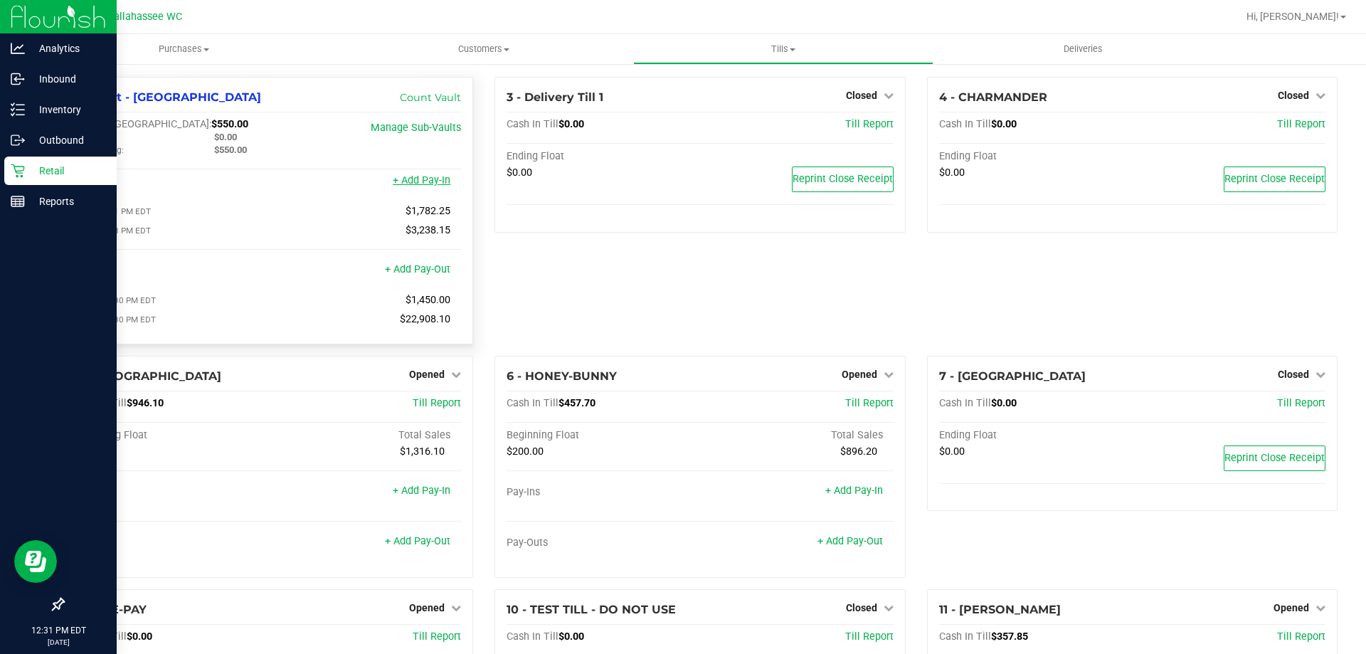
click at [417, 181] on link "+ Add Pay-In" at bounding box center [422, 180] width 58 height 12
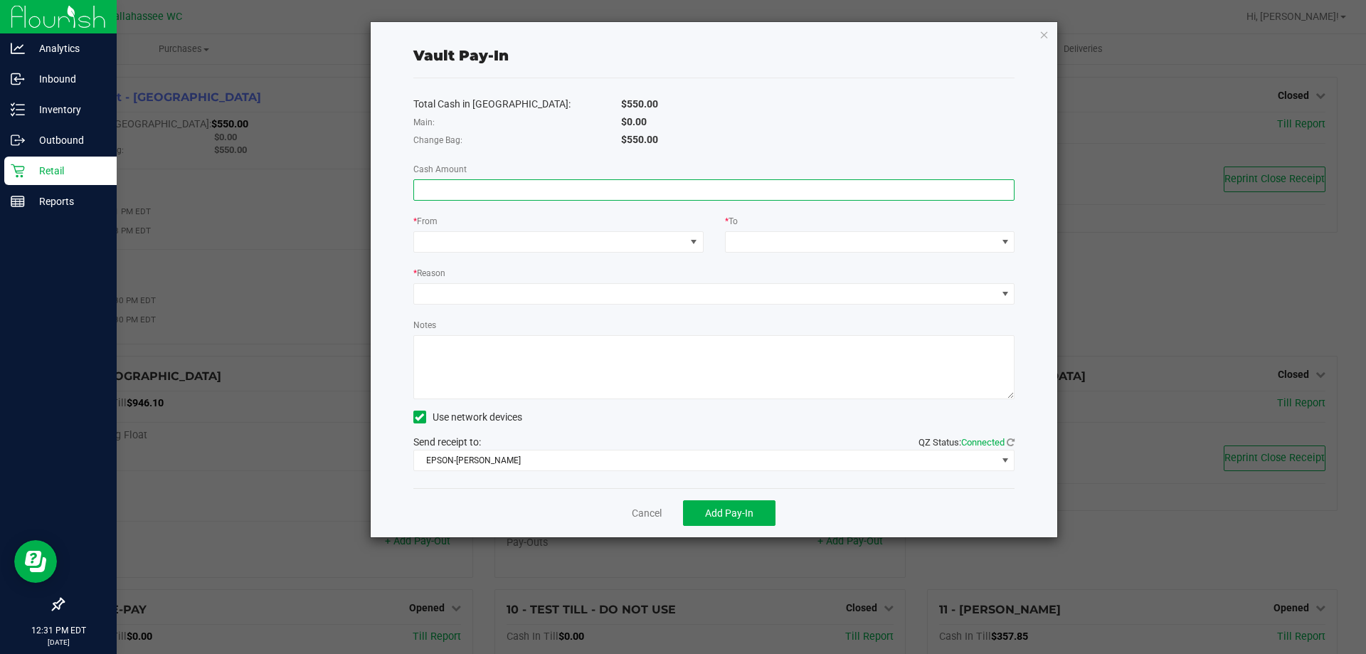
click at [561, 196] on input at bounding box center [714, 190] width 600 height 20
type input "$1,450.00"
click at [669, 238] on span at bounding box center [549, 242] width 271 height 20
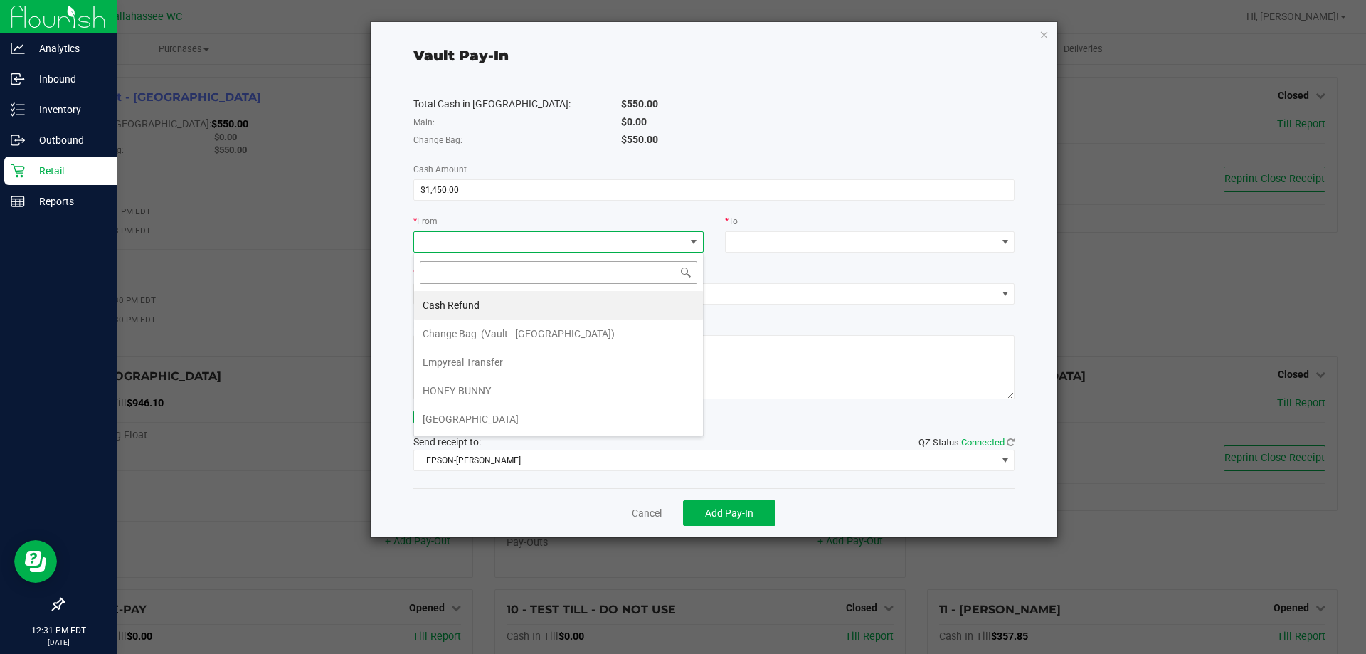
scroll to position [21, 290]
click at [571, 361] on li "Empyreal Transfer" at bounding box center [558, 362] width 289 height 28
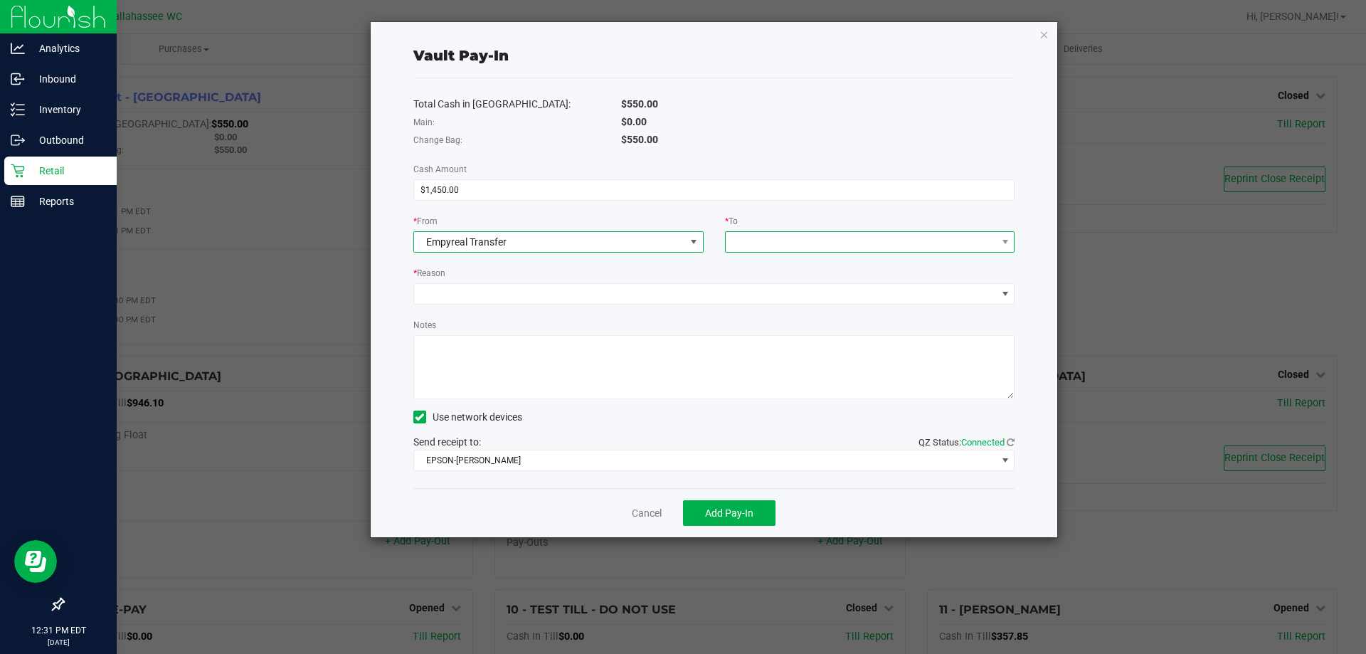
click at [898, 244] on span at bounding box center [861, 242] width 271 height 20
click at [800, 307] on span "(Vault - [GEOGRAPHIC_DATA])" at bounding box center [860, 305] width 134 height 11
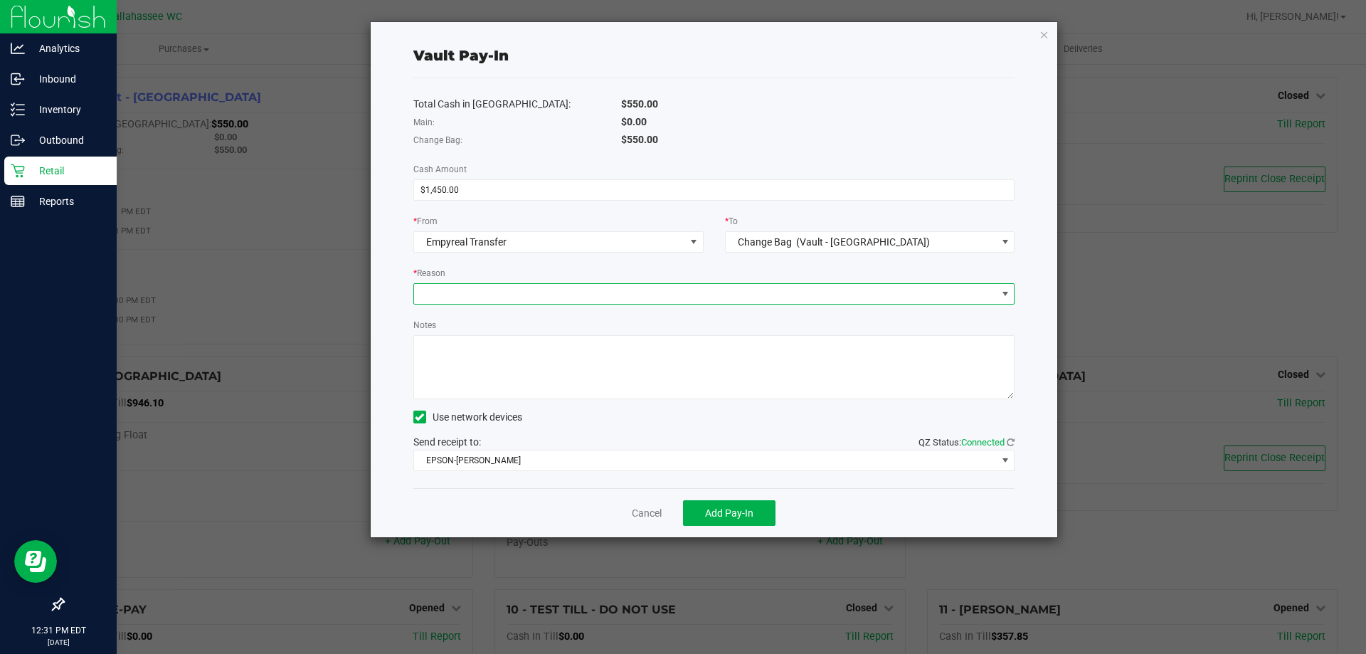
click at [714, 290] on span at bounding box center [705, 294] width 583 height 20
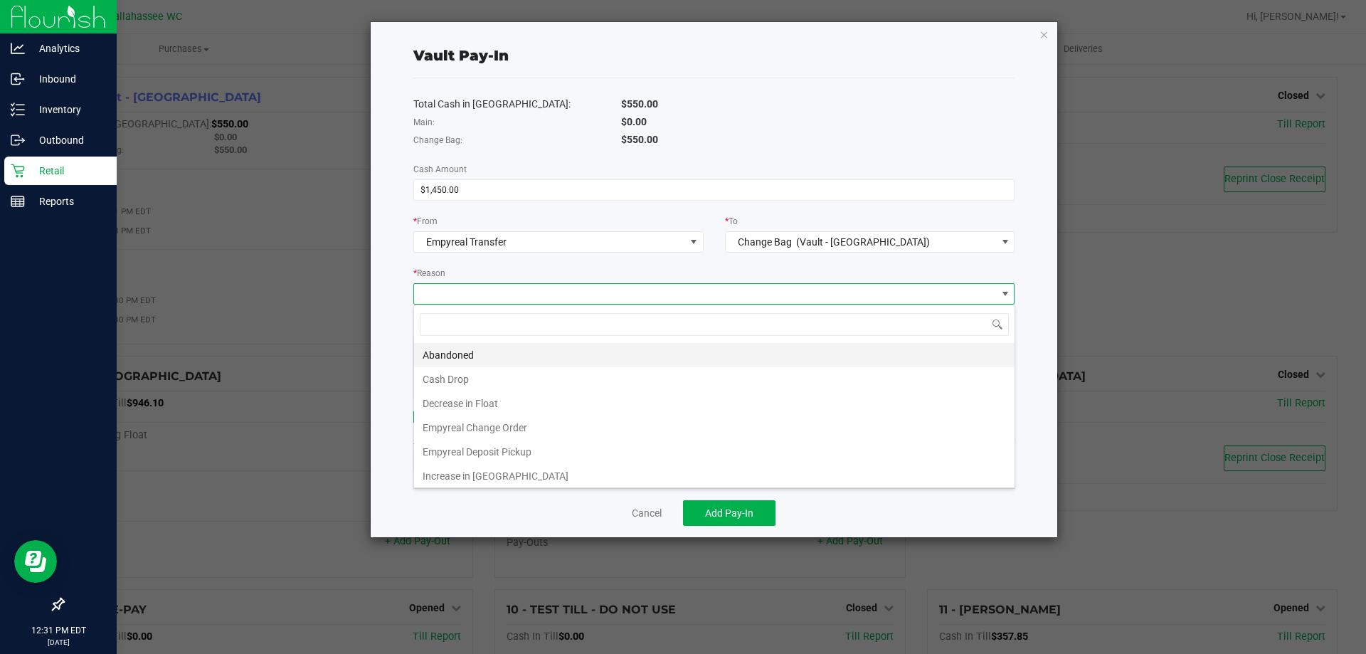
scroll to position [21, 601]
click at [600, 431] on li "Empyreal Change Order" at bounding box center [714, 427] width 600 height 24
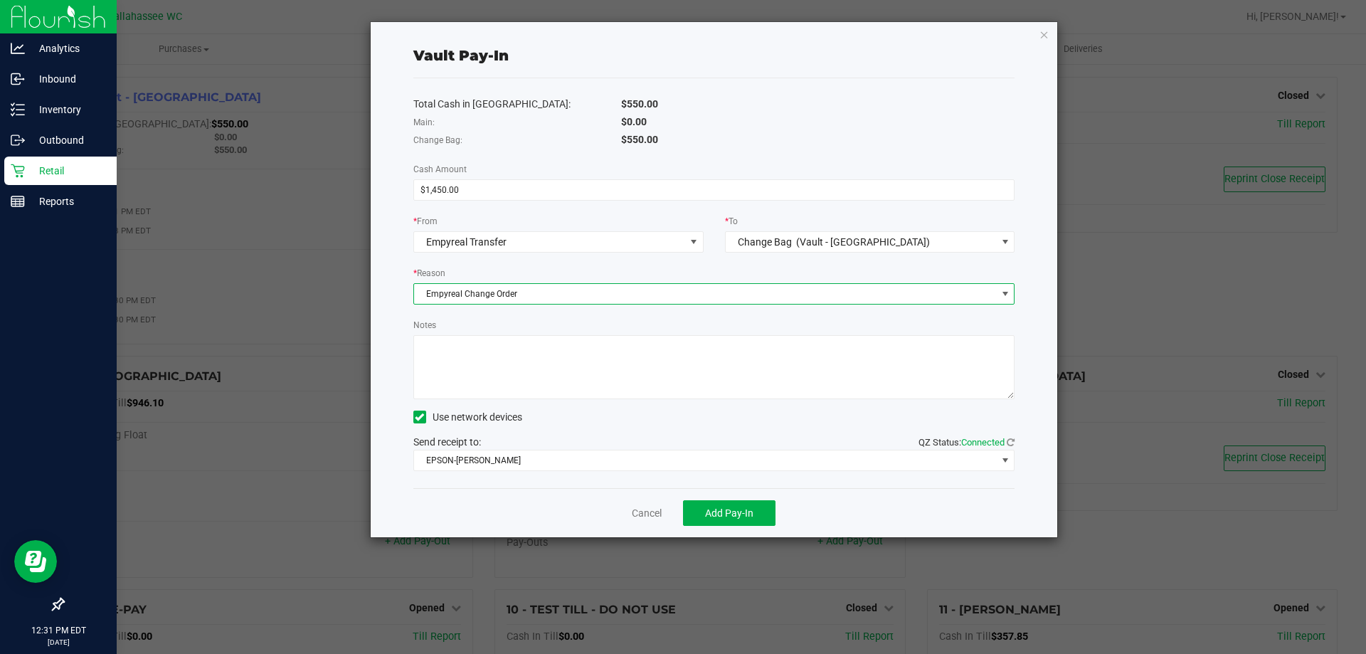
click at [569, 384] on textarea "Notes" at bounding box center [714, 367] width 602 height 64
type textarea "ce"
click at [756, 514] on button "Add Pay-In" at bounding box center [729, 513] width 92 height 26
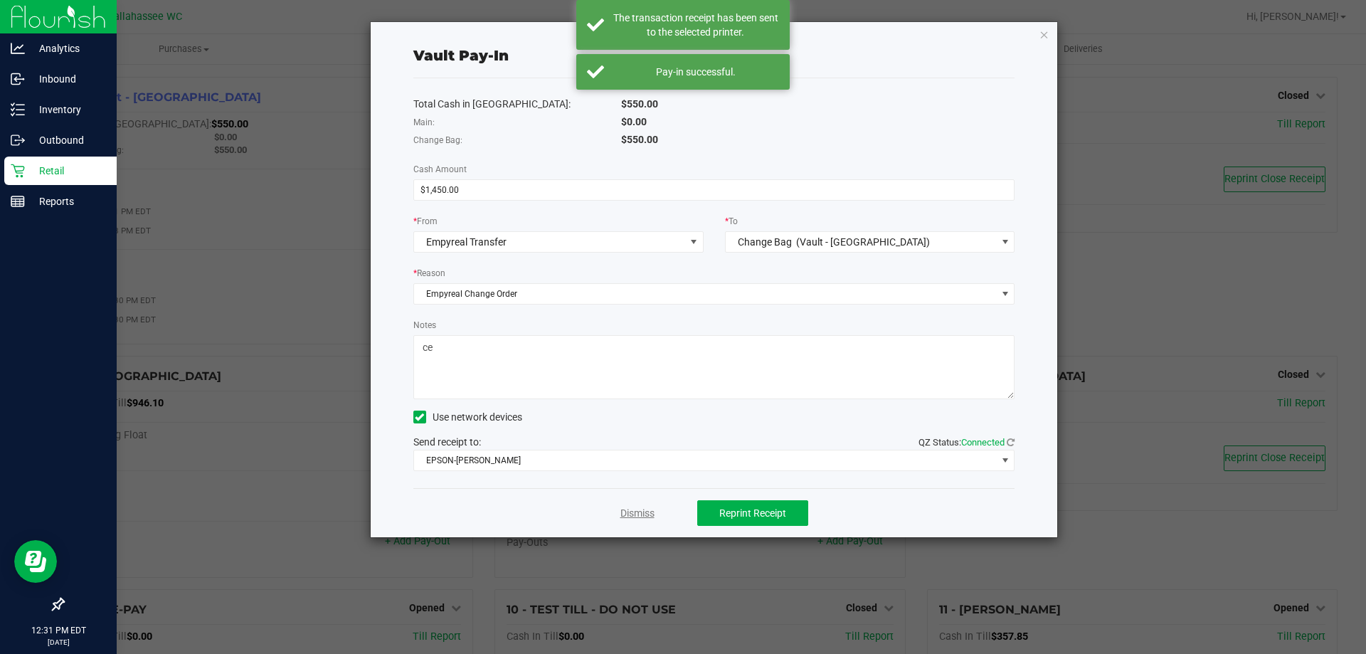
click at [638, 509] on link "Dismiss" at bounding box center [637, 513] width 34 height 15
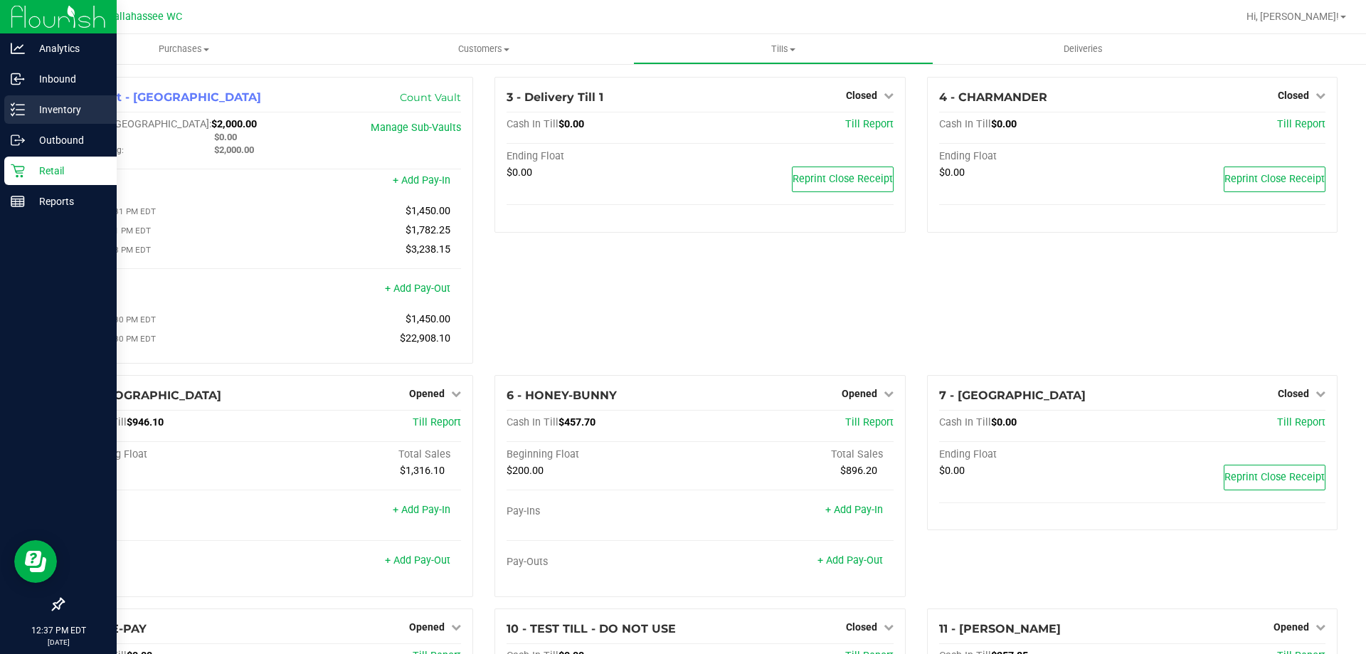
click at [28, 114] on p "Inventory" at bounding box center [67, 109] width 85 height 17
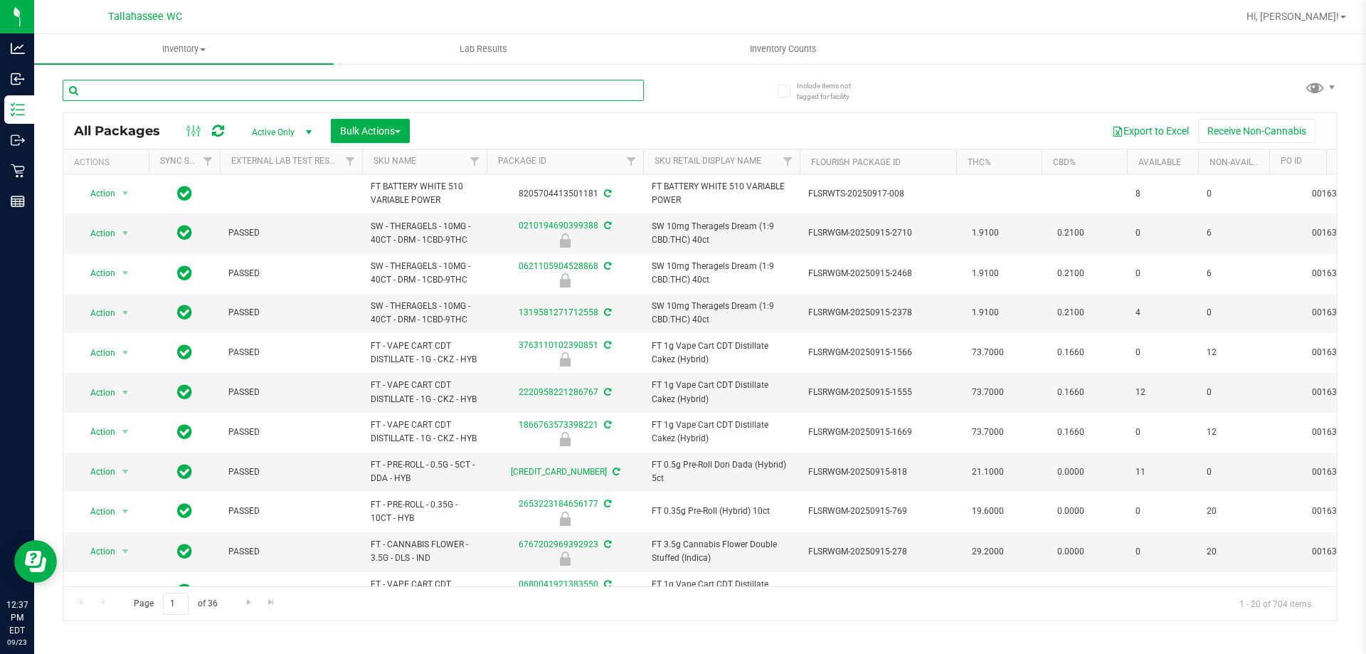
click at [191, 92] on input "text" at bounding box center [353, 90] width 581 height 21
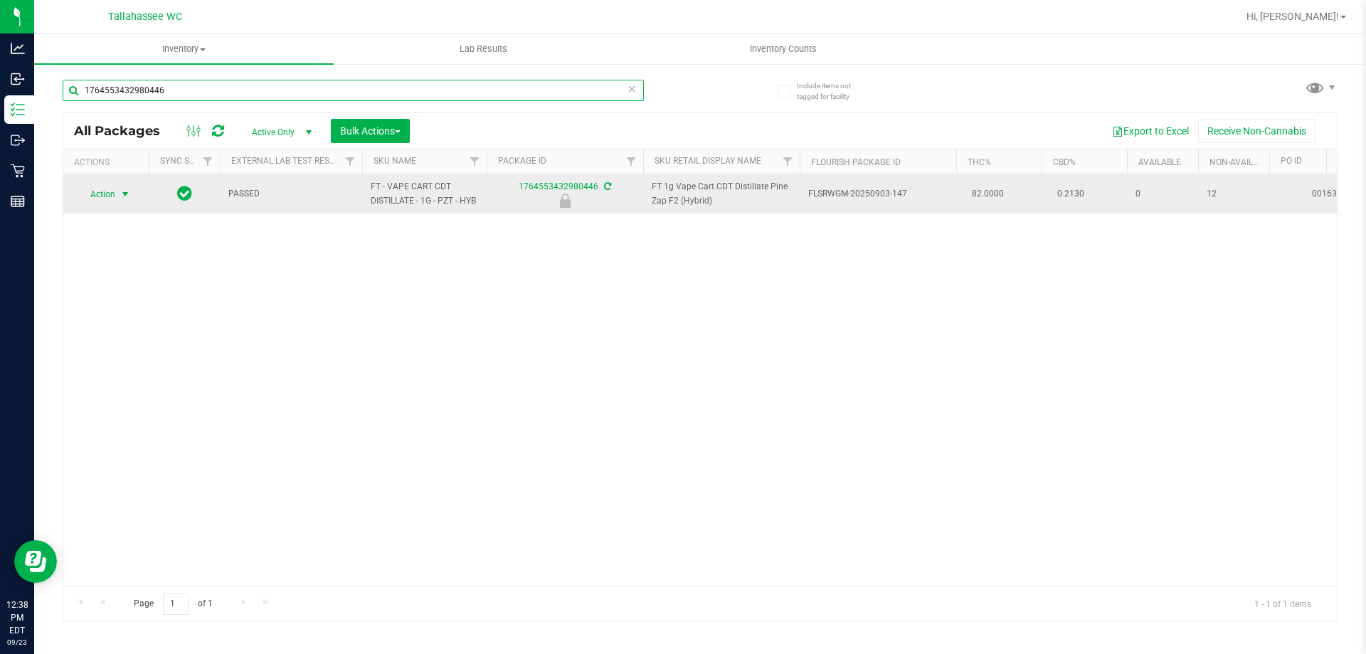
type input "1764553432980446"
click at [123, 197] on span "select" at bounding box center [125, 194] width 11 height 11
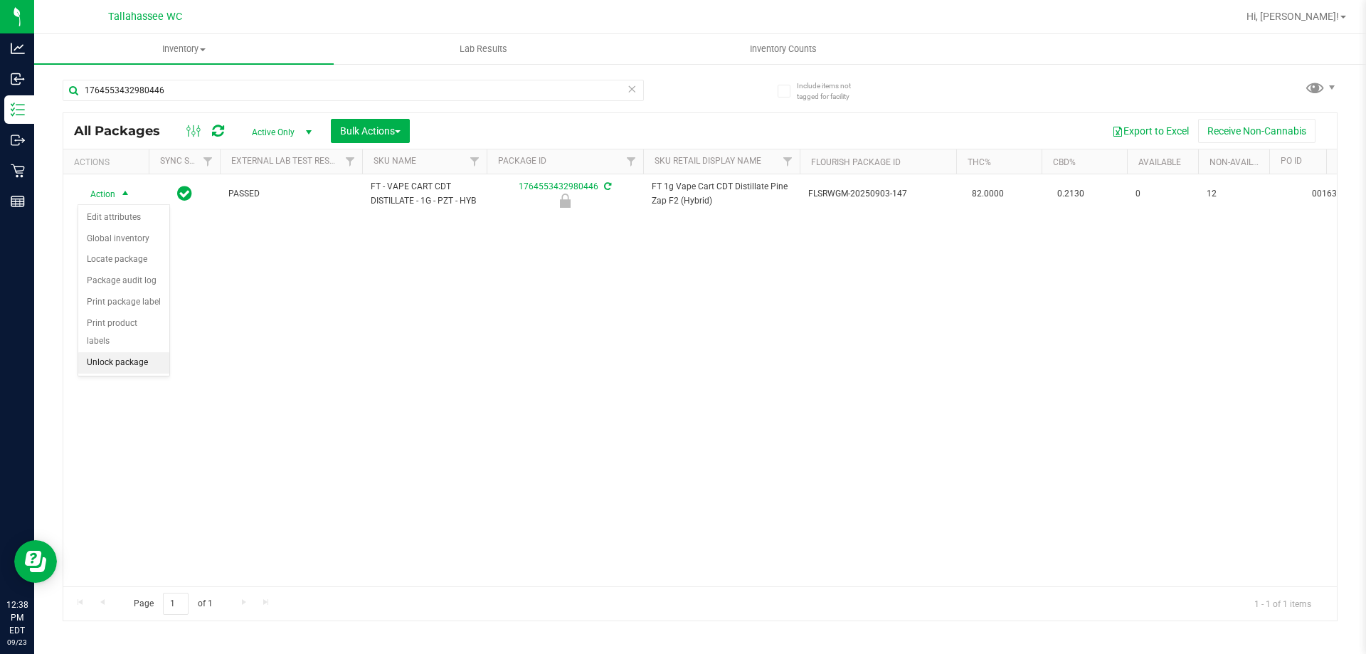
click at [149, 352] on li "Unlock package" at bounding box center [123, 362] width 91 height 21
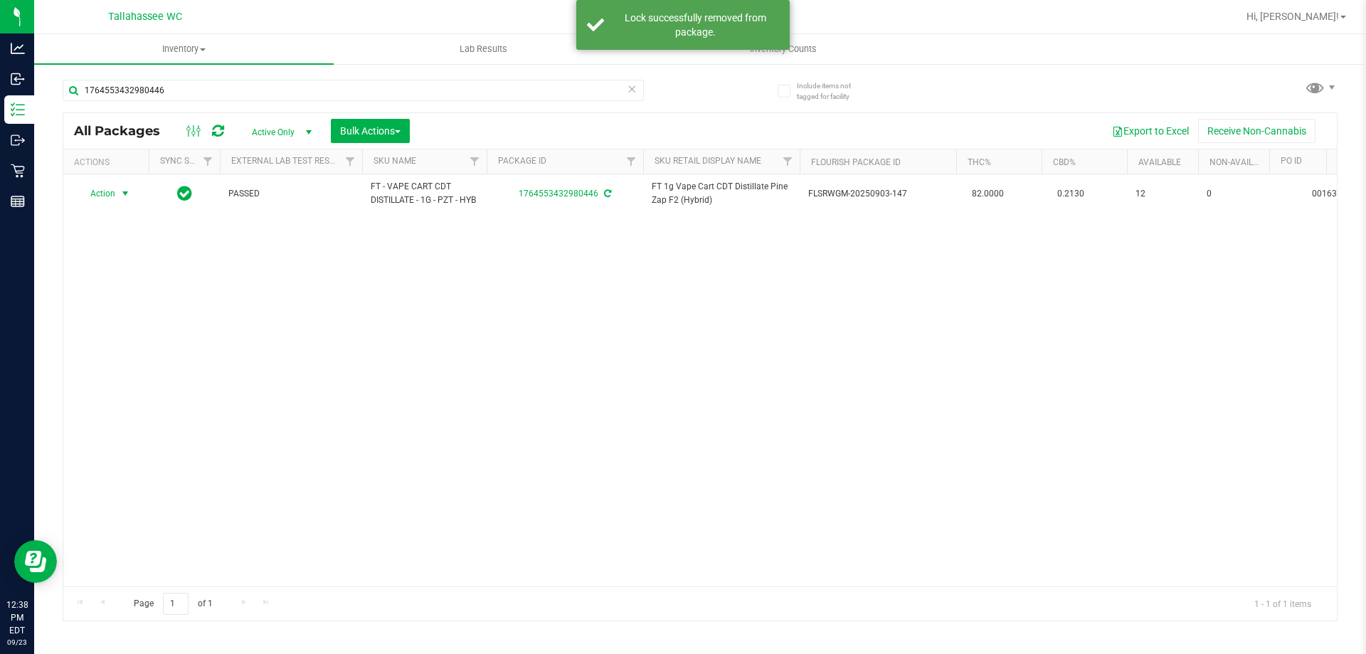
click at [125, 198] on span "select" at bounding box center [125, 193] width 11 height 11
click at [171, 370] on li "Print package label" at bounding box center [133, 365] width 110 height 21
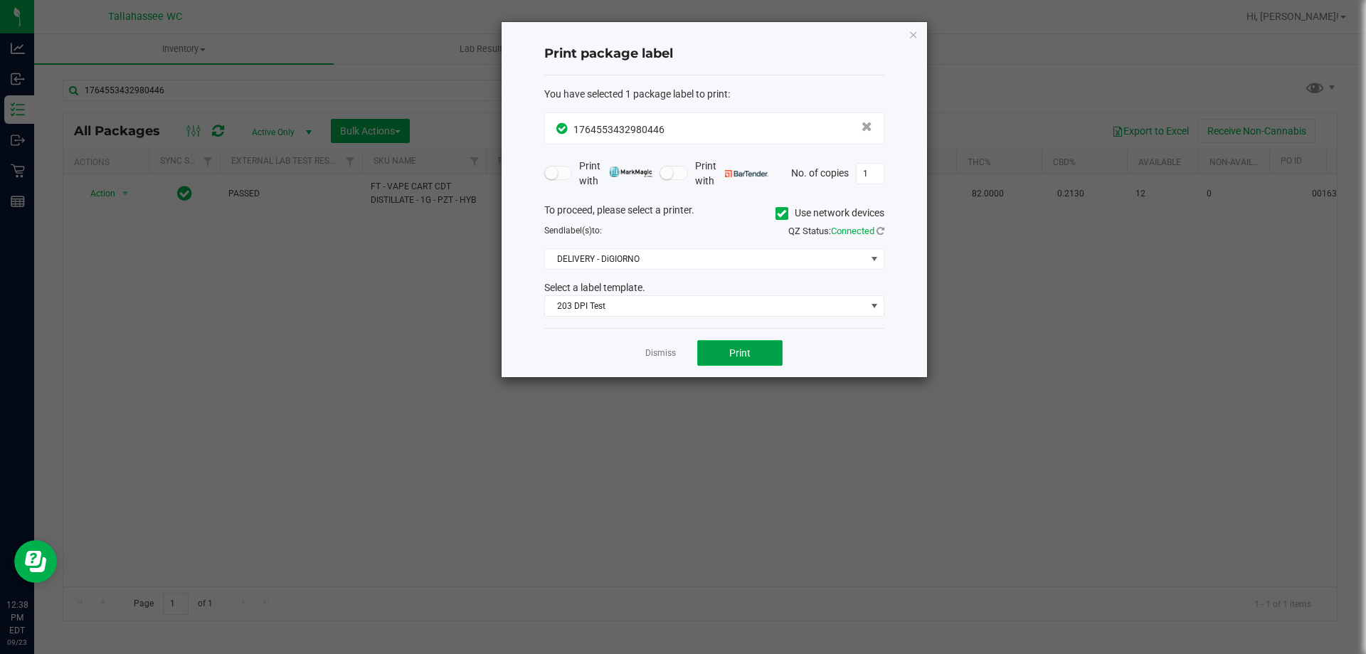
click at [756, 350] on button "Print" at bounding box center [739, 353] width 85 height 26
click at [665, 356] on link "Dismiss" at bounding box center [660, 353] width 31 height 12
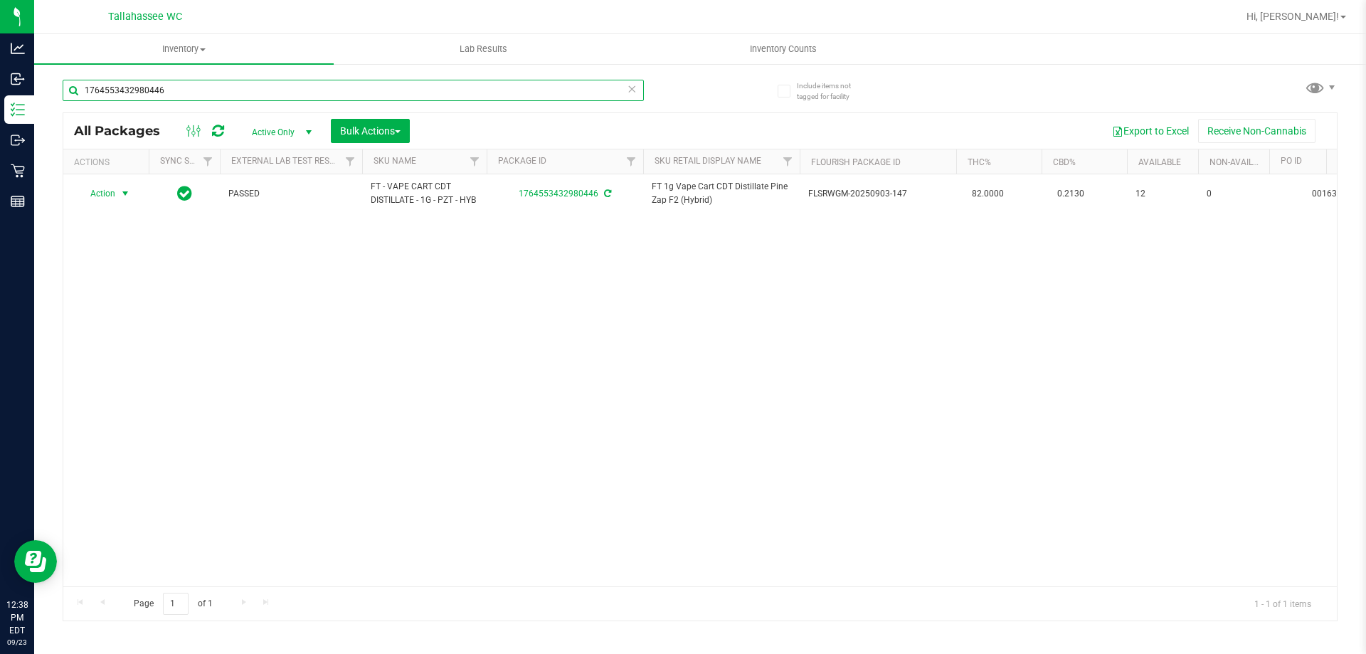
click at [240, 83] on input "1764553432980446" at bounding box center [353, 90] width 581 height 21
type input "9792656332384010"
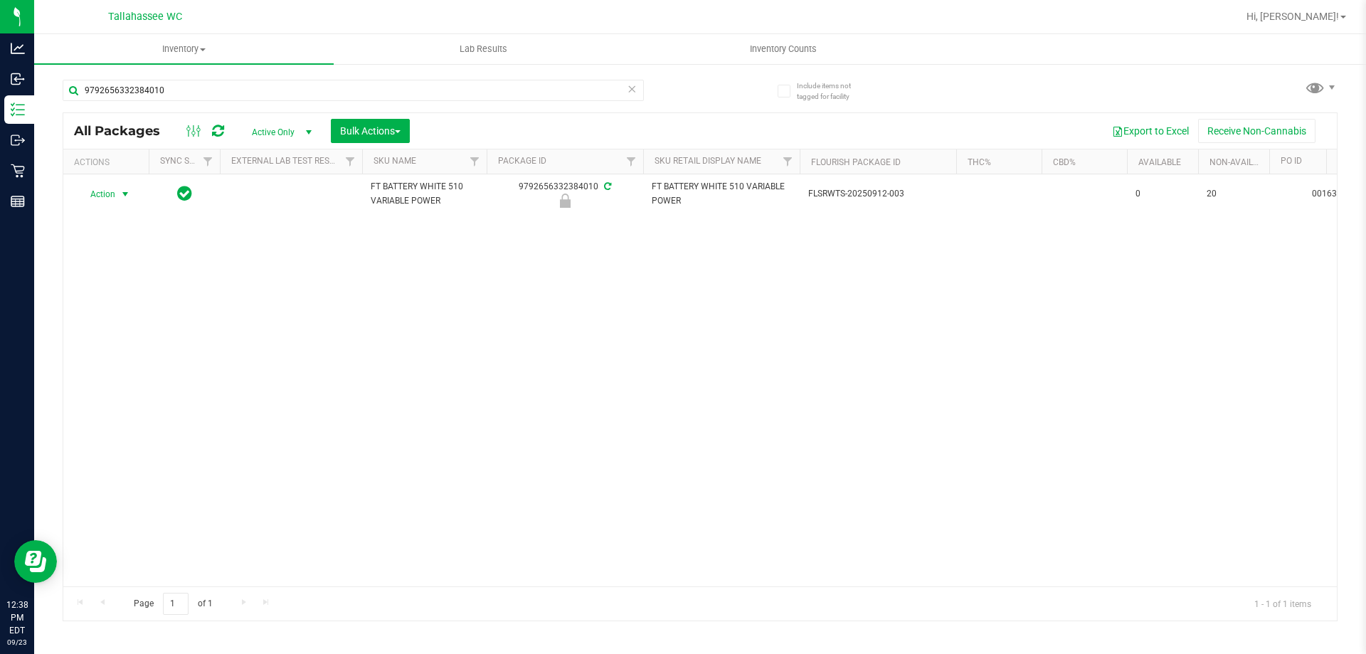
click at [126, 195] on span "select" at bounding box center [125, 194] width 11 height 11
click at [157, 352] on li "Unlock package" at bounding box center [123, 362] width 91 height 21
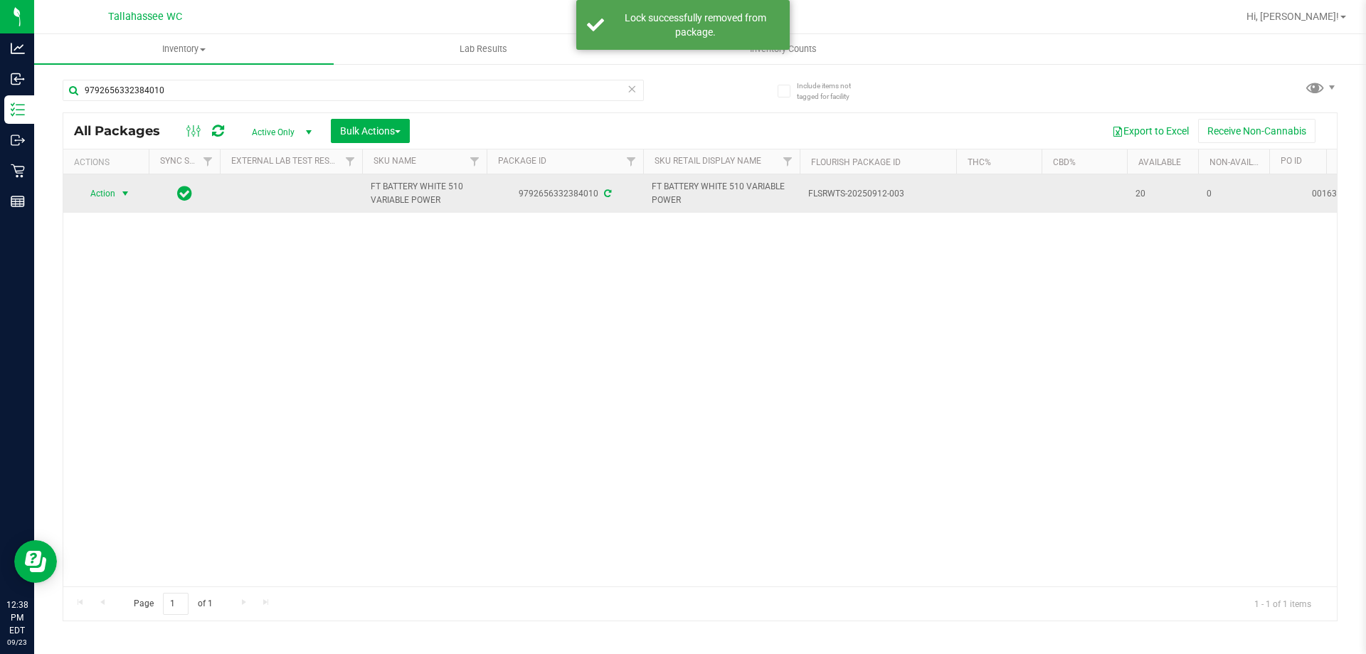
click at [123, 194] on span "select" at bounding box center [125, 193] width 11 height 11
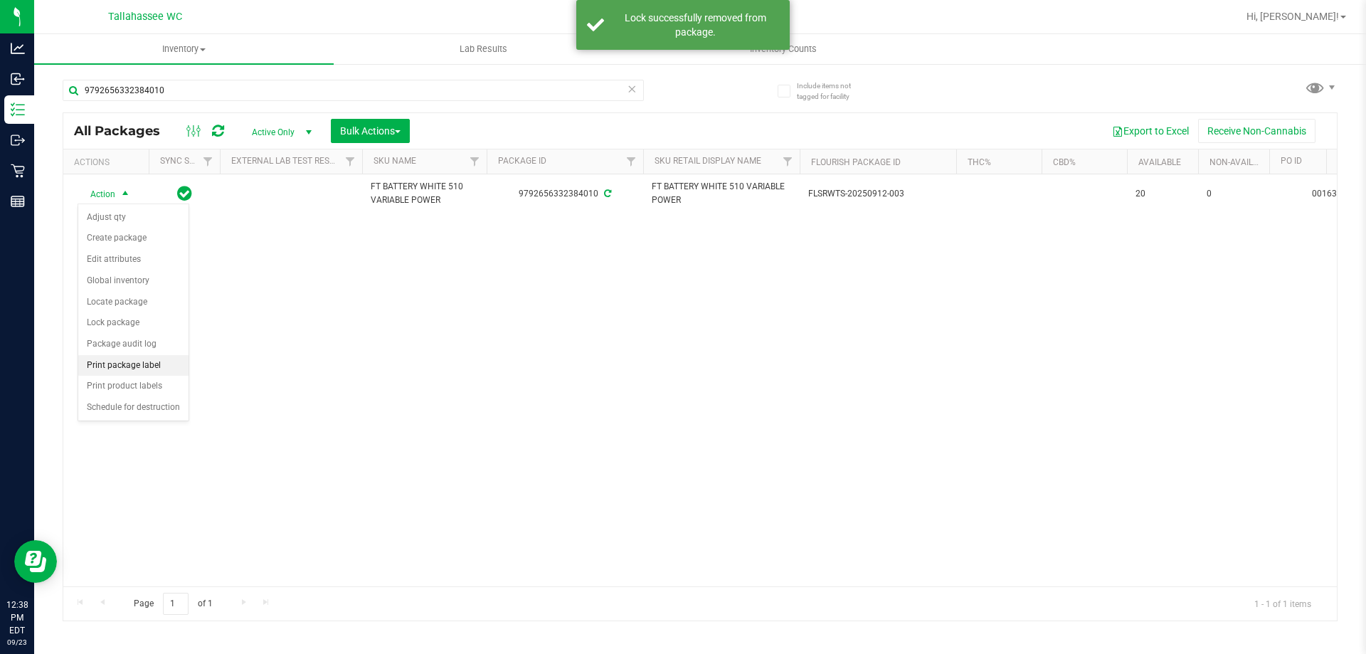
click at [173, 364] on li "Print package label" at bounding box center [133, 365] width 110 height 21
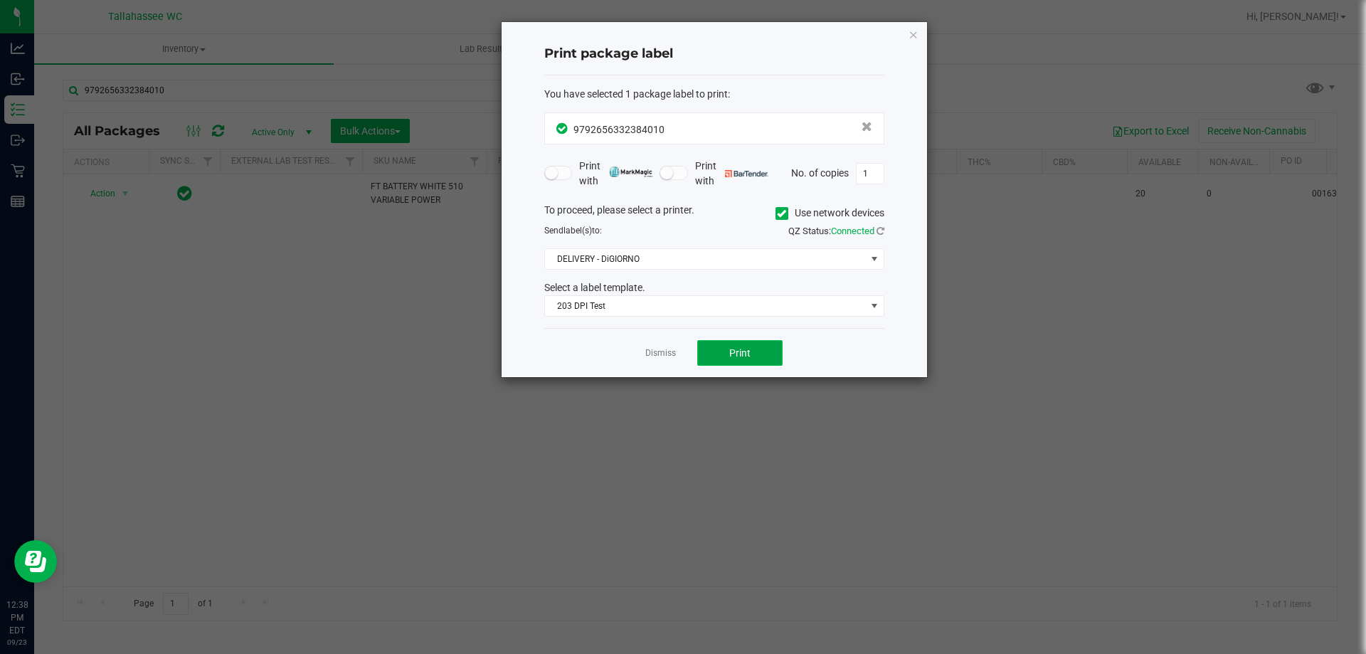
click at [709, 360] on button "Print" at bounding box center [739, 353] width 85 height 26
click at [658, 348] on link "Dismiss" at bounding box center [660, 353] width 31 height 12
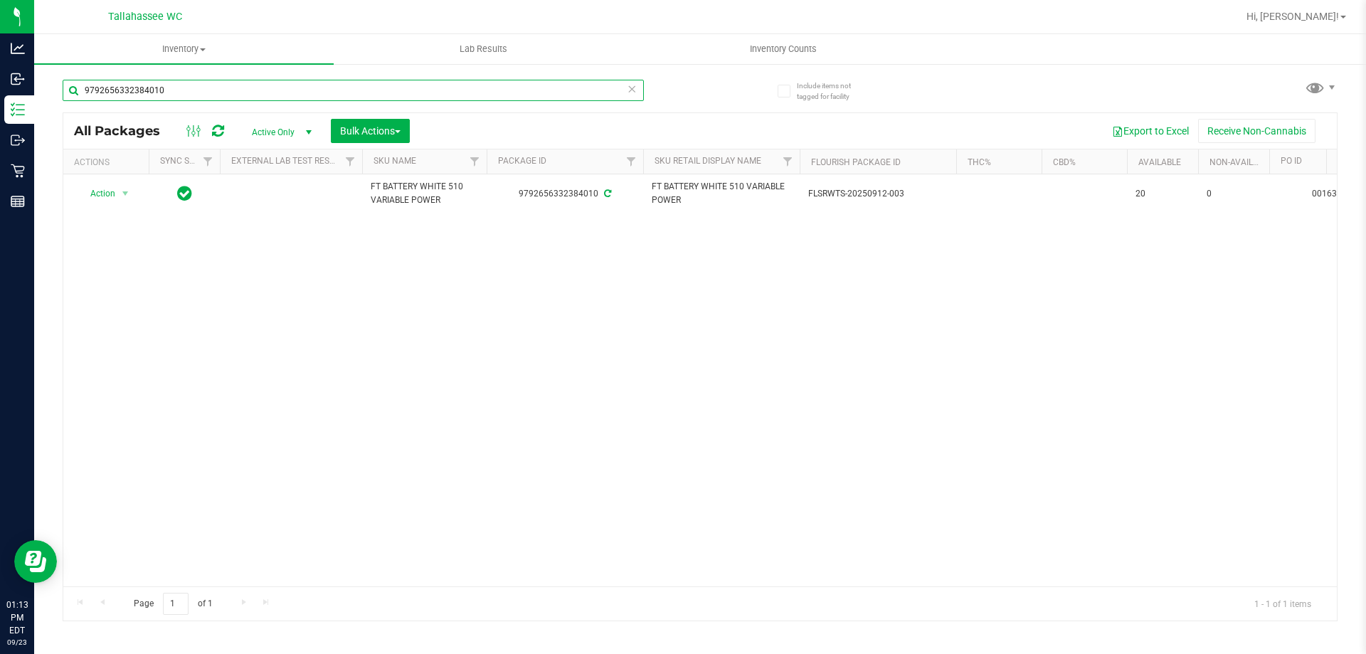
click at [307, 88] on input "9792656332384010" at bounding box center [353, 90] width 581 height 21
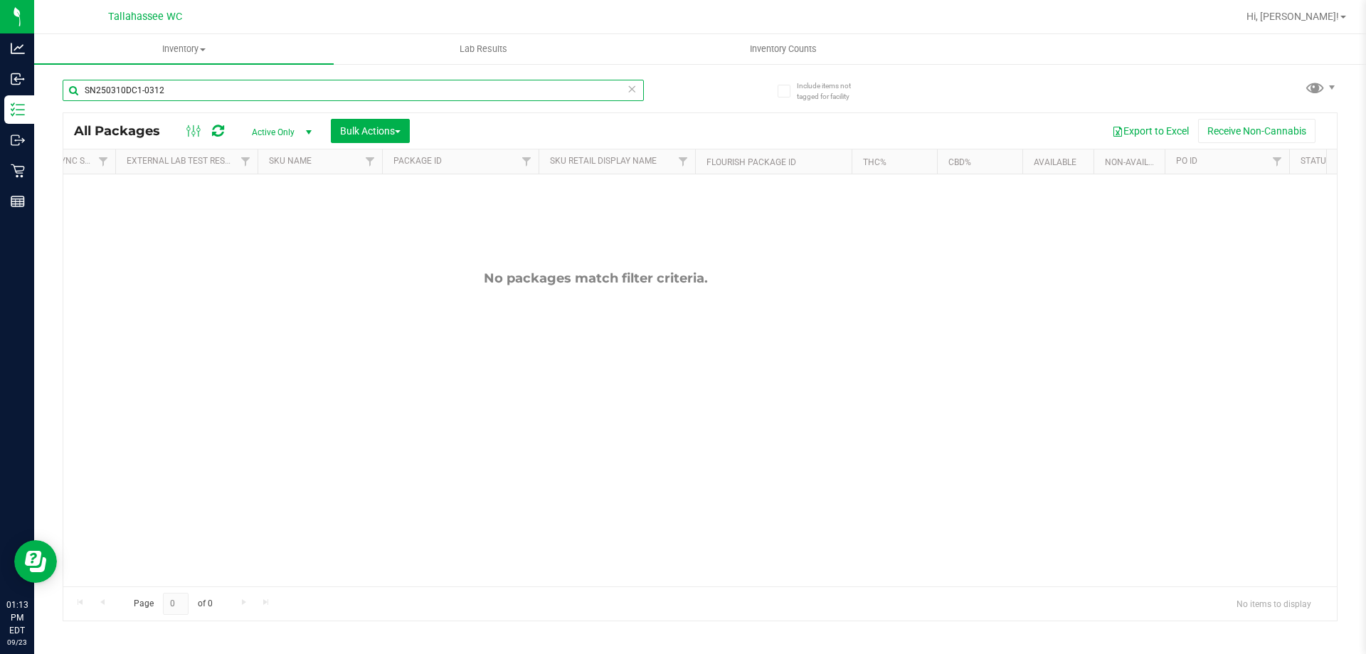
scroll to position [0, 75]
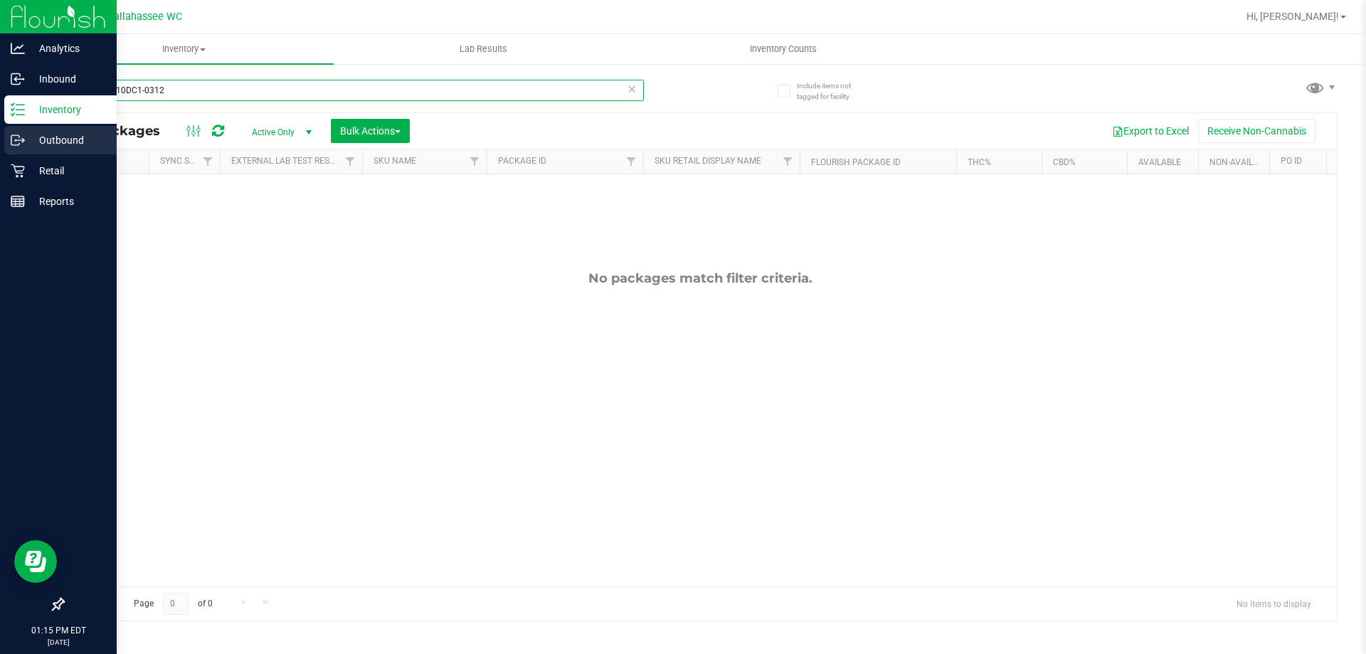
type input "SN250310DC1-0312"
click at [70, 142] on p "Outbound" at bounding box center [67, 140] width 85 height 17
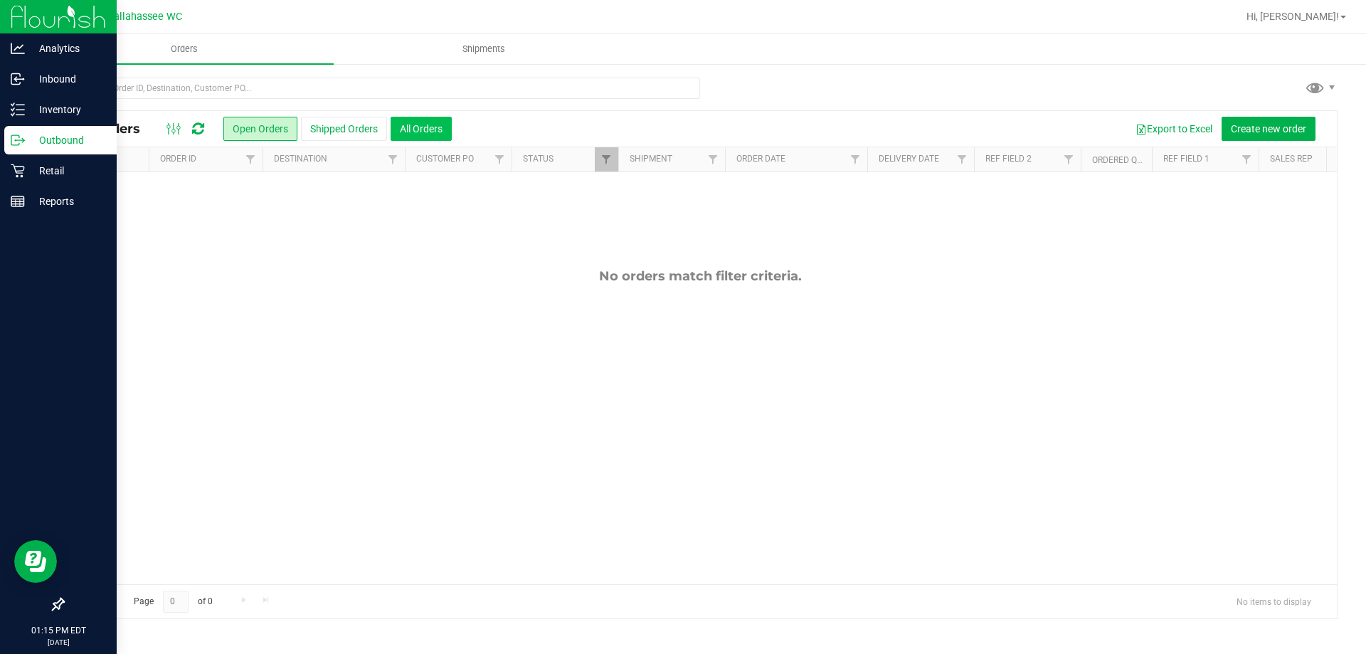
click at [420, 134] on button "All Orders" at bounding box center [421, 129] width 61 height 24
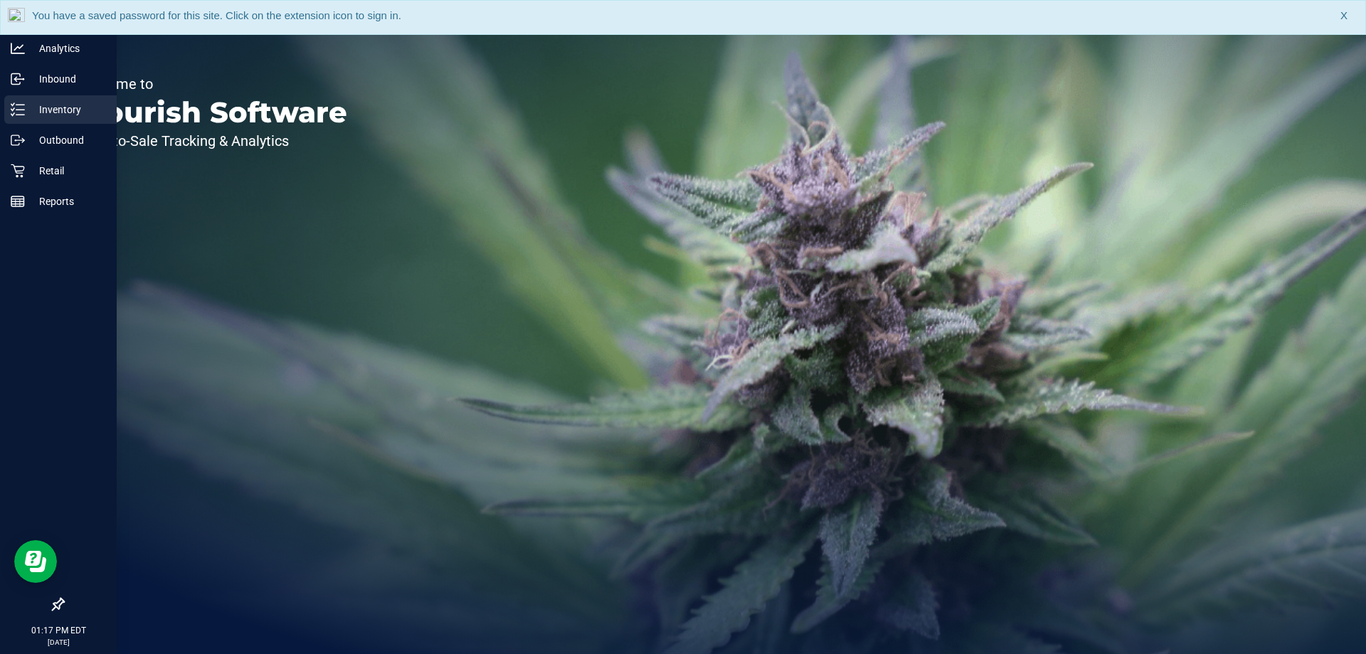
click at [15, 116] on icon at bounding box center [18, 109] width 14 height 14
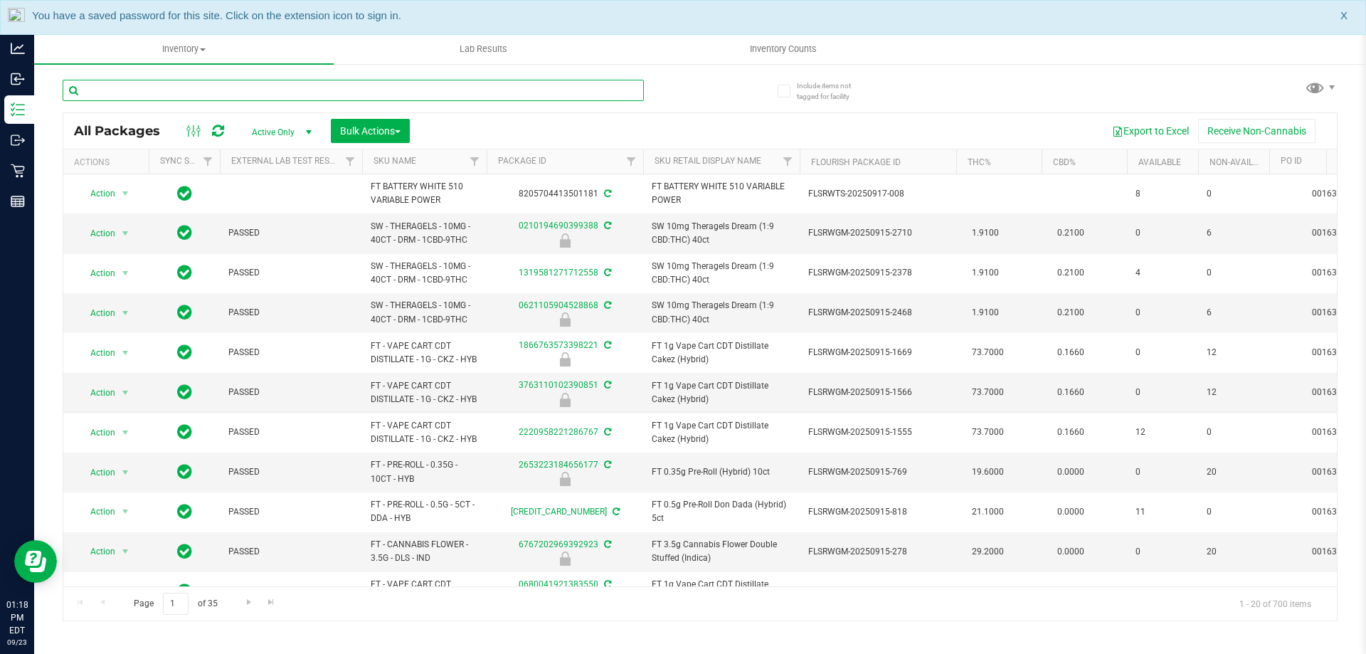
click at [451, 93] on input "text" at bounding box center [353, 90] width 581 height 21
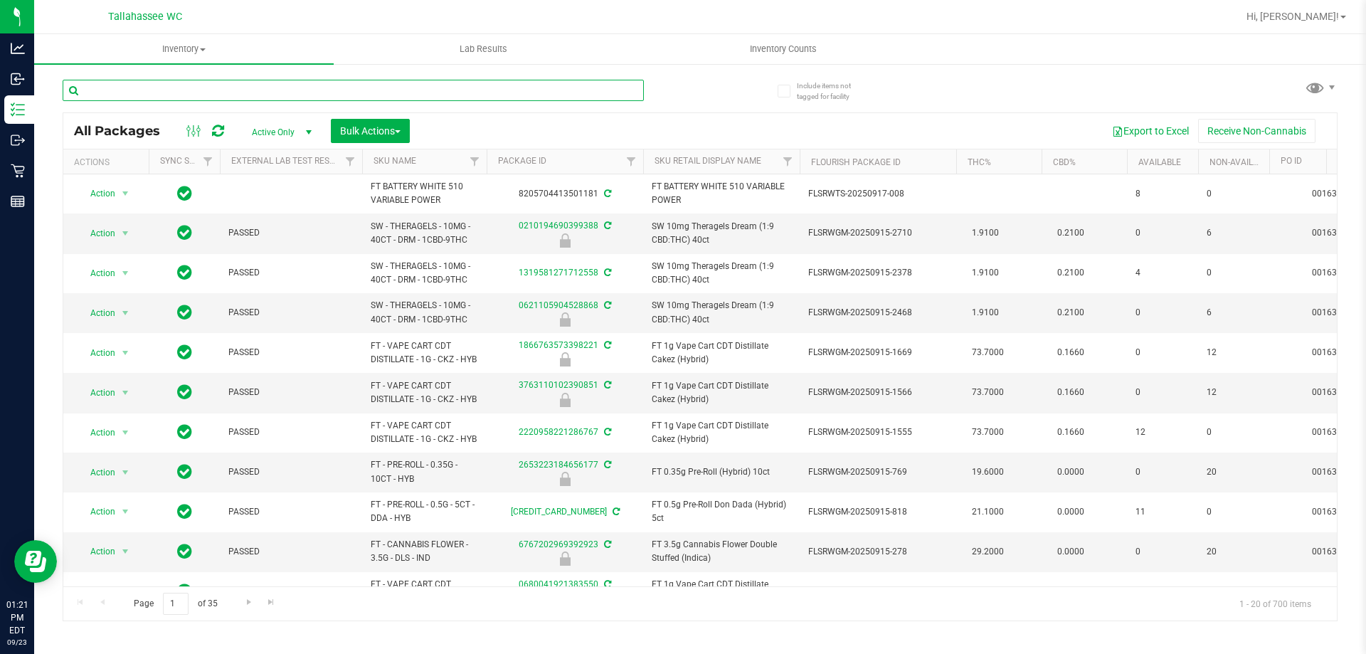
click at [129, 88] on input "text" at bounding box center [353, 90] width 581 height 21
click at [693, 93] on div at bounding box center [381, 90] width 637 height 46
click at [575, 100] on input "text" at bounding box center [353, 90] width 581 height 21
